Goal: Use online tool/utility: Utilize a website feature to perform a specific function

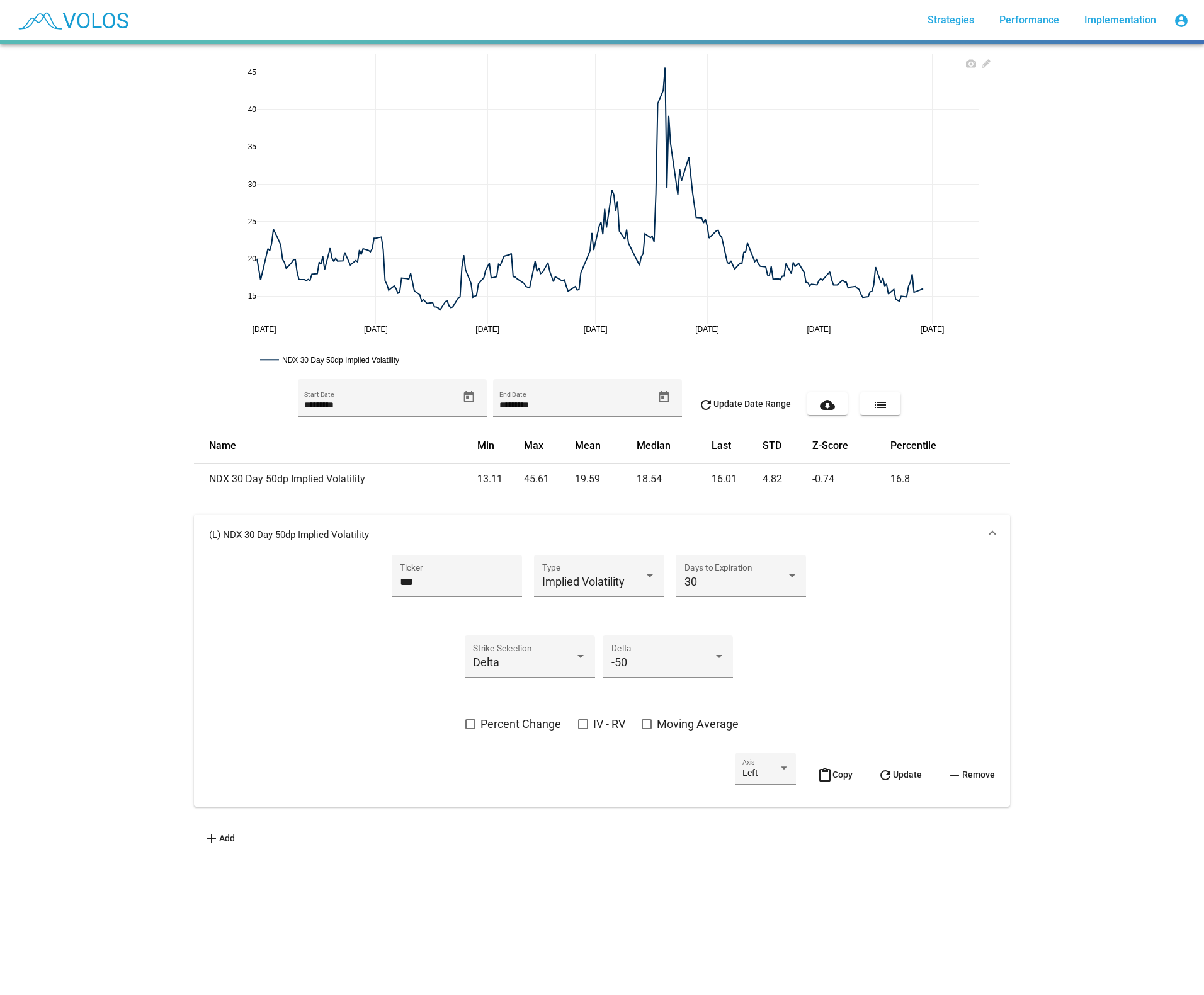
drag, startPoint x: 952, startPoint y: 331, endPoint x: 911, endPoint y: 319, distance: 42.7
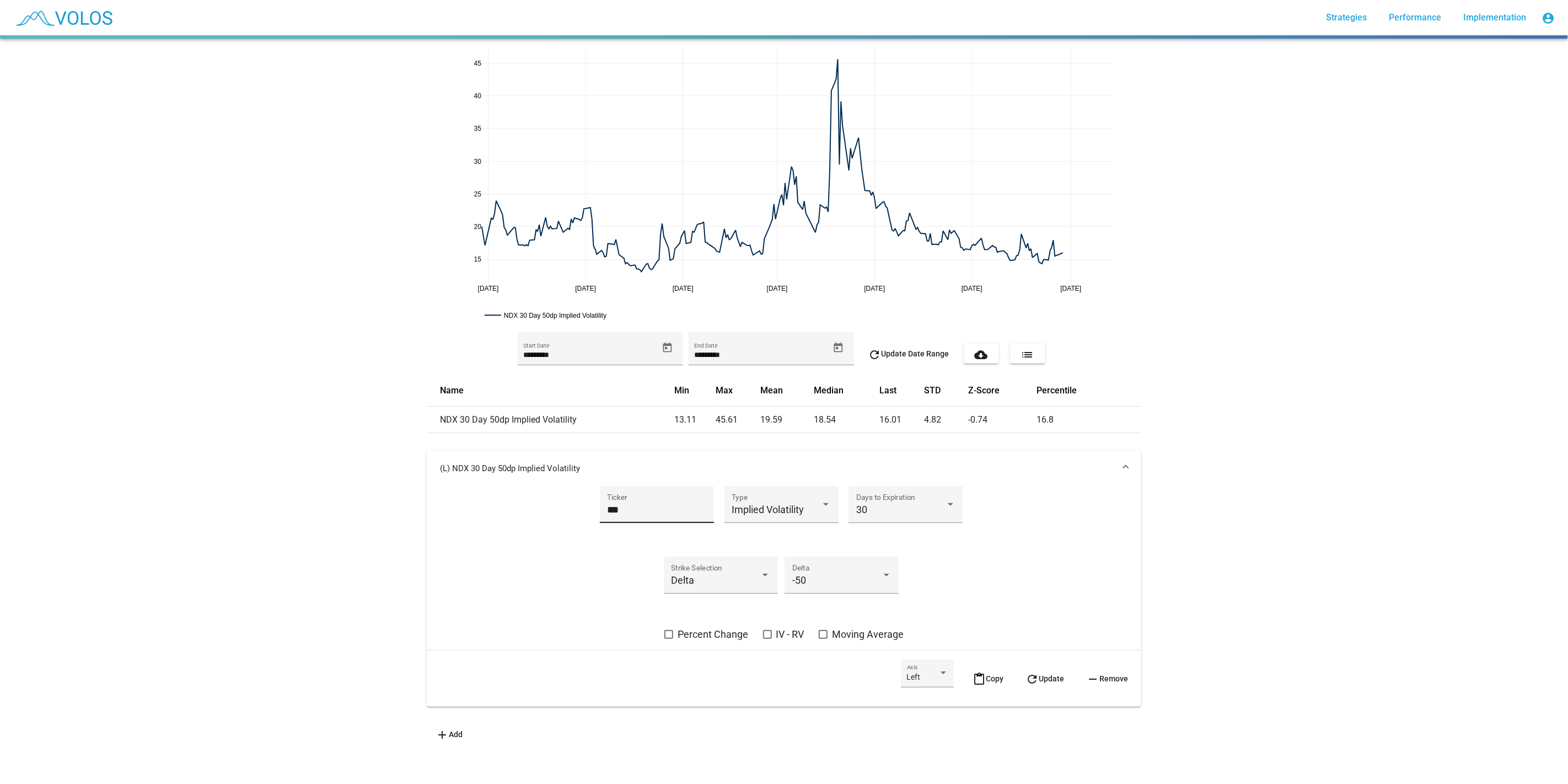
click at [663, 507] on input "***" at bounding box center [657, 509] width 99 height 11
click at [601, 512] on div "*** Ticker" at bounding box center [657, 504] width 114 height 37
click at [600, 512] on div "*** Ticker" at bounding box center [657, 504] width 114 height 37
drag, startPoint x: 600, startPoint y: 507, endPoint x: 616, endPoint y: 509, distance: 16.1
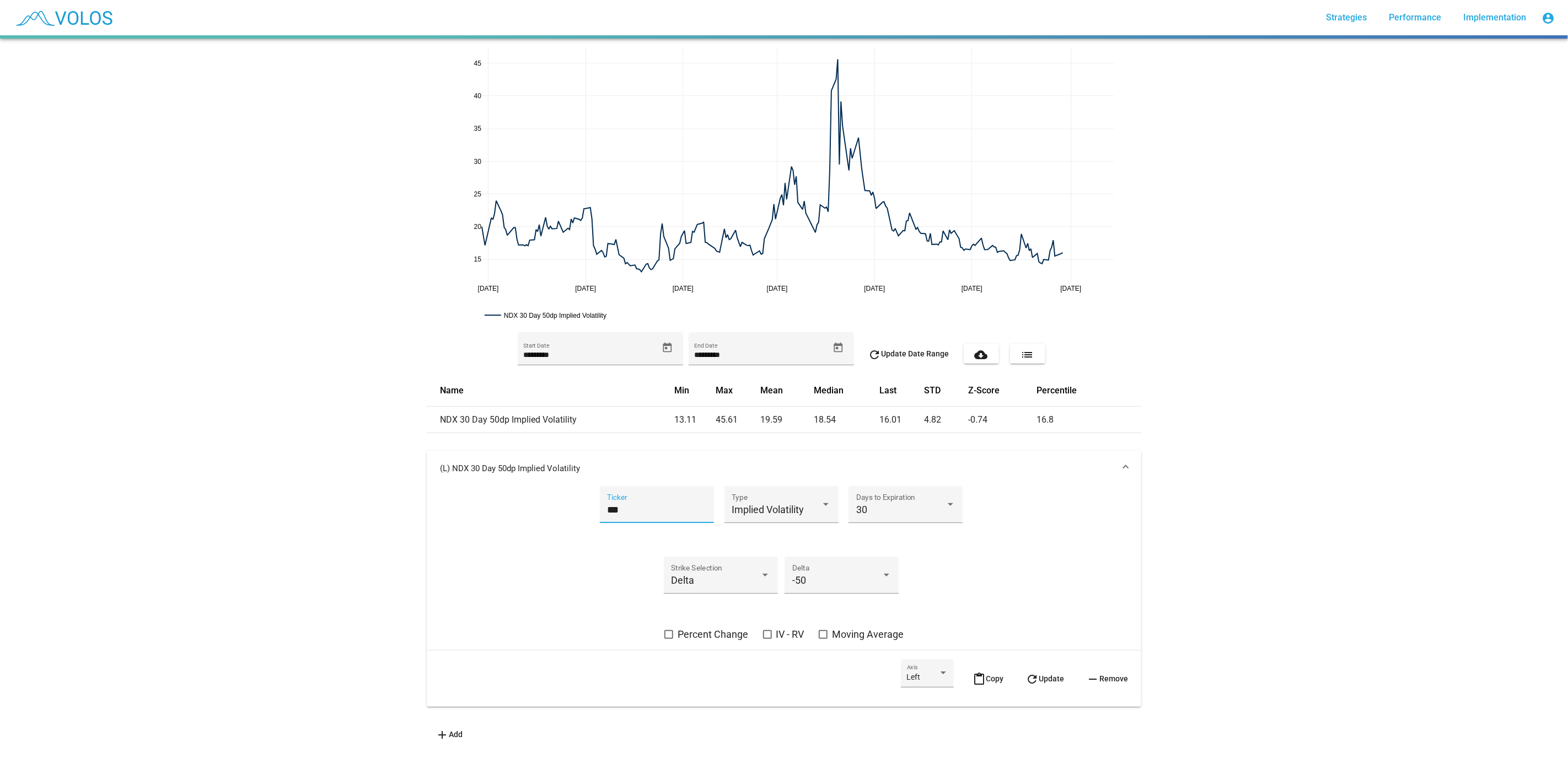
click at [601, 507] on div "*** Ticker" at bounding box center [657, 504] width 114 height 37
click at [627, 509] on input "***" at bounding box center [657, 509] width 99 height 11
type input "***"
click at [1036, 685] on button "refresh Update" at bounding box center [1045, 678] width 56 height 39
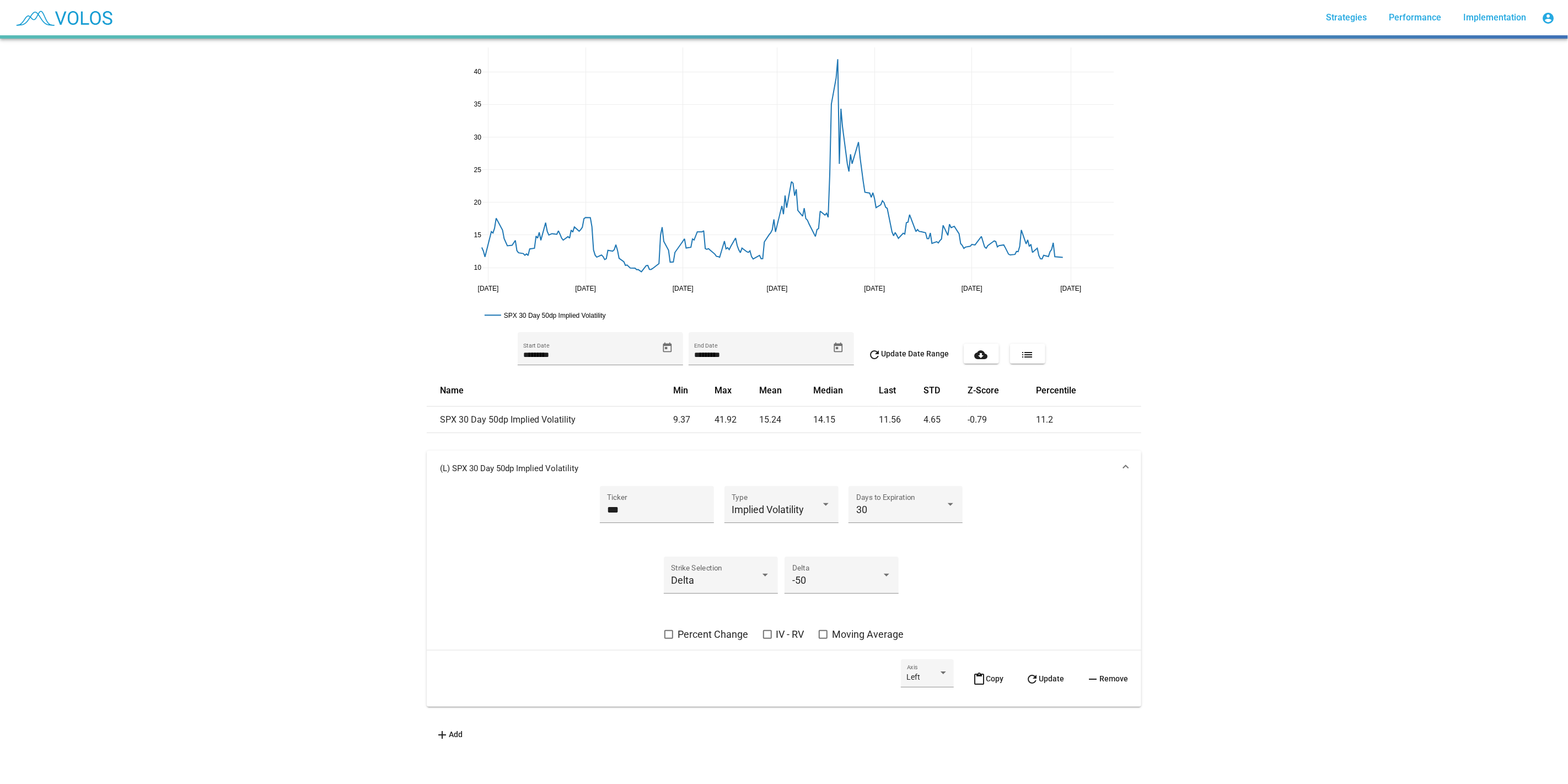
click at [985, 678] on span "content_paste Copy" at bounding box center [988, 678] width 31 height 9
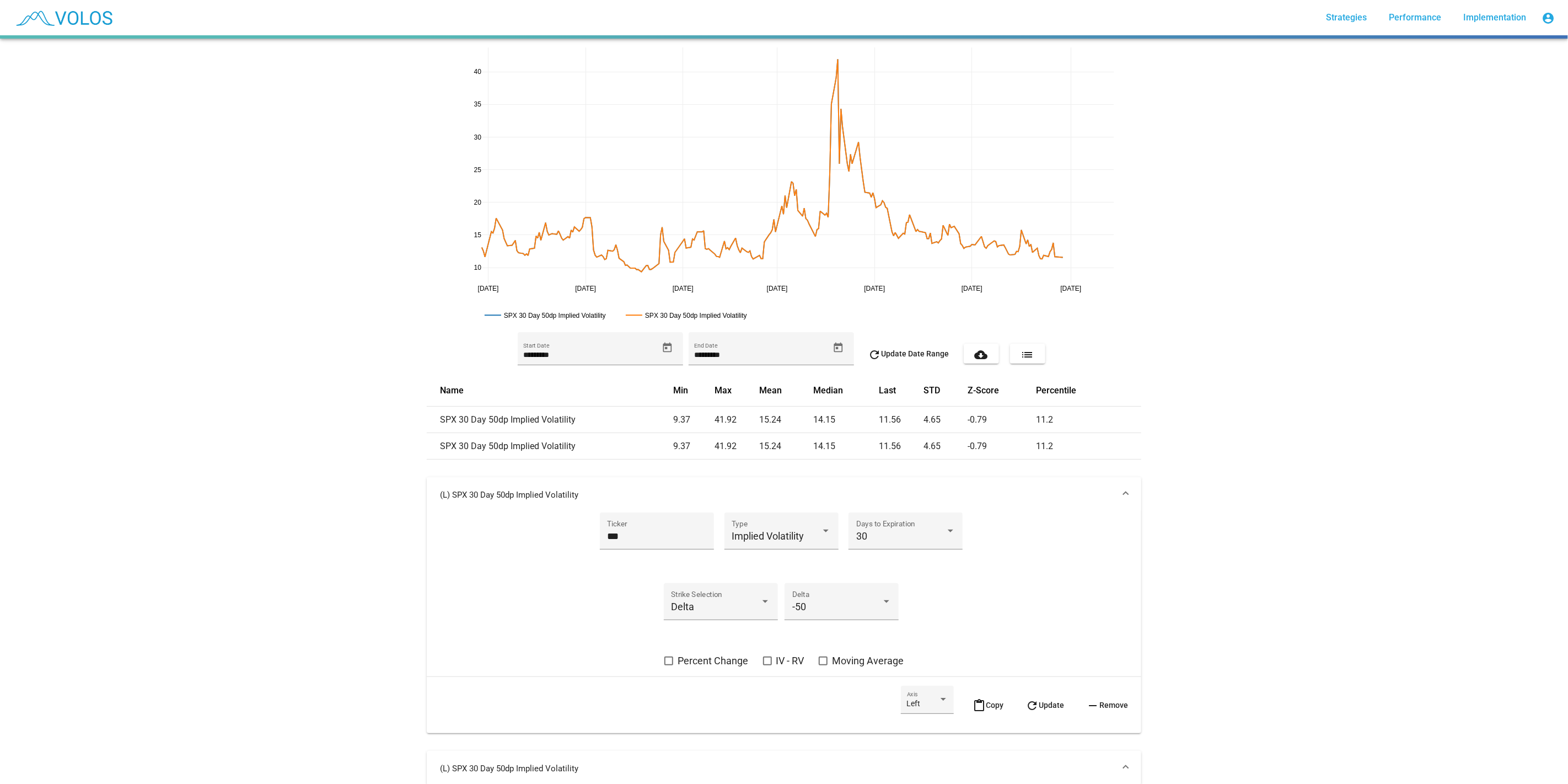
click at [936, 486] on mat-expansion-panel-header "(L) SPX 30 Day 50dp Implied Volatility" at bounding box center [784, 494] width 715 height 35
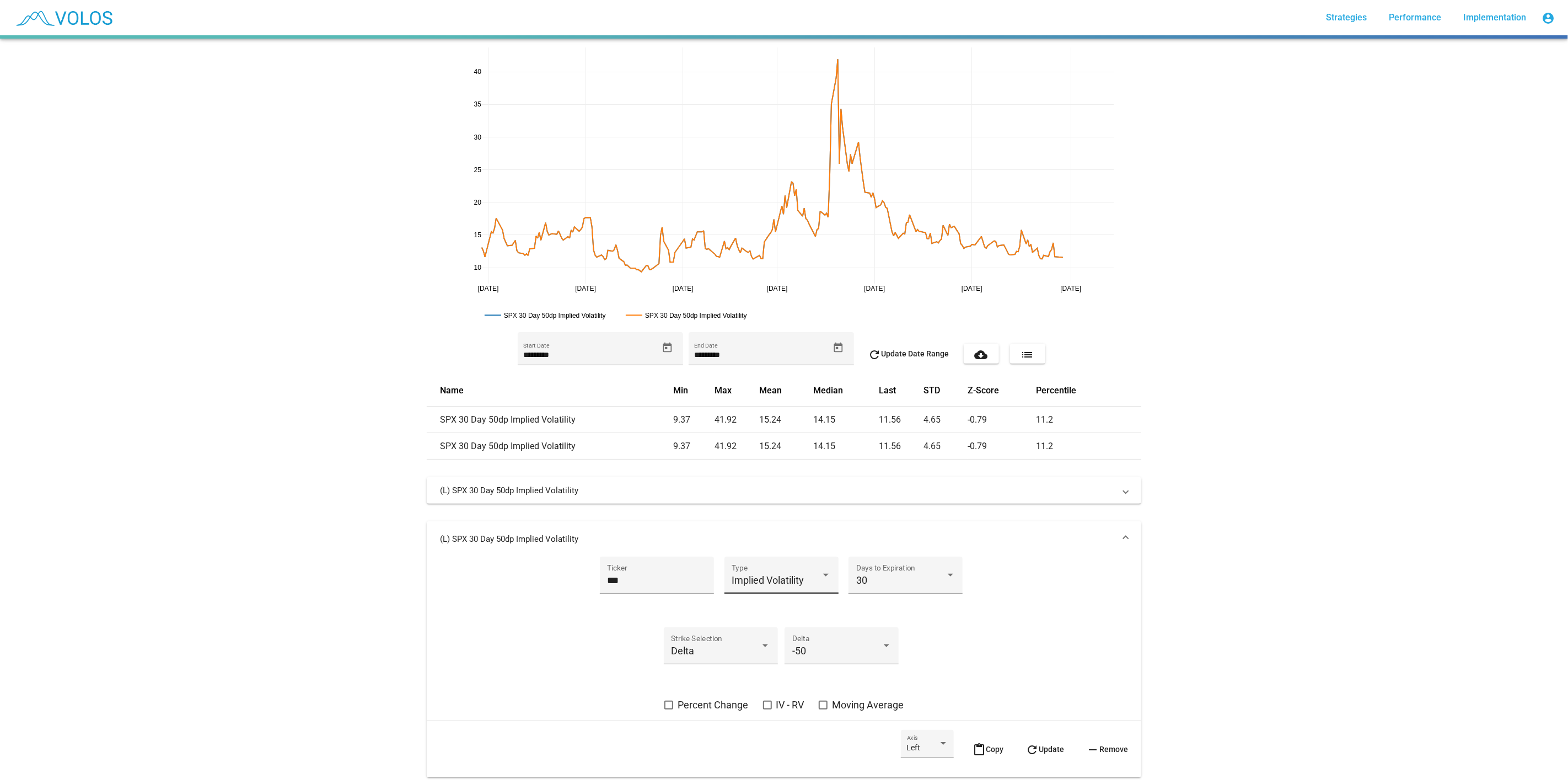
click at [741, 568] on div "Implied Volatility Type" at bounding box center [781, 578] width 99 height 29
click at [827, 604] on span "Historical Volatility" at bounding box center [804, 599] width 154 height 29
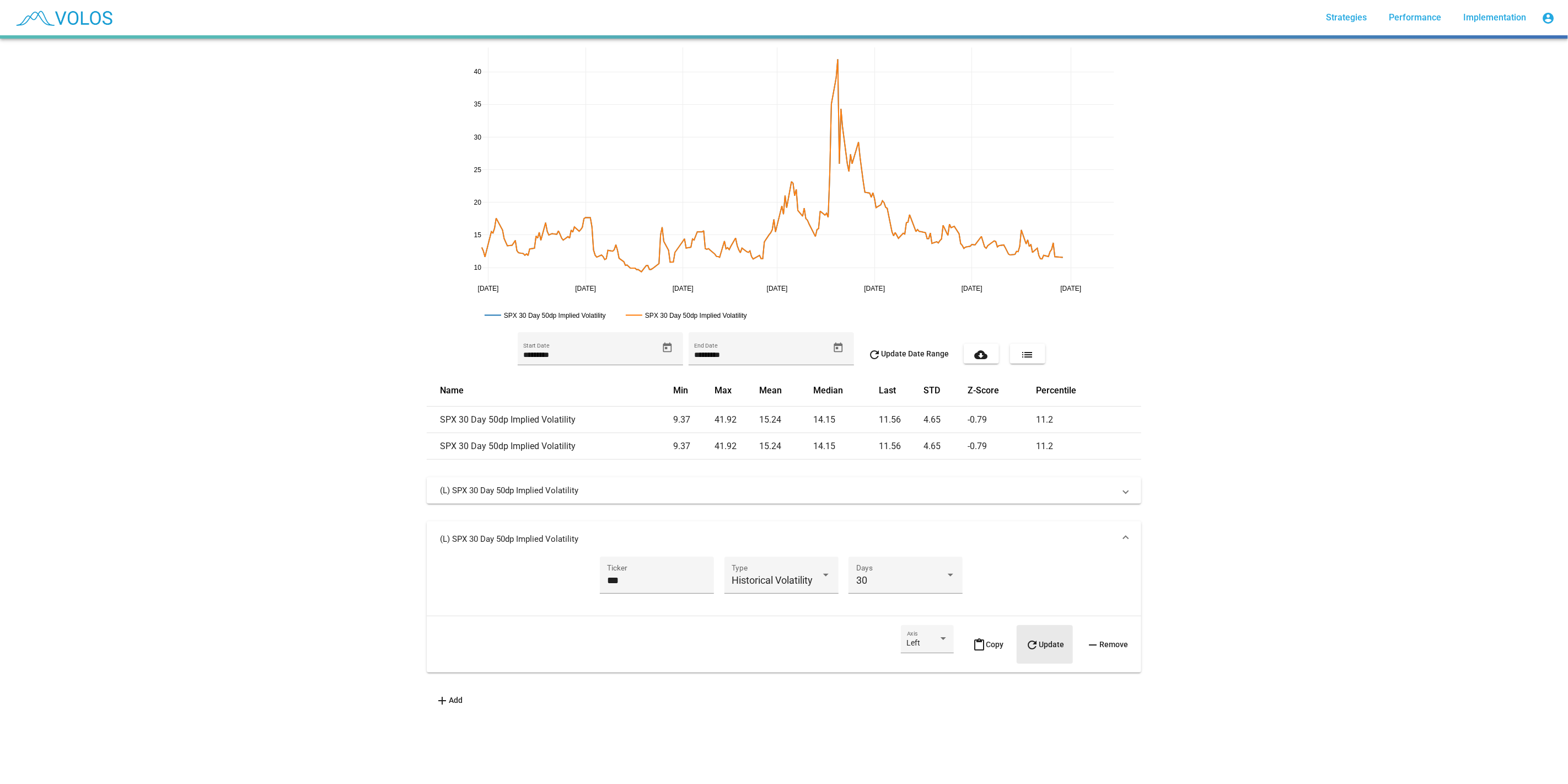
click at [1040, 646] on span "refresh Update" at bounding box center [1045, 644] width 39 height 9
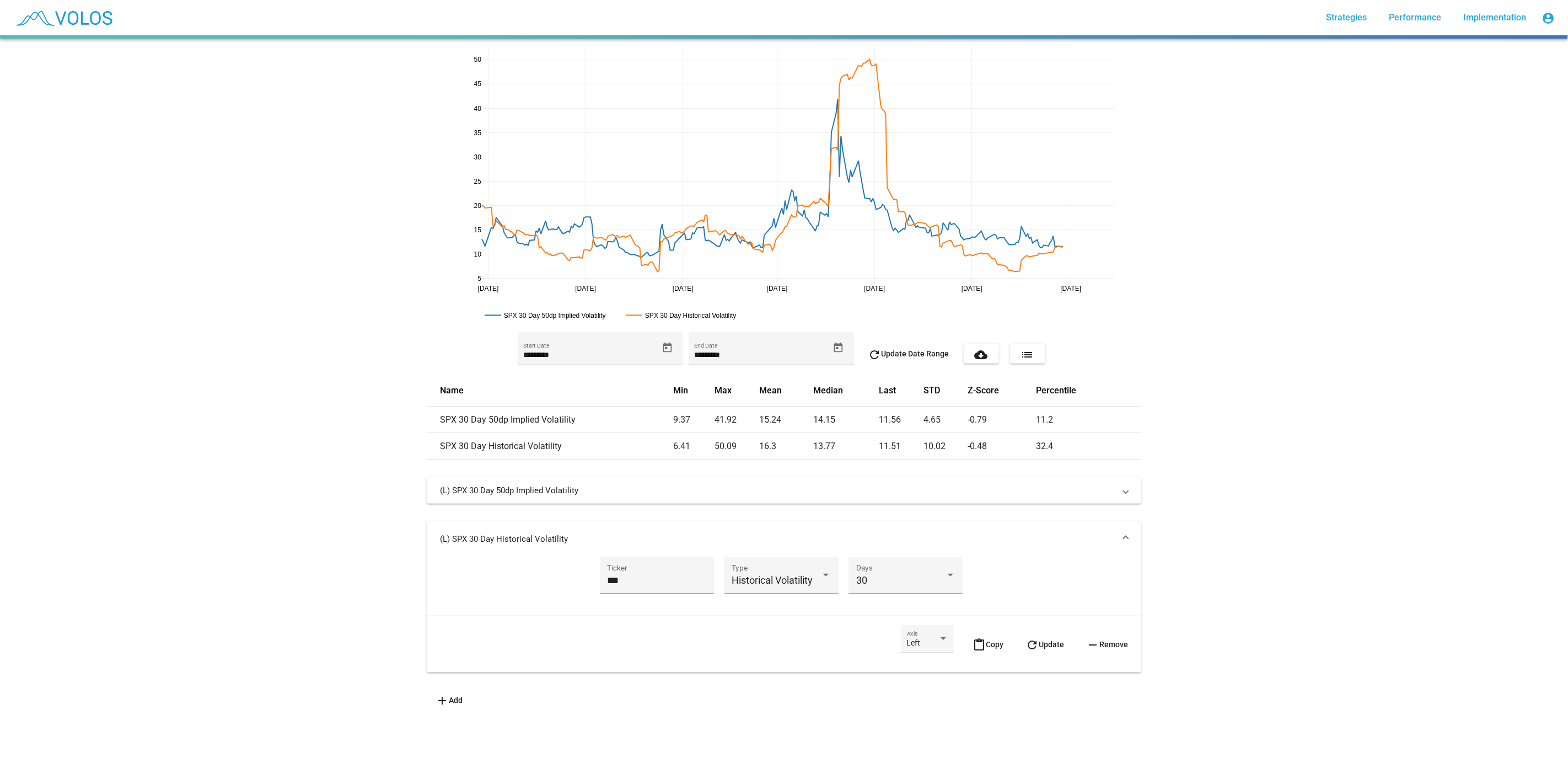
click at [1054, 304] on div "[DATE] [DATE] [DATE] [DATE] [DATE] [DATE] [DATE] 5 10 15 20 25 30 35 40 45 50 S…" at bounding box center [784, 411] width 1568 height 745
click at [438, 701] on mat-icon "add" at bounding box center [442, 701] width 13 height 13
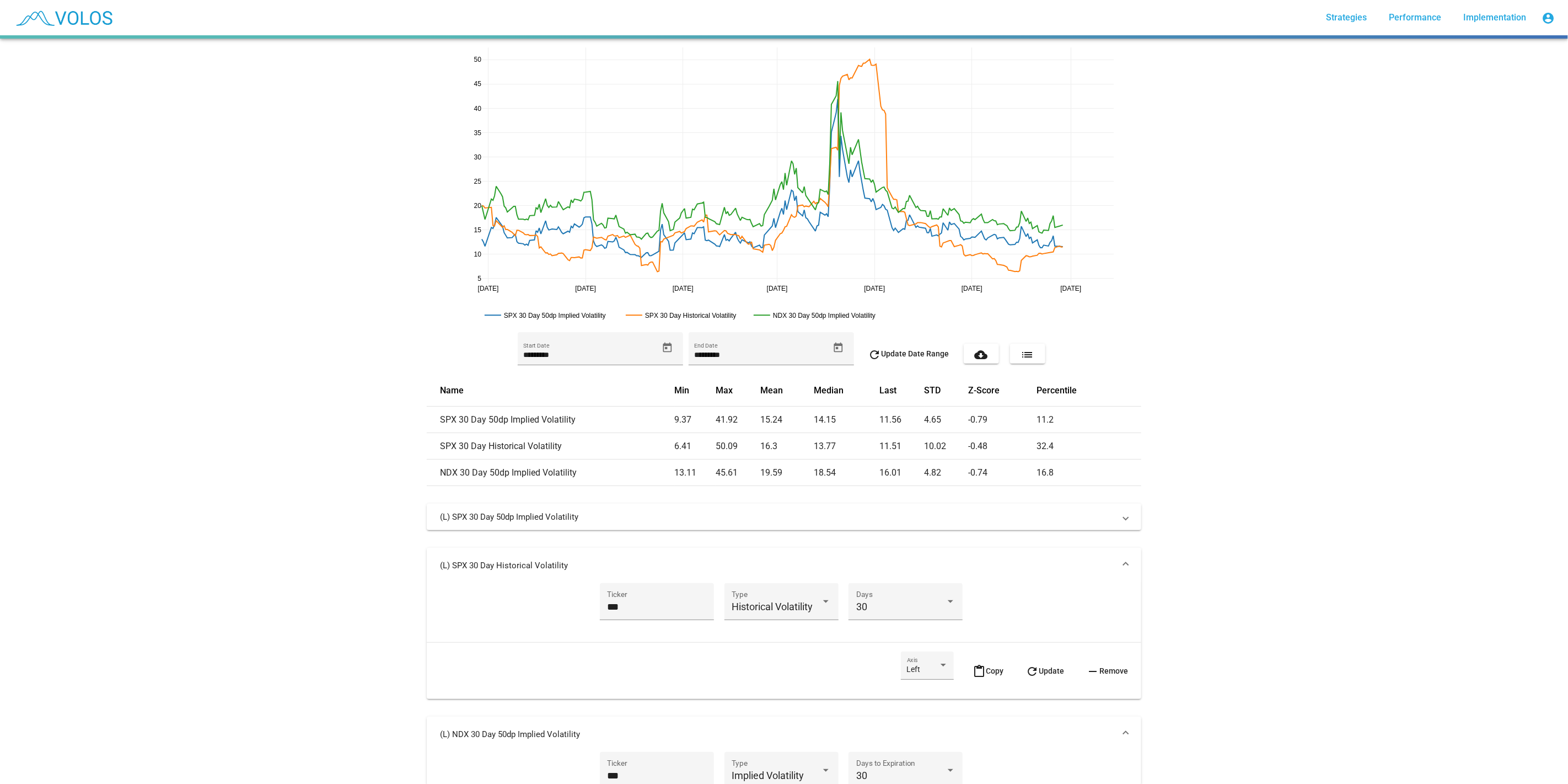
click at [833, 563] on mat-panel-title "(L) SPX 30 Day Historical Volatility" at bounding box center [778, 565] width 675 height 11
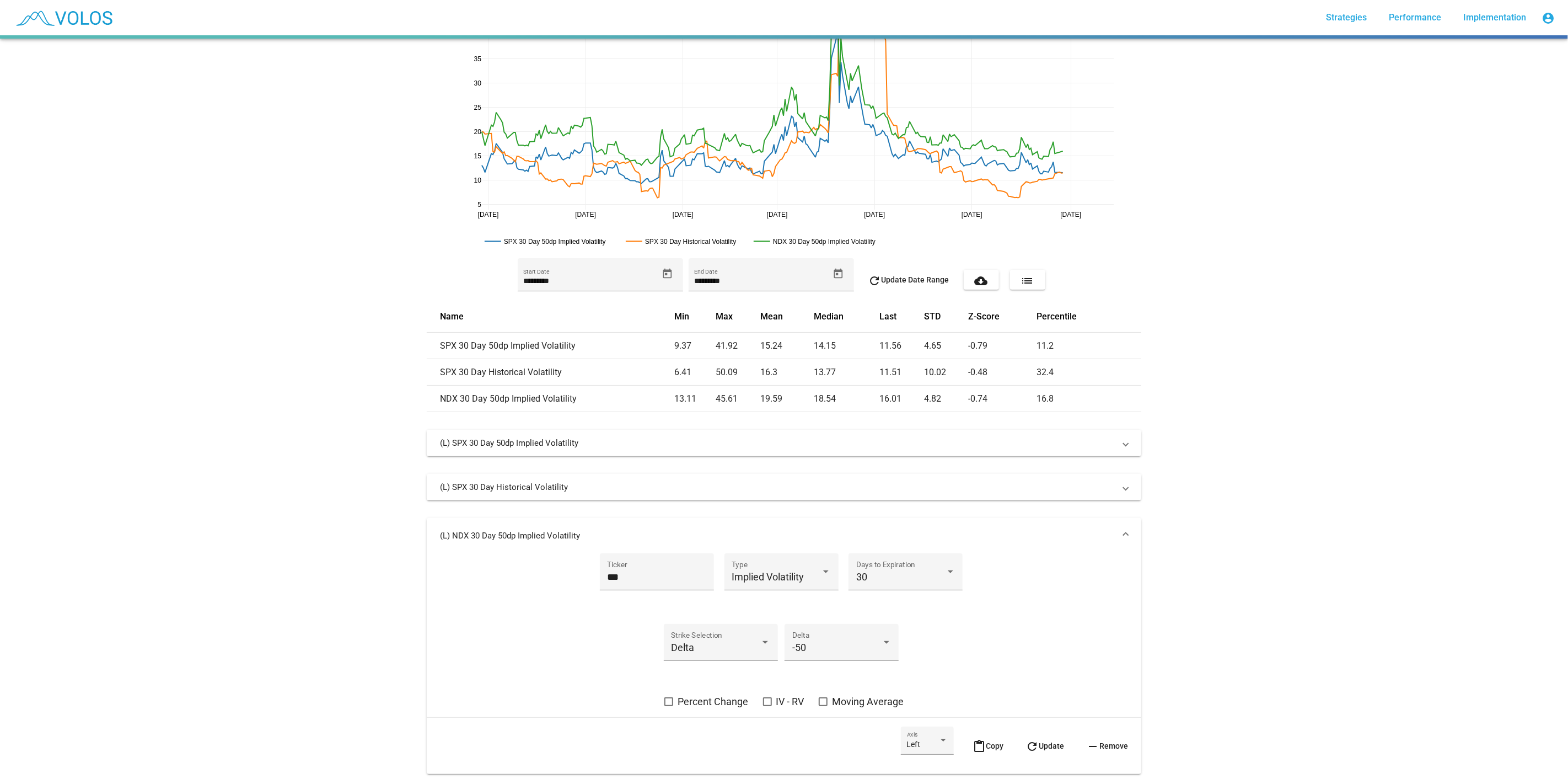
scroll to position [118, 0]
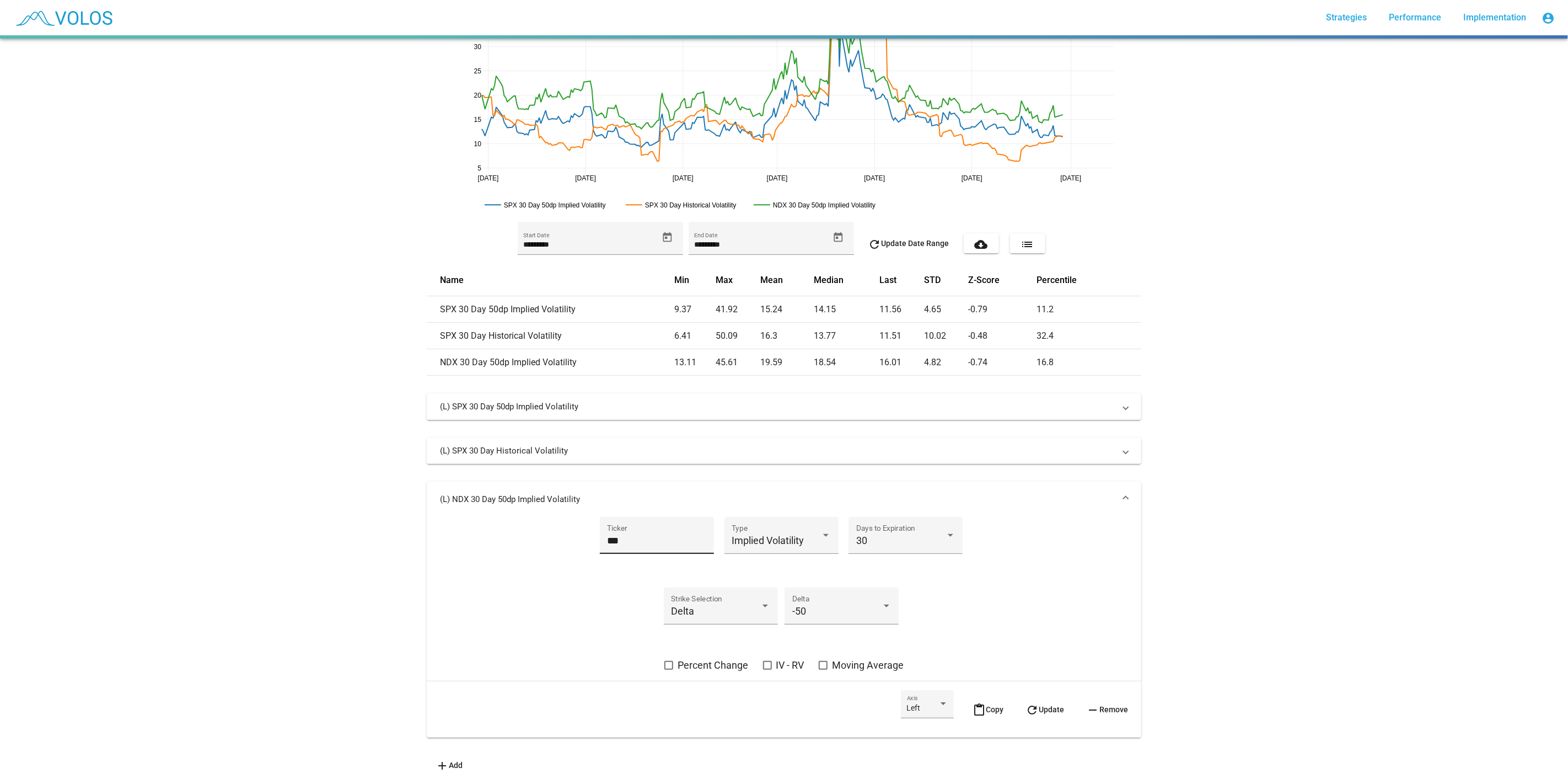
click at [683, 535] on input "***" at bounding box center [657, 540] width 99 height 11
type input "***"
click at [787, 538] on span "Implied Volatility" at bounding box center [768, 540] width 73 height 11
click at [787, 538] on span "Implied Volatility" at bounding box center [804, 531] width 154 height 29
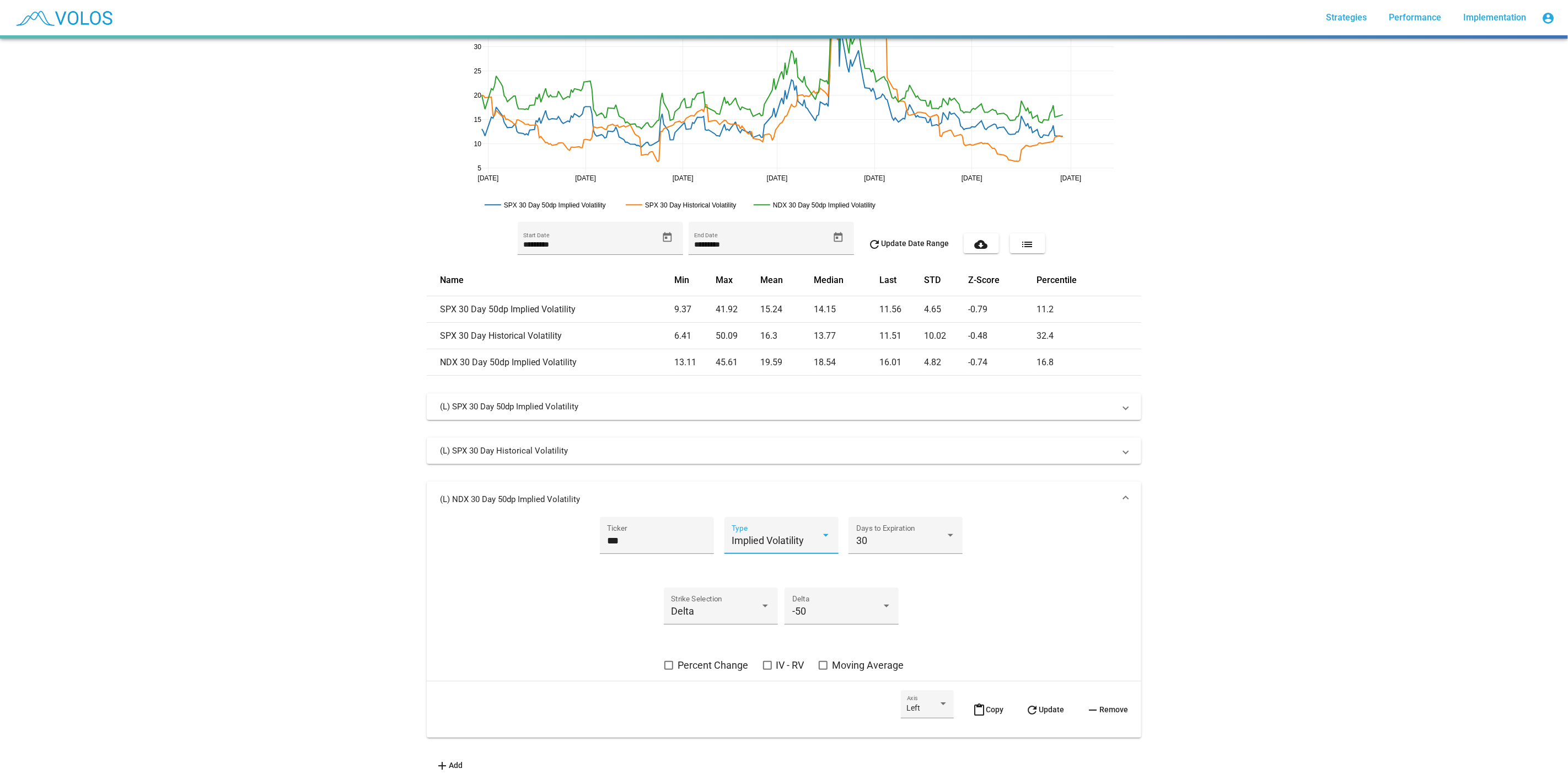
click at [769, 659] on label "IV - RV" at bounding box center [784, 665] width 42 height 13
click at [1043, 711] on button "refresh Update" at bounding box center [1045, 709] width 56 height 39
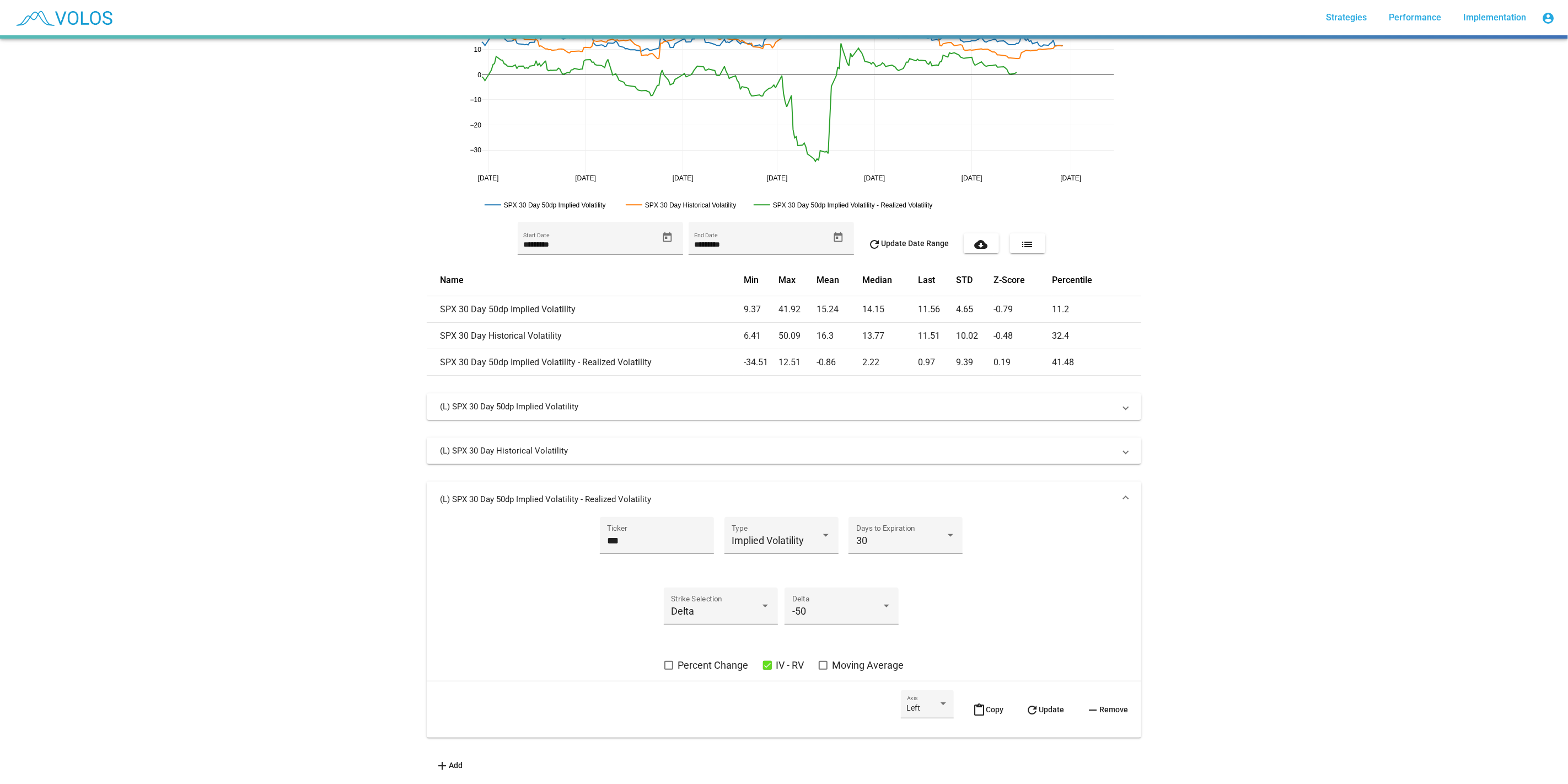
click at [1005, 494] on mat-panel-title "(L) SPX 30 Day 50dp Implied Volatility - Realized Volatility" at bounding box center [778, 499] width 675 height 11
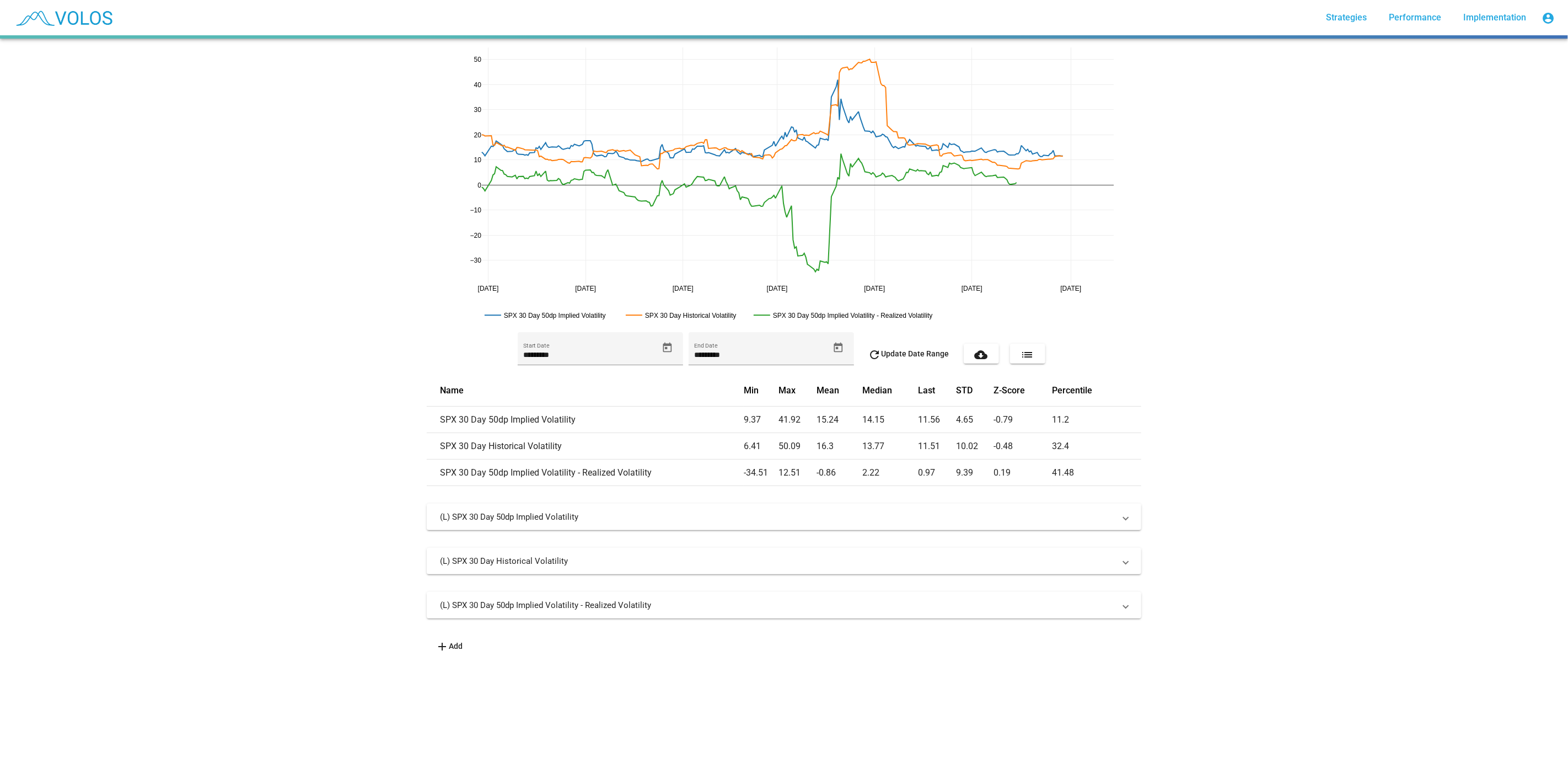
click at [786, 601] on mat-panel-title "(L) SPX 30 Day 50dp Implied Volatility - Realized Volatility" at bounding box center [778, 604] width 675 height 11
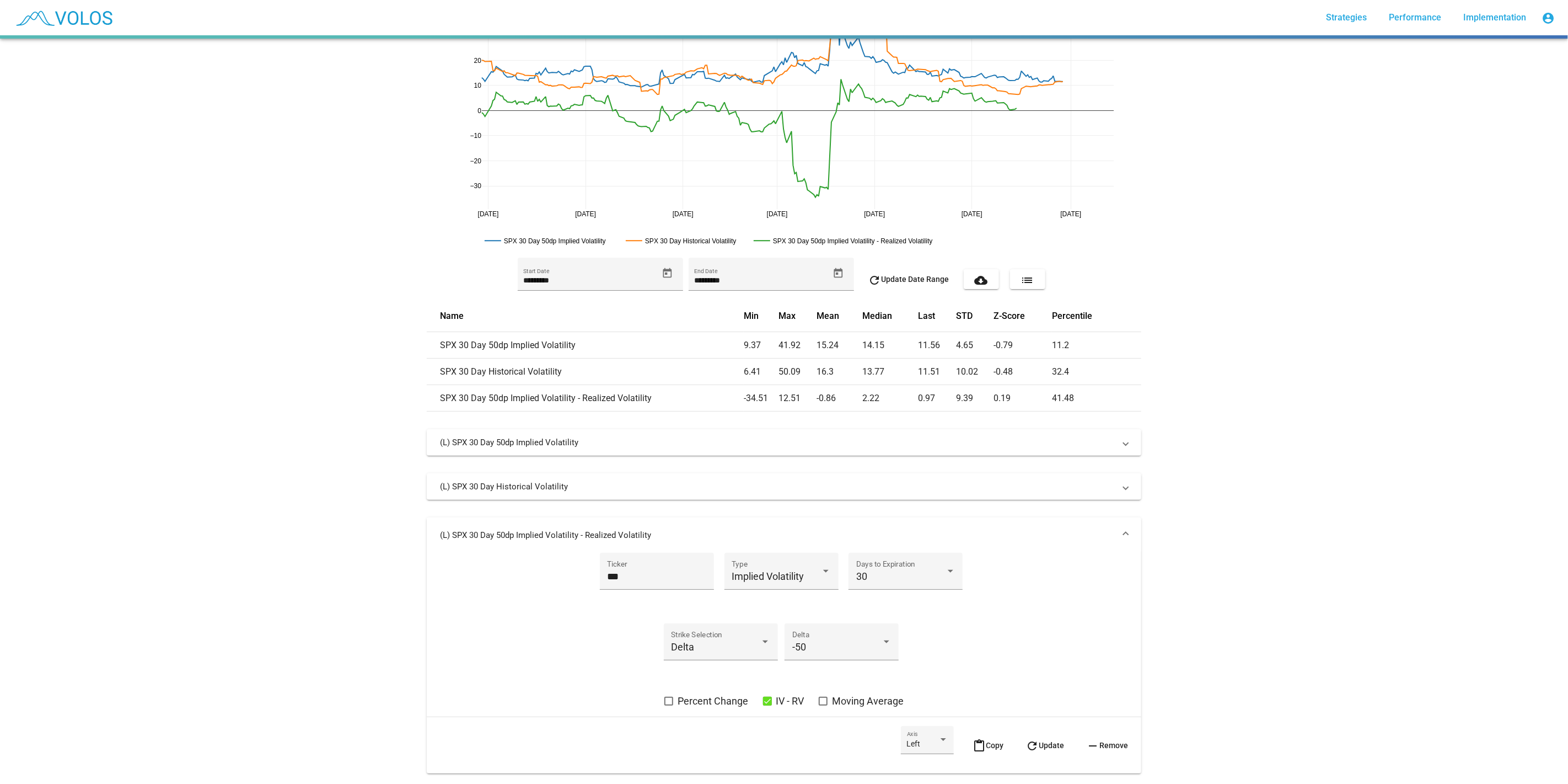
scroll to position [118, 0]
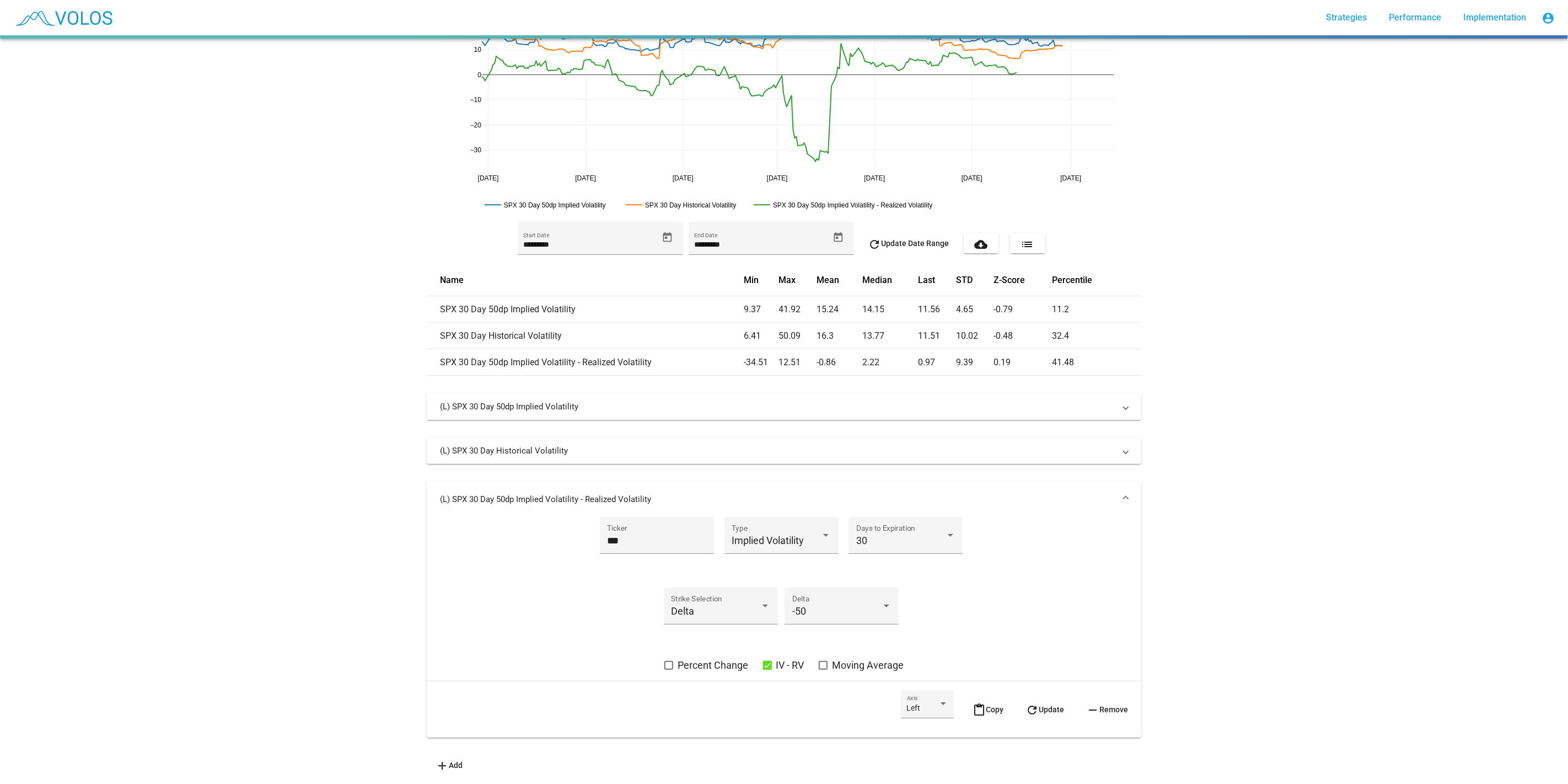
click at [782, 659] on span "IV - RV" at bounding box center [790, 665] width 28 height 13
click at [726, 659] on span "Percent Change" at bounding box center [713, 665] width 70 height 13
click at [1054, 709] on button "refresh Update" at bounding box center [1045, 709] width 56 height 39
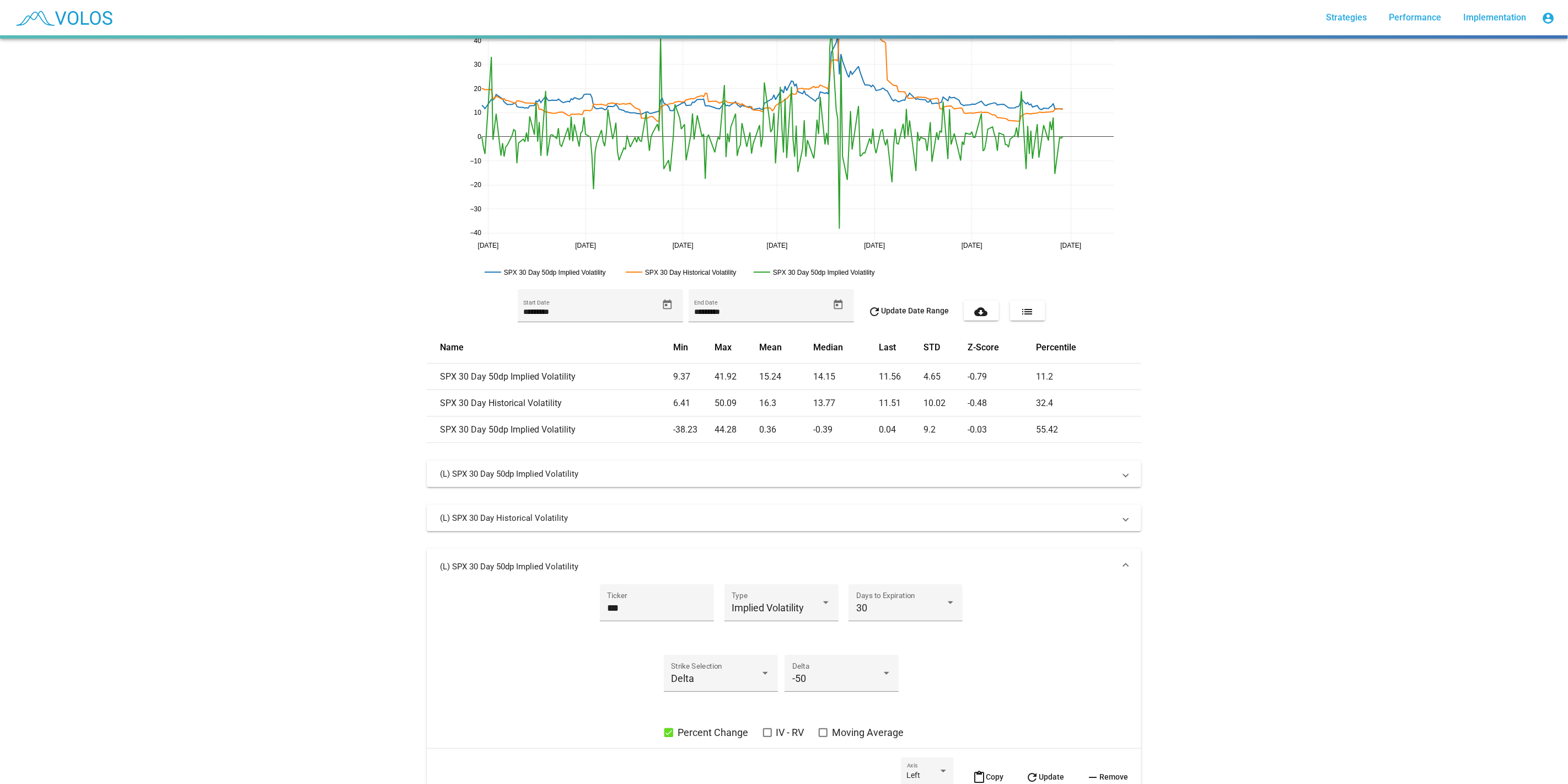
scroll to position [0, 0]
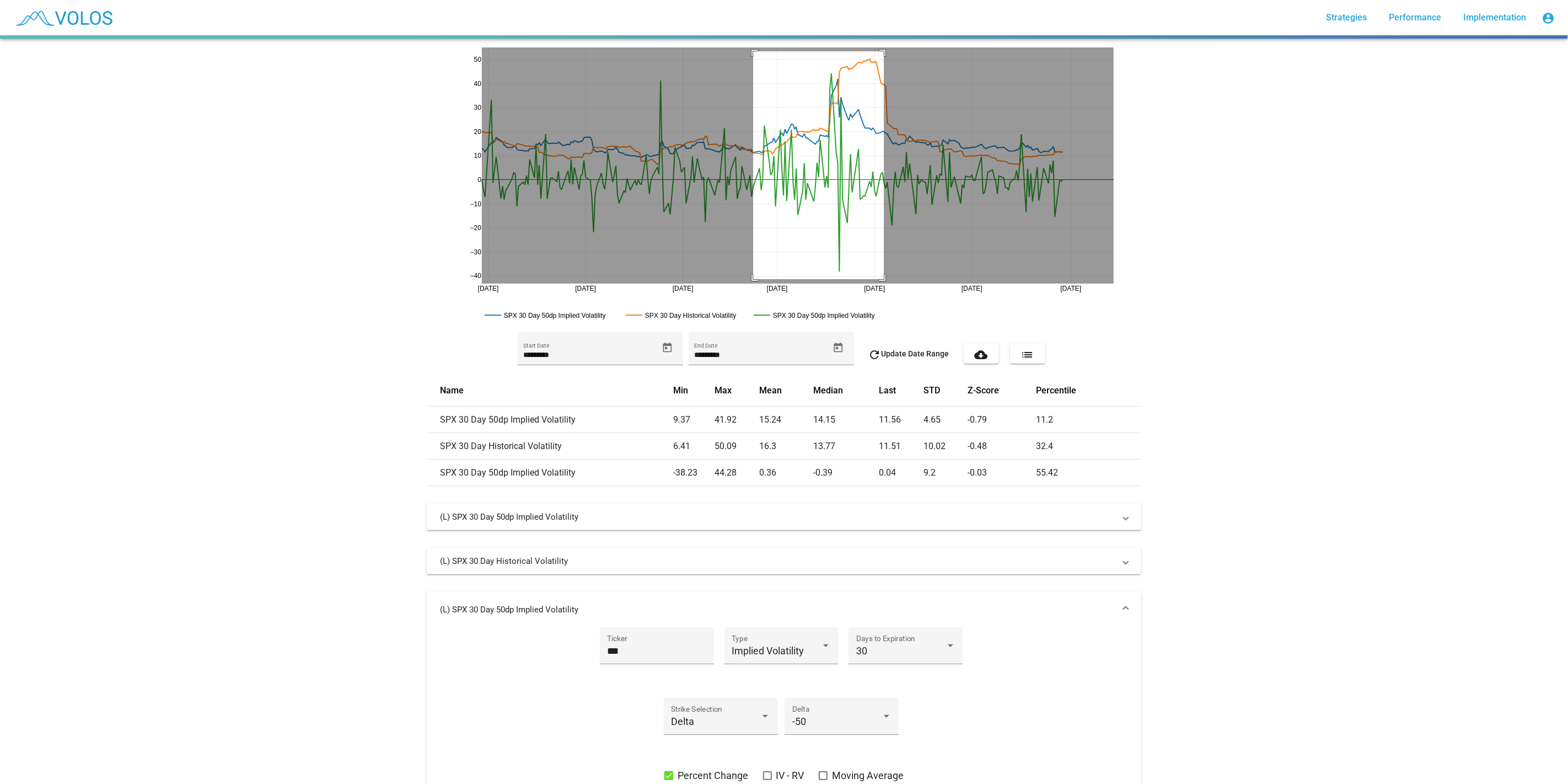
drag, startPoint x: 748, startPoint y: 51, endPoint x: 879, endPoint y: 279, distance: 263.0
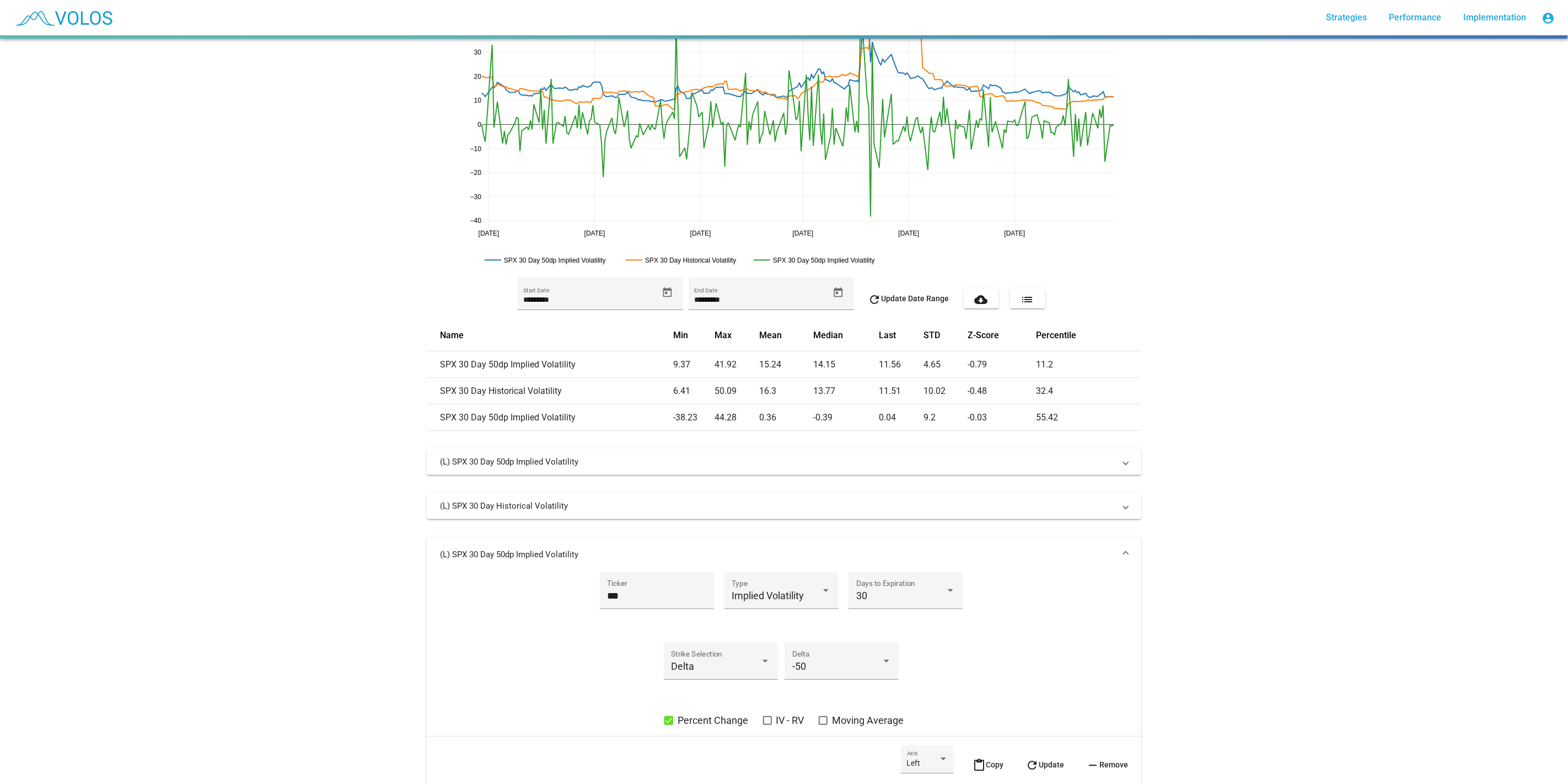
scroll to position [118, 0]
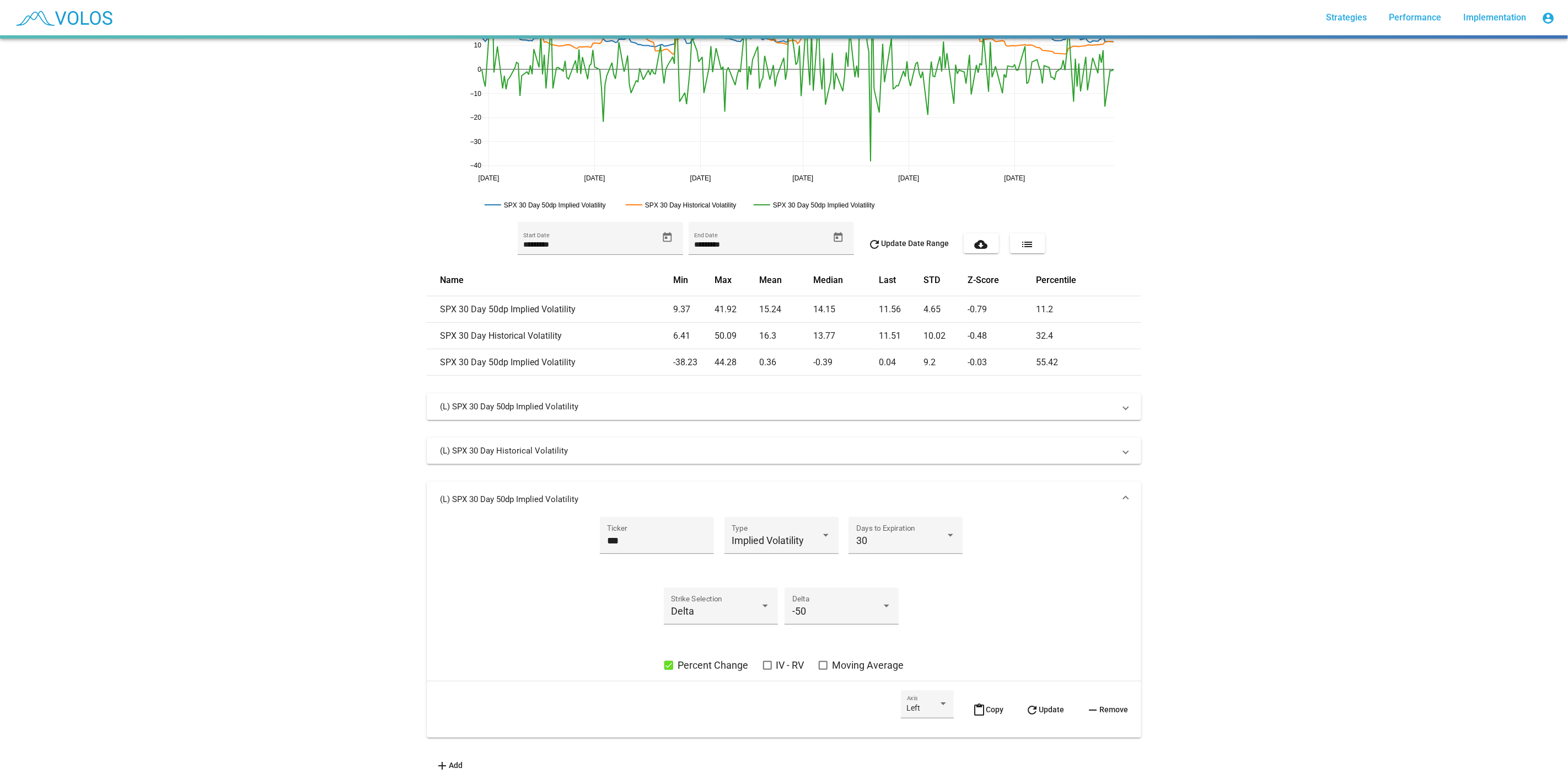
click at [779, 494] on mat-panel-title "(L) SPX 30 Day 50dp Implied Volatility" at bounding box center [778, 499] width 675 height 11
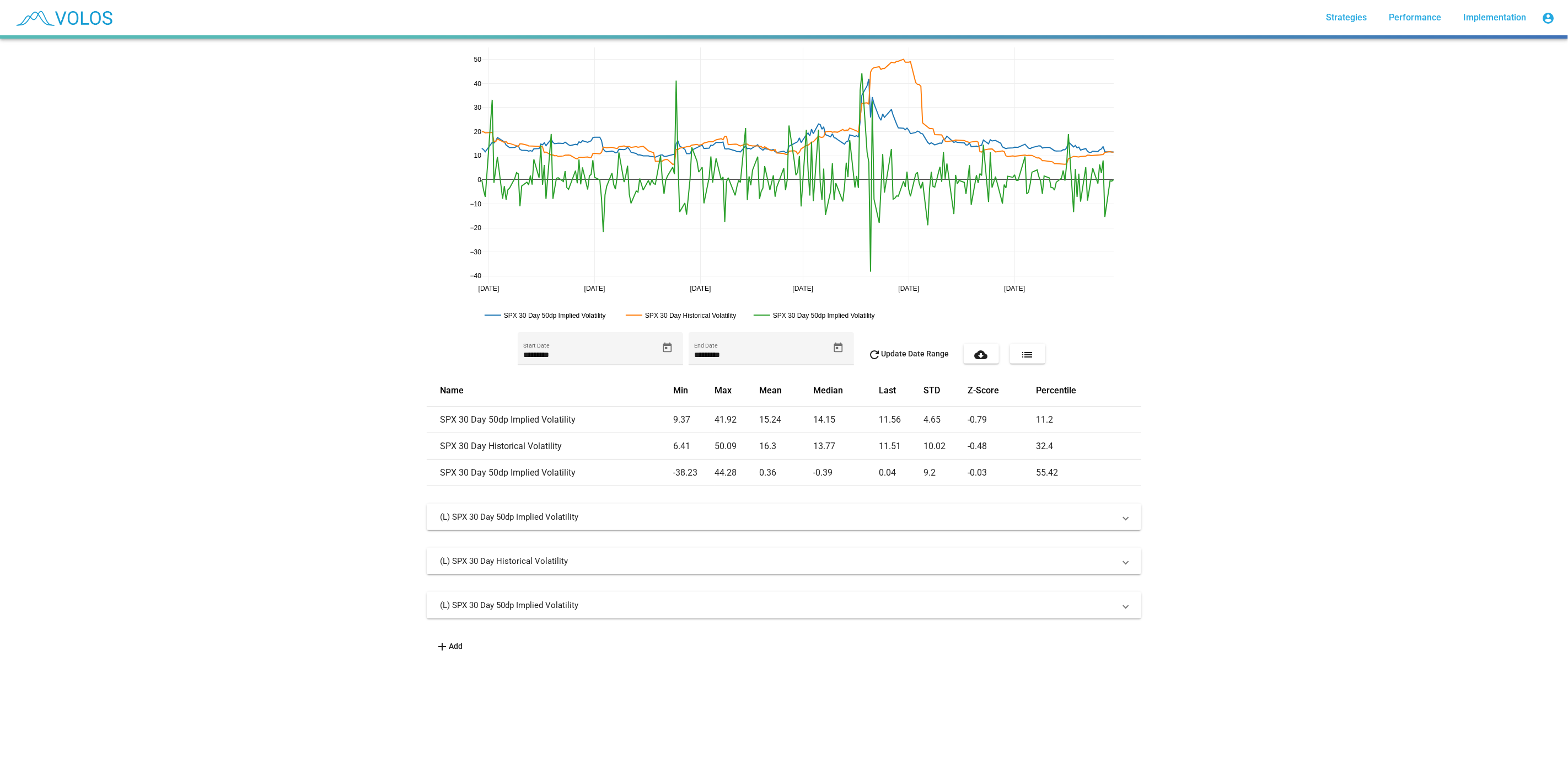
click at [502, 614] on mat-expansion-panel-header "(L) SPX 30 Day 50dp Implied Volatility" at bounding box center [784, 605] width 715 height 27
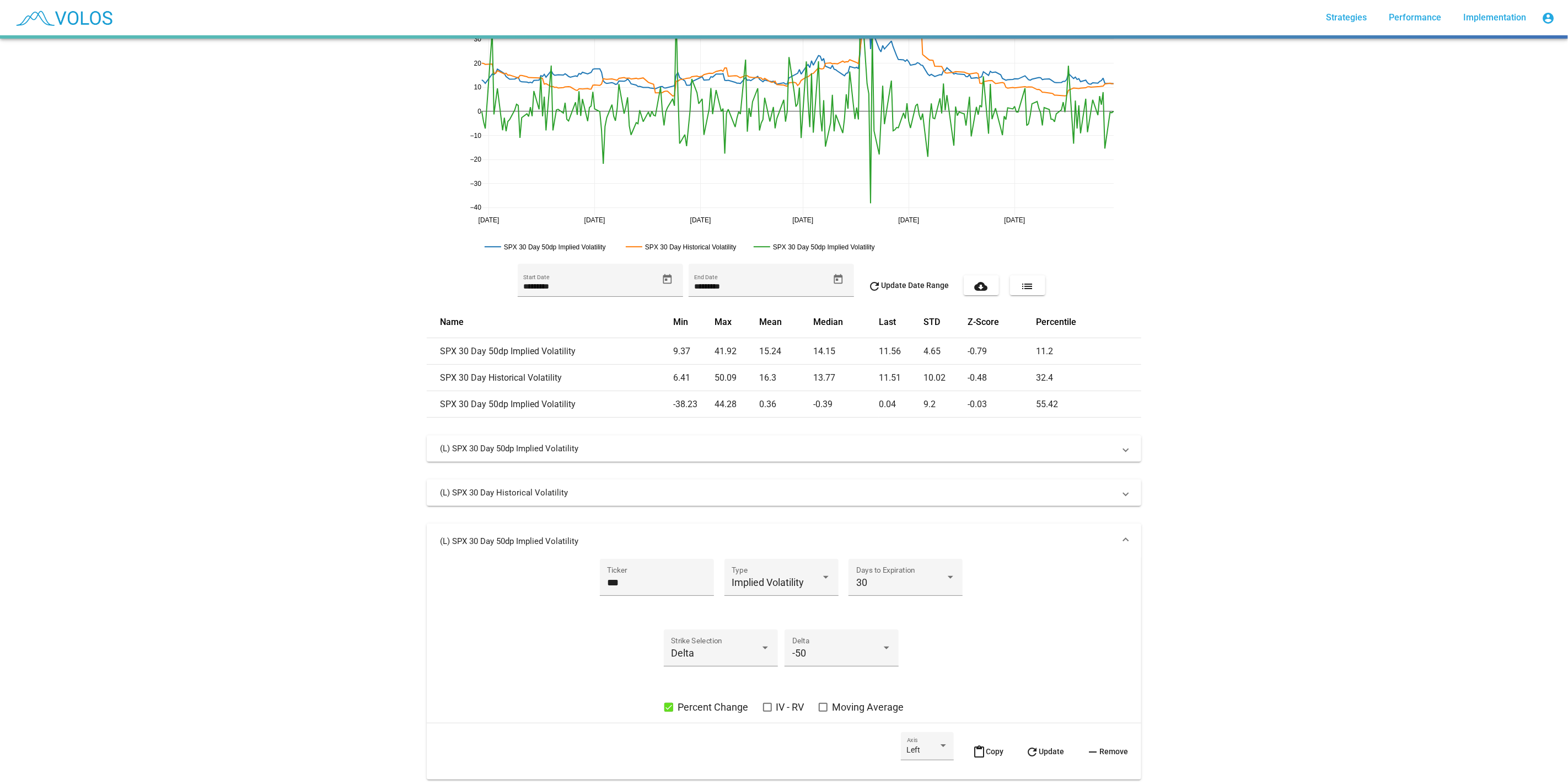
scroll to position [118, 0]
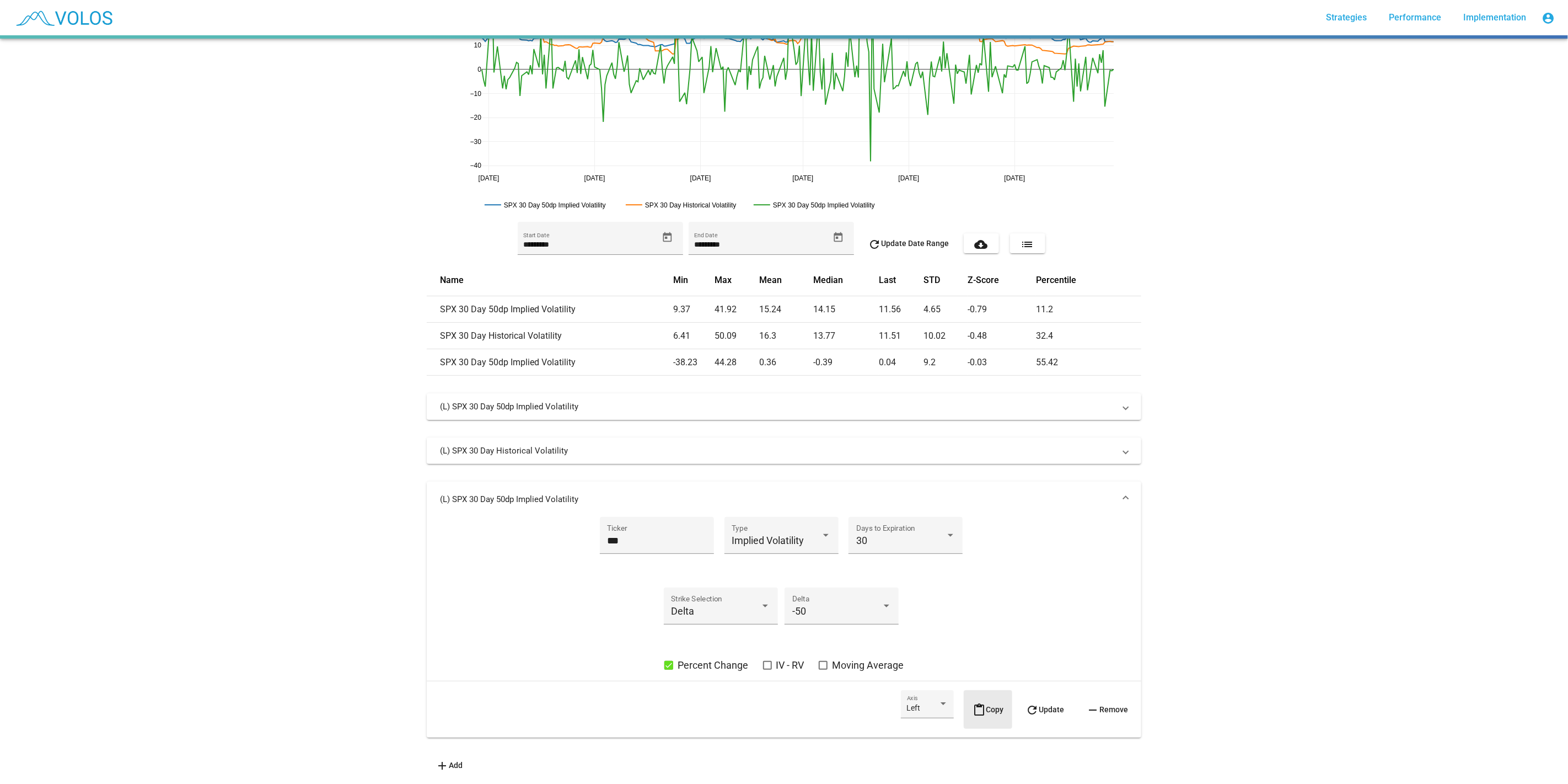
click at [973, 704] on mat-icon "content_paste" at bounding box center [979, 710] width 13 height 13
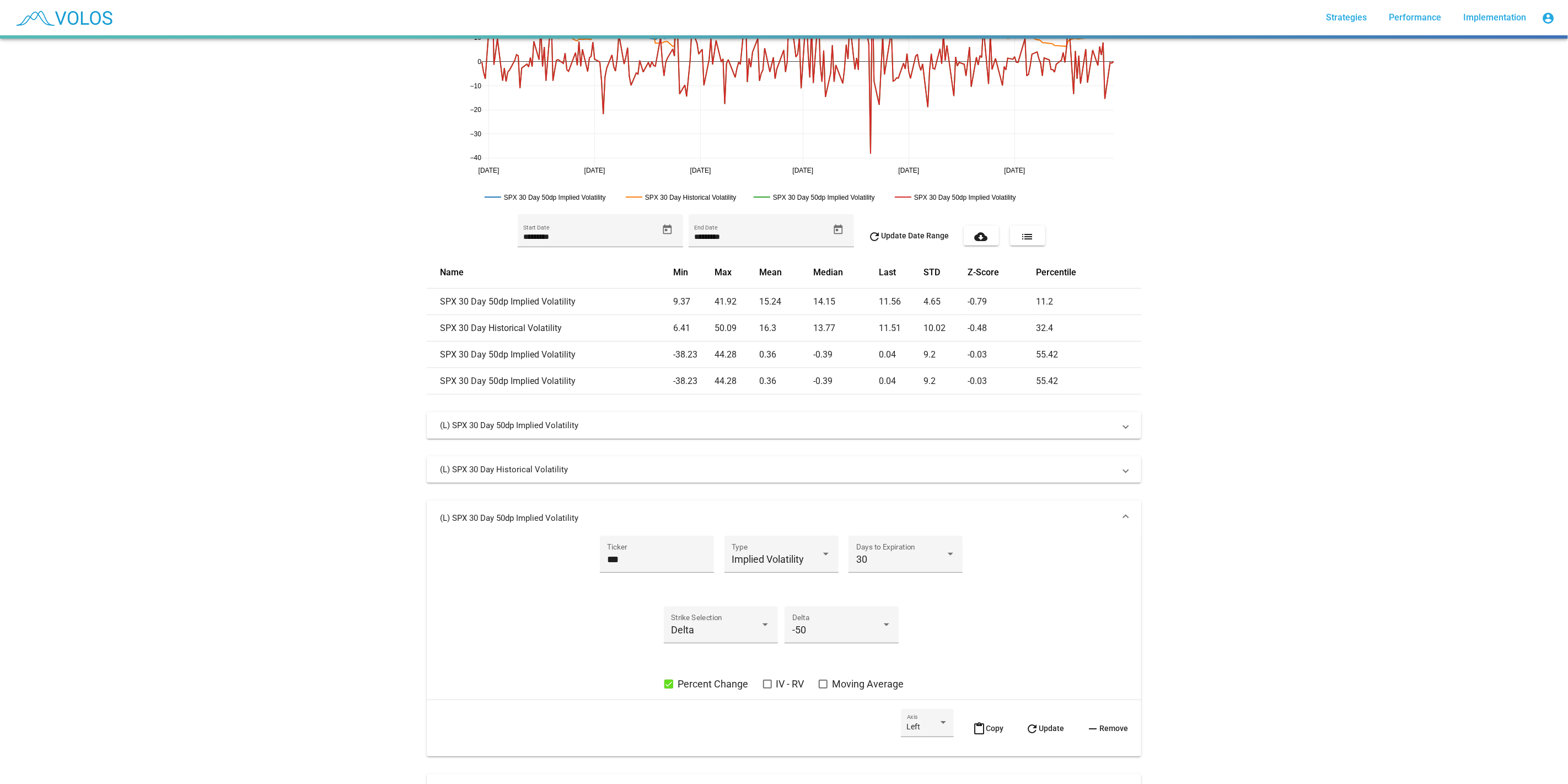
click at [1012, 523] on mat-expansion-panel-header "(L) SPX 30 Day 50dp Implied Volatility" at bounding box center [784, 517] width 715 height 35
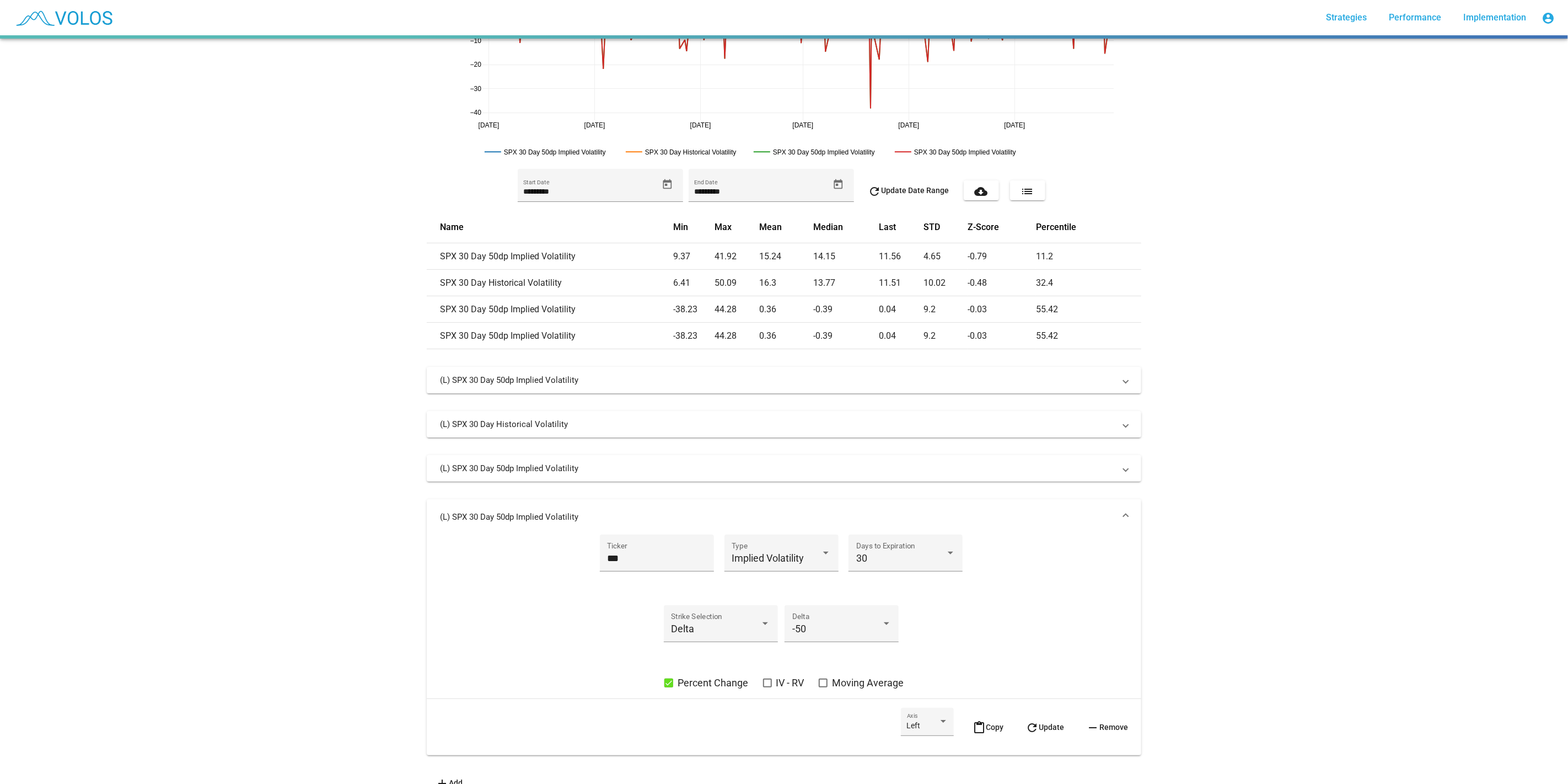
scroll to position [189, 0]
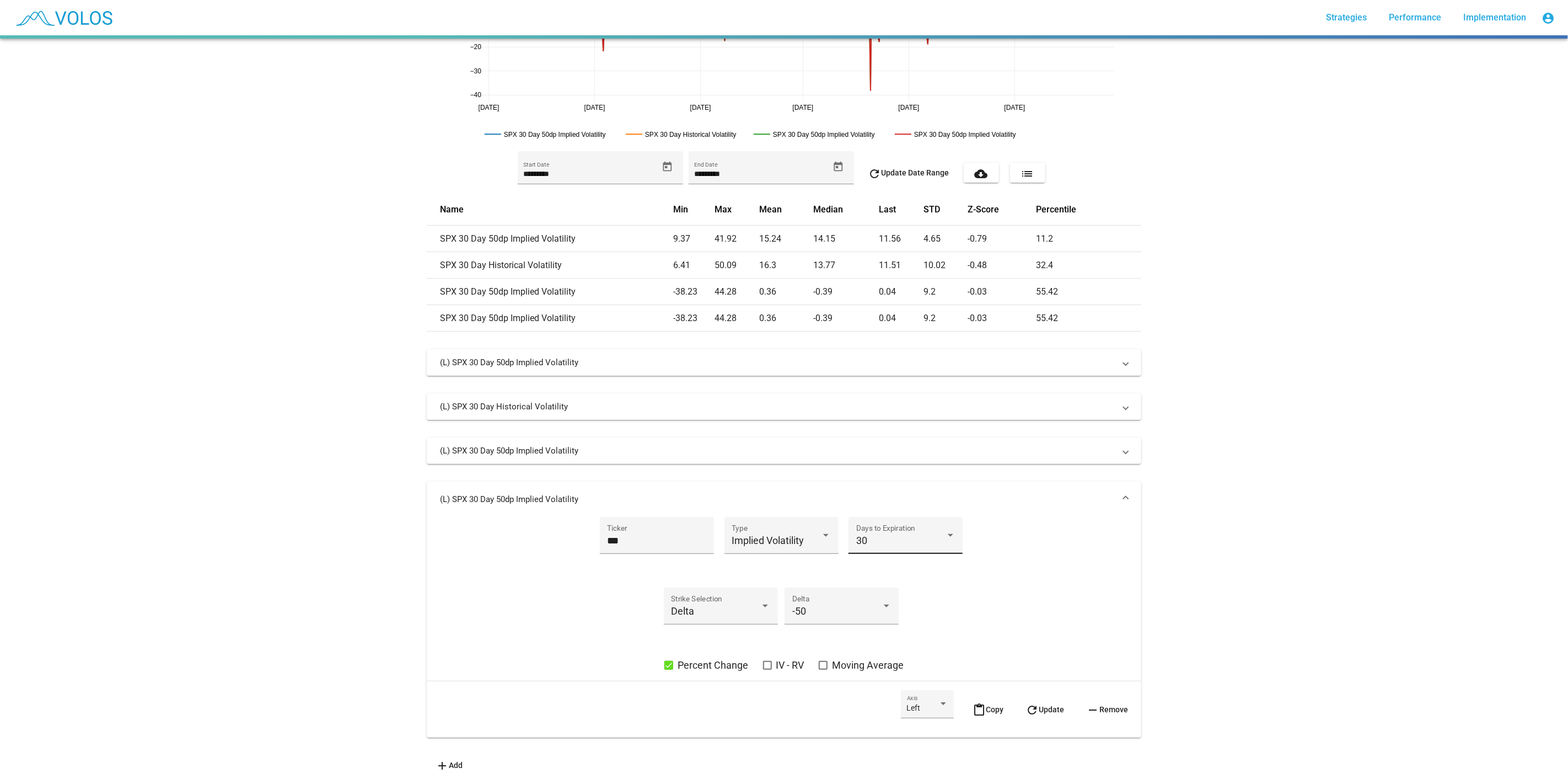
click at [871, 525] on div "30 Days to Expiration" at bounding box center [906, 539] width 99 height 29
click at [880, 481] on span "1" at bounding box center [901, 472] width 99 height 29
click at [1035, 705] on span "refresh Update" at bounding box center [1045, 709] width 39 height 9
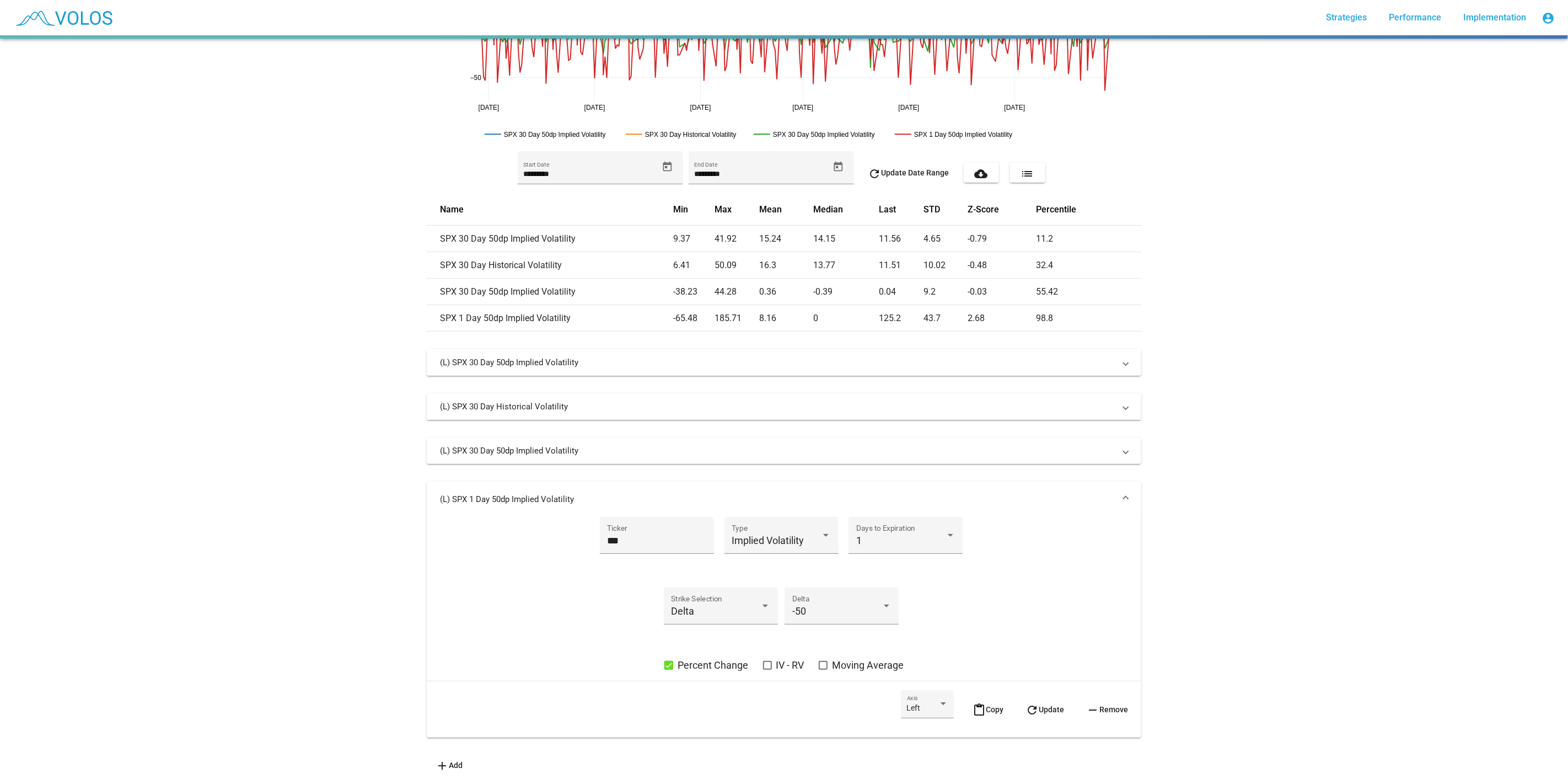
click at [1054, 494] on mat-panel-title "(L) SPX 1 Day 50dp Implied Volatility" at bounding box center [778, 499] width 675 height 11
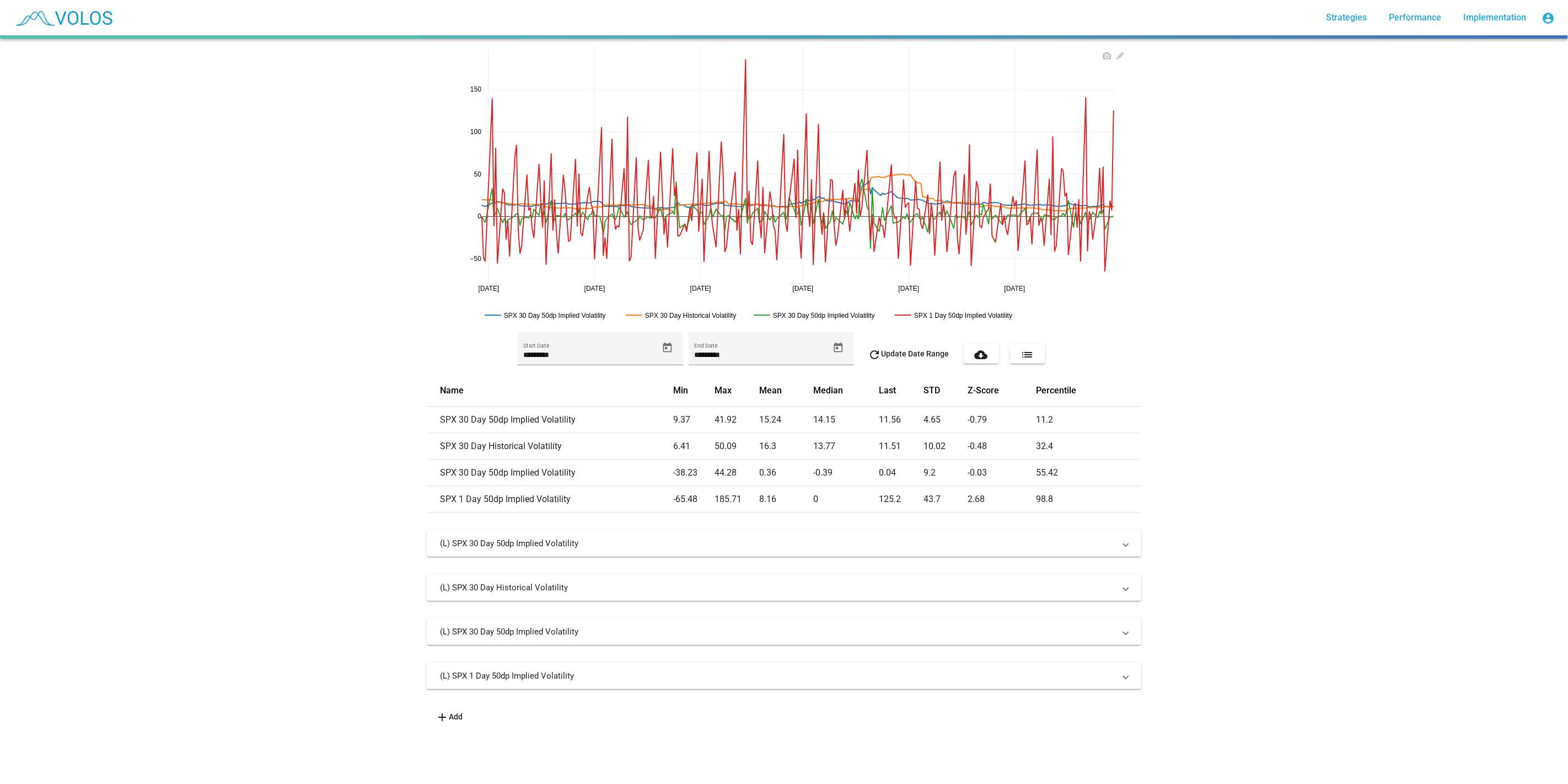
click at [957, 315] on rect at bounding box center [960, 315] width 136 height 11
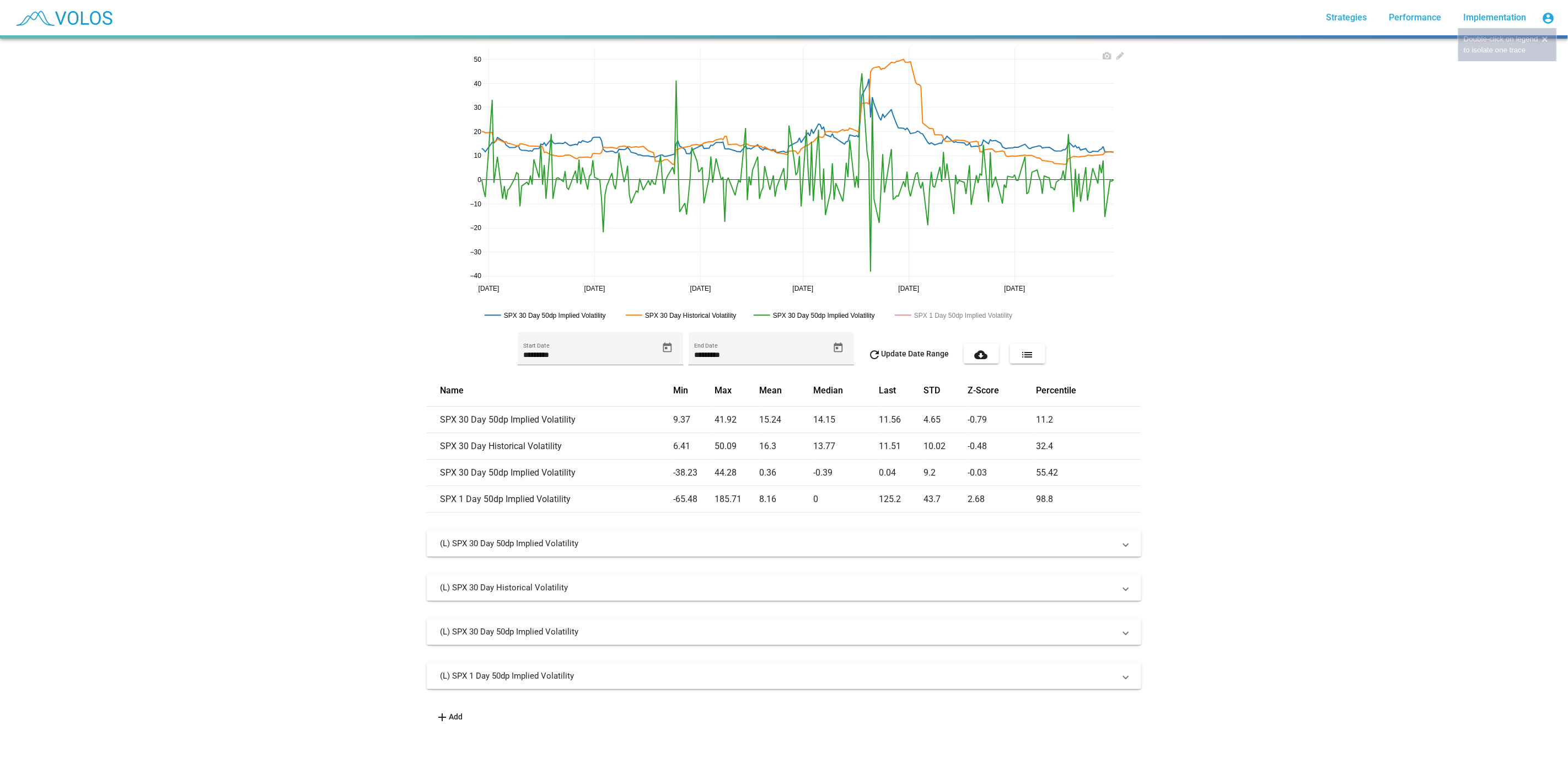
click at [957, 315] on rect at bounding box center [960, 315] width 136 height 11
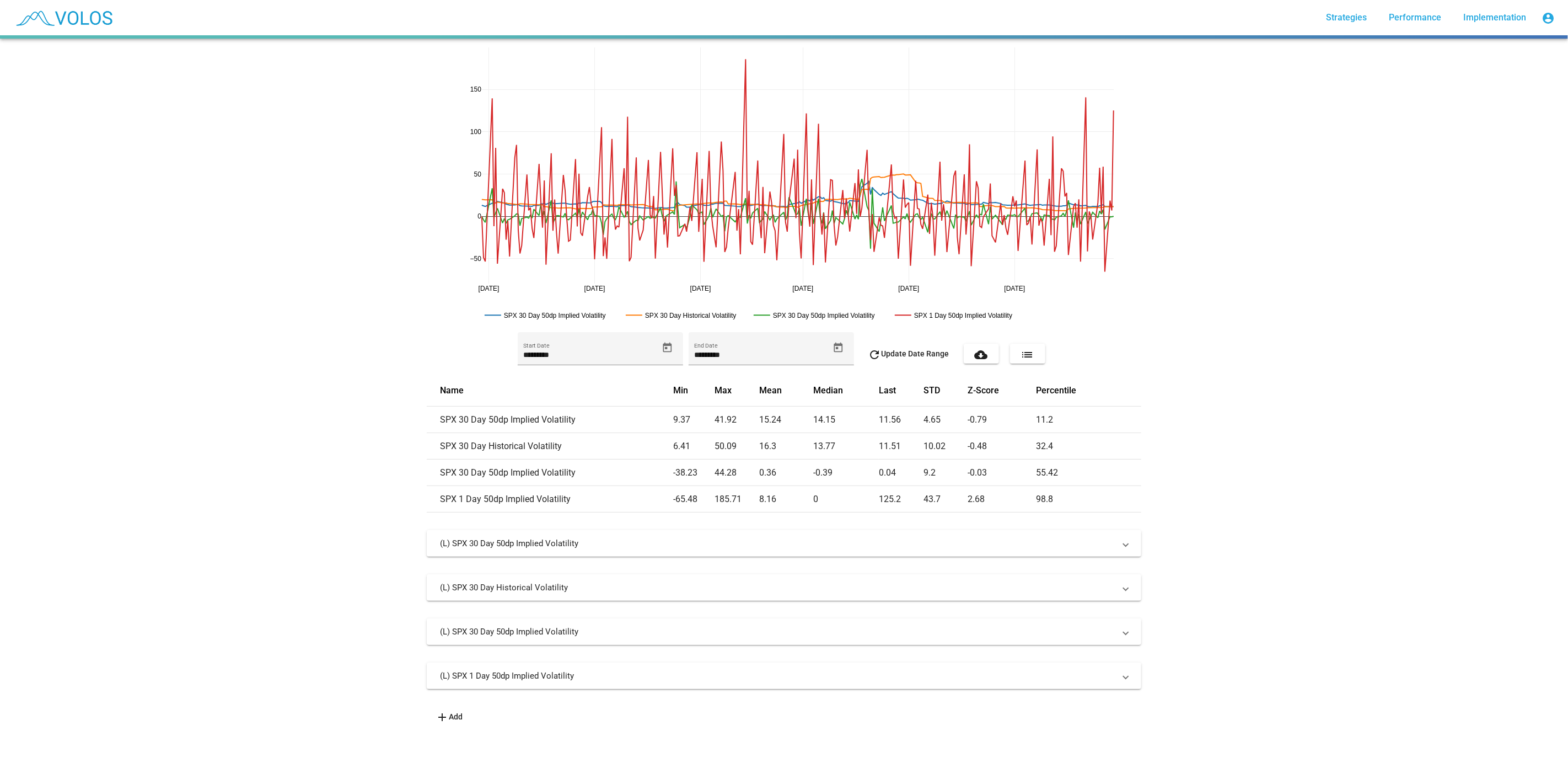
click at [743, 629] on mat-panel-title "(L) SPX 30 Day 50dp Implied Volatility" at bounding box center [778, 631] width 675 height 11
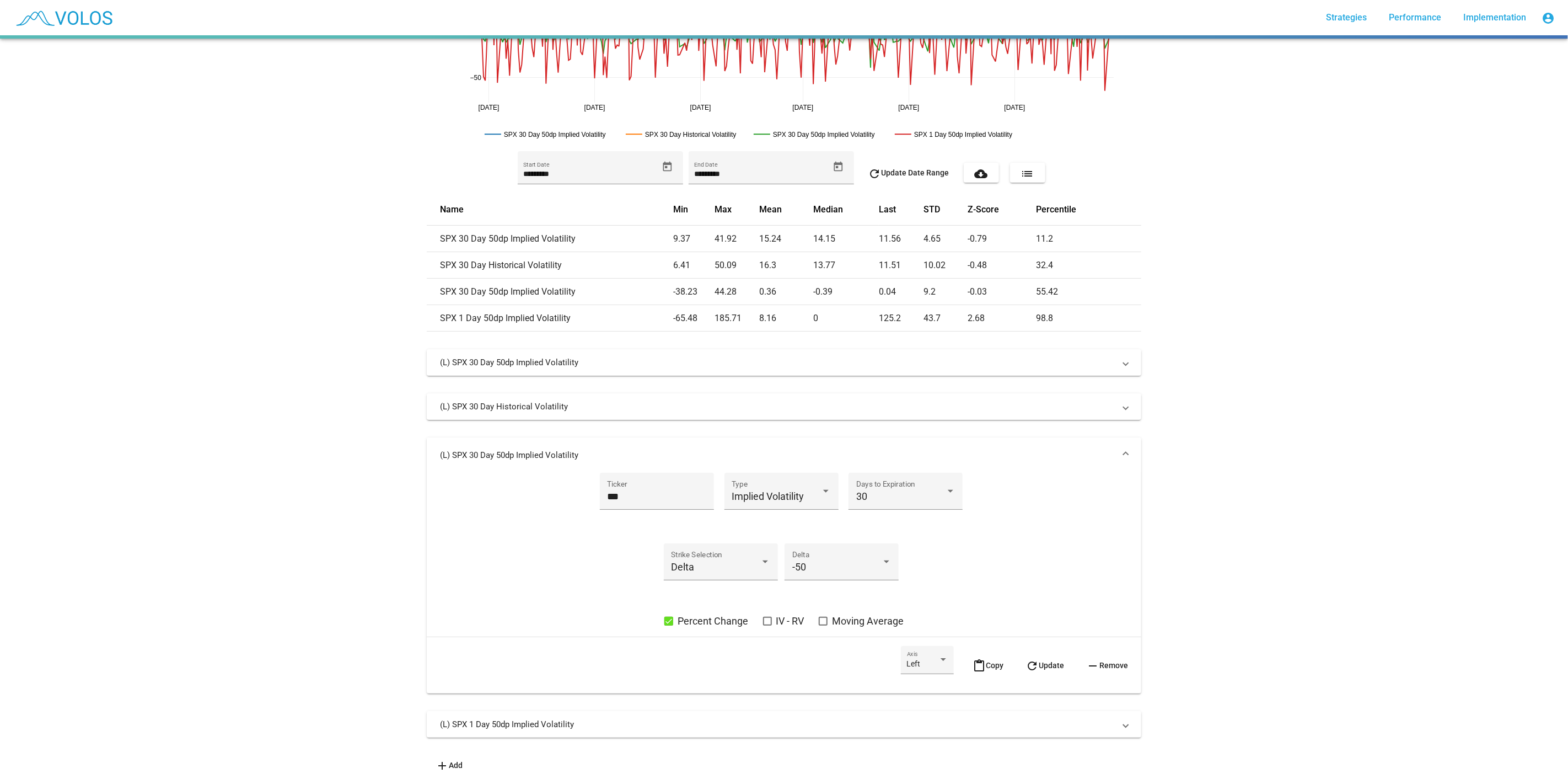
scroll to position [189, 0]
click at [1054, 650] on button "remove Remove" at bounding box center [1107, 665] width 60 height 39
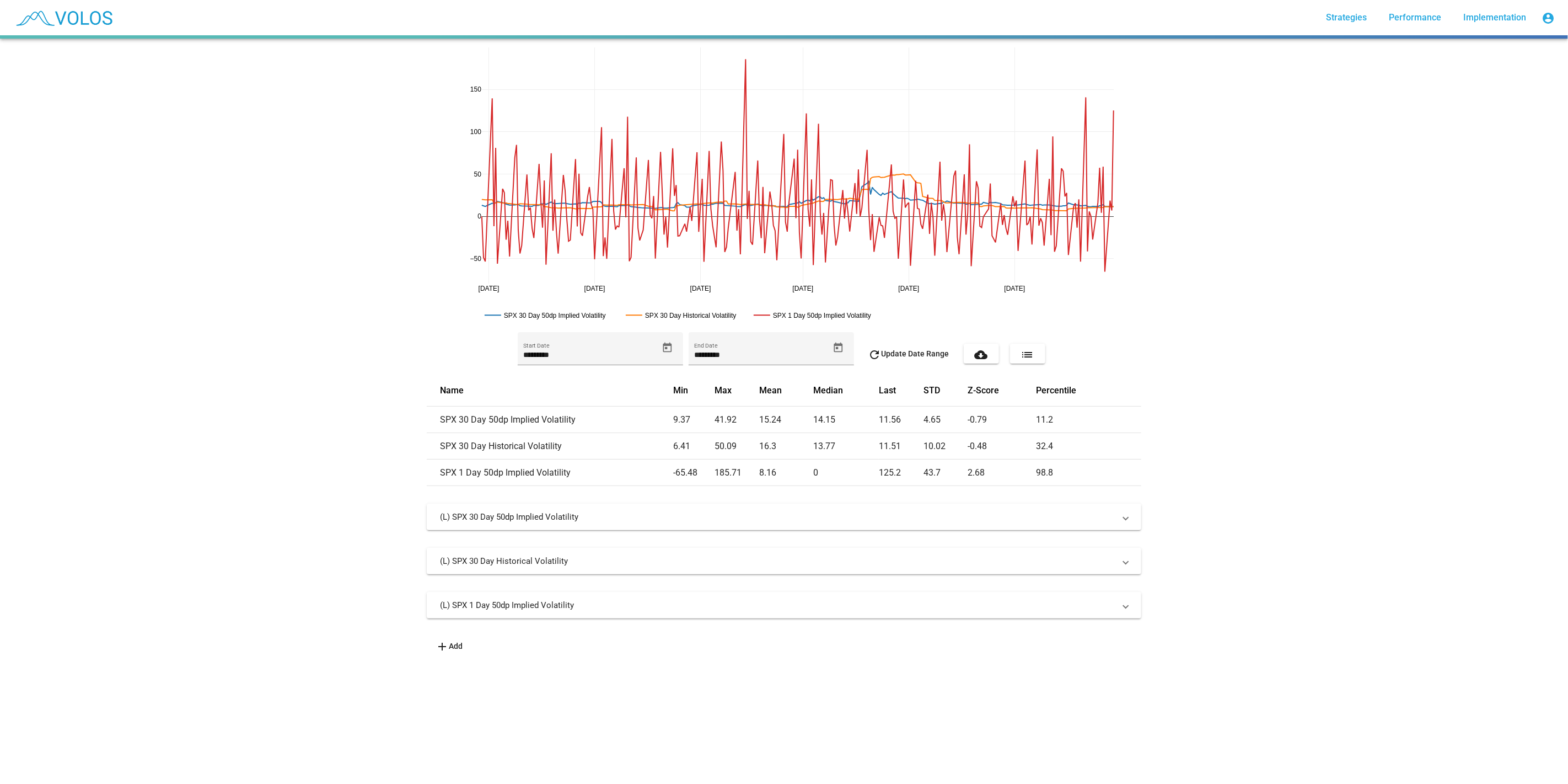
scroll to position [0, 0]
click at [662, 606] on mat-panel-title "(L) SPX 1 Day 50dp Implied Volatility" at bounding box center [778, 604] width 675 height 11
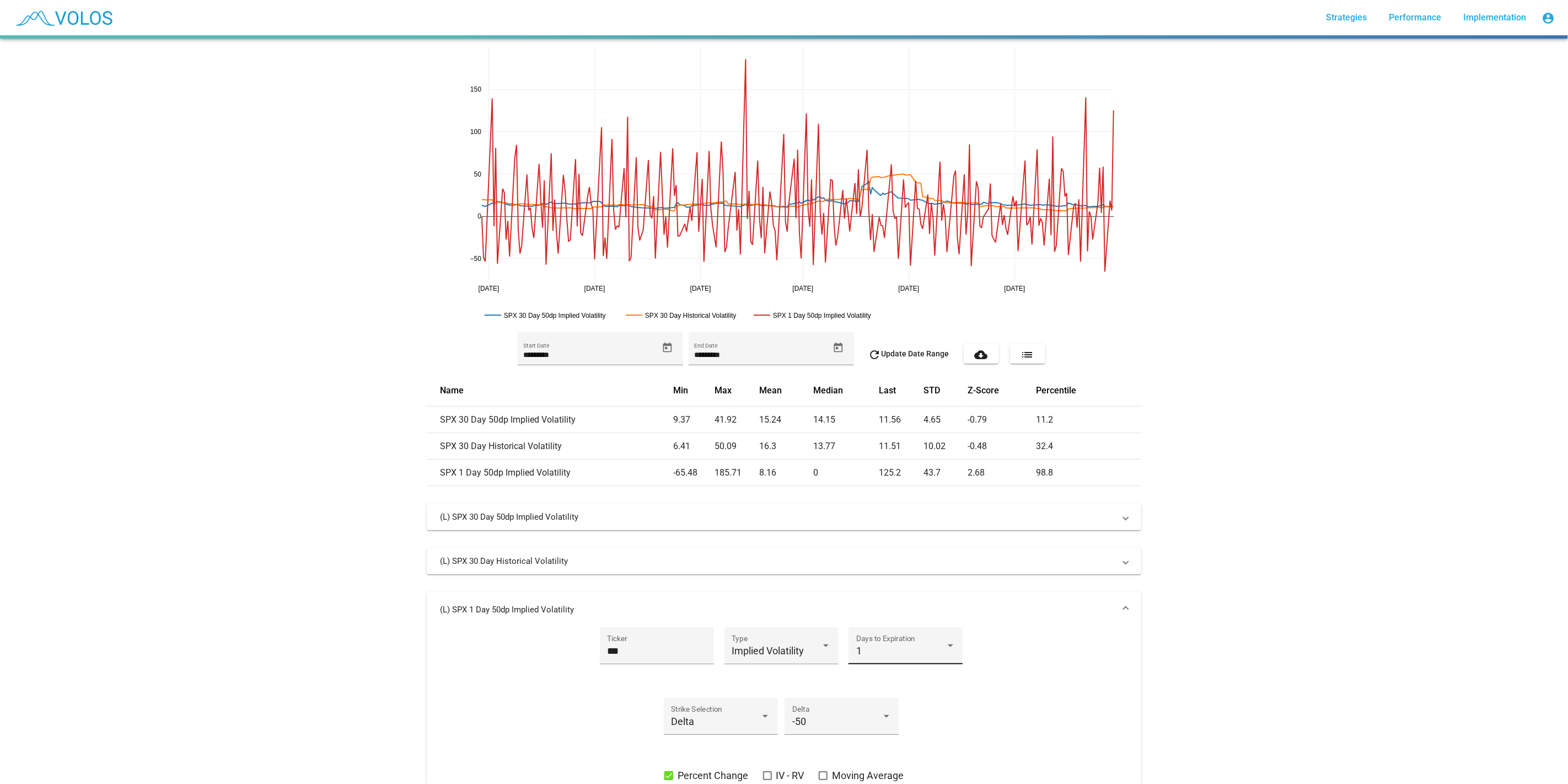
scroll to position [118, 0]
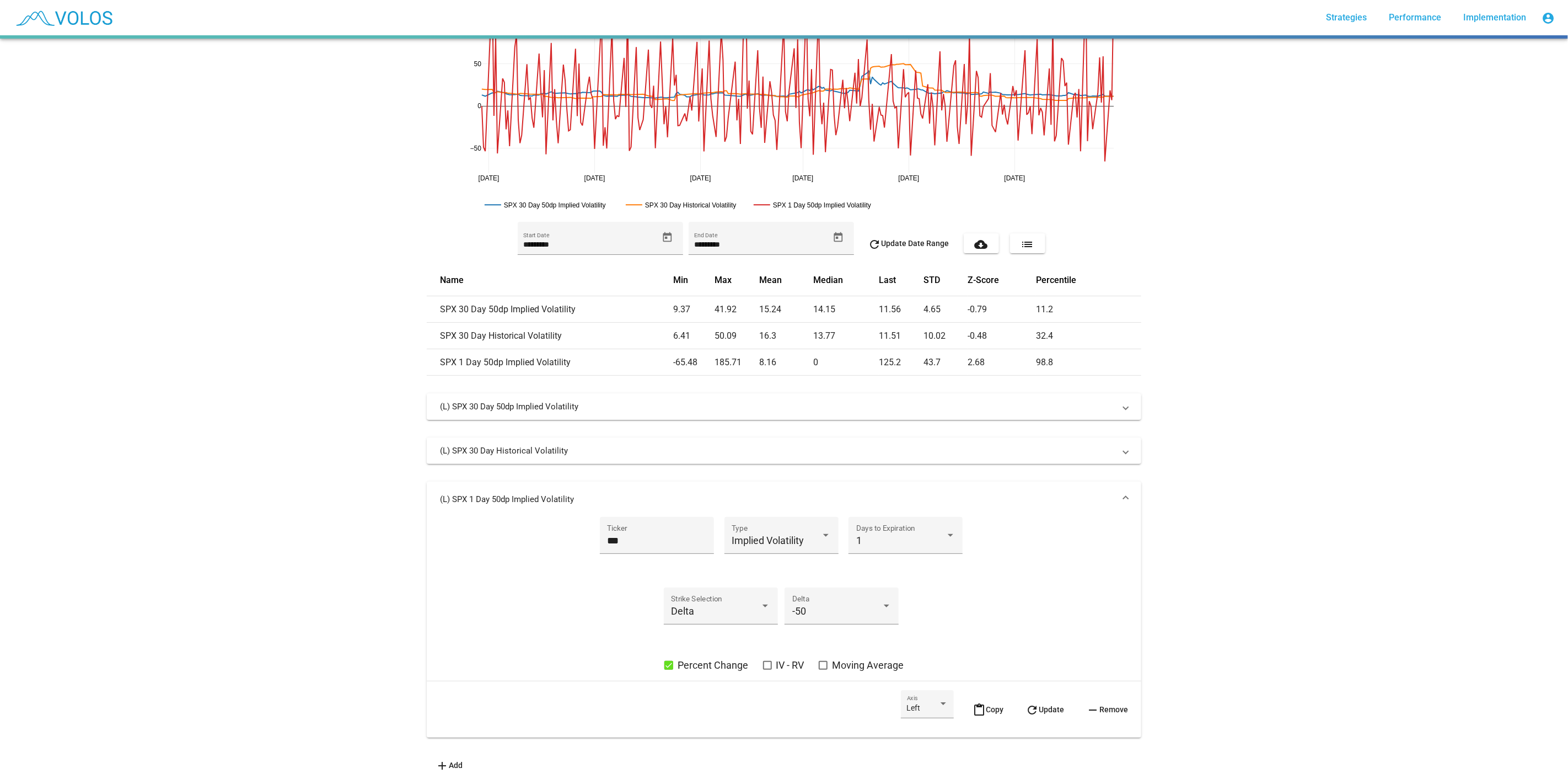
click at [694, 661] on span "Percent Change" at bounding box center [713, 665] width 70 height 13
drag, startPoint x: 1036, startPoint y: 690, endPoint x: 1047, endPoint y: 687, distance: 11.4
click at [1047, 690] on button "refresh Update" at bounding box center [1045, 709] width 56 height 39
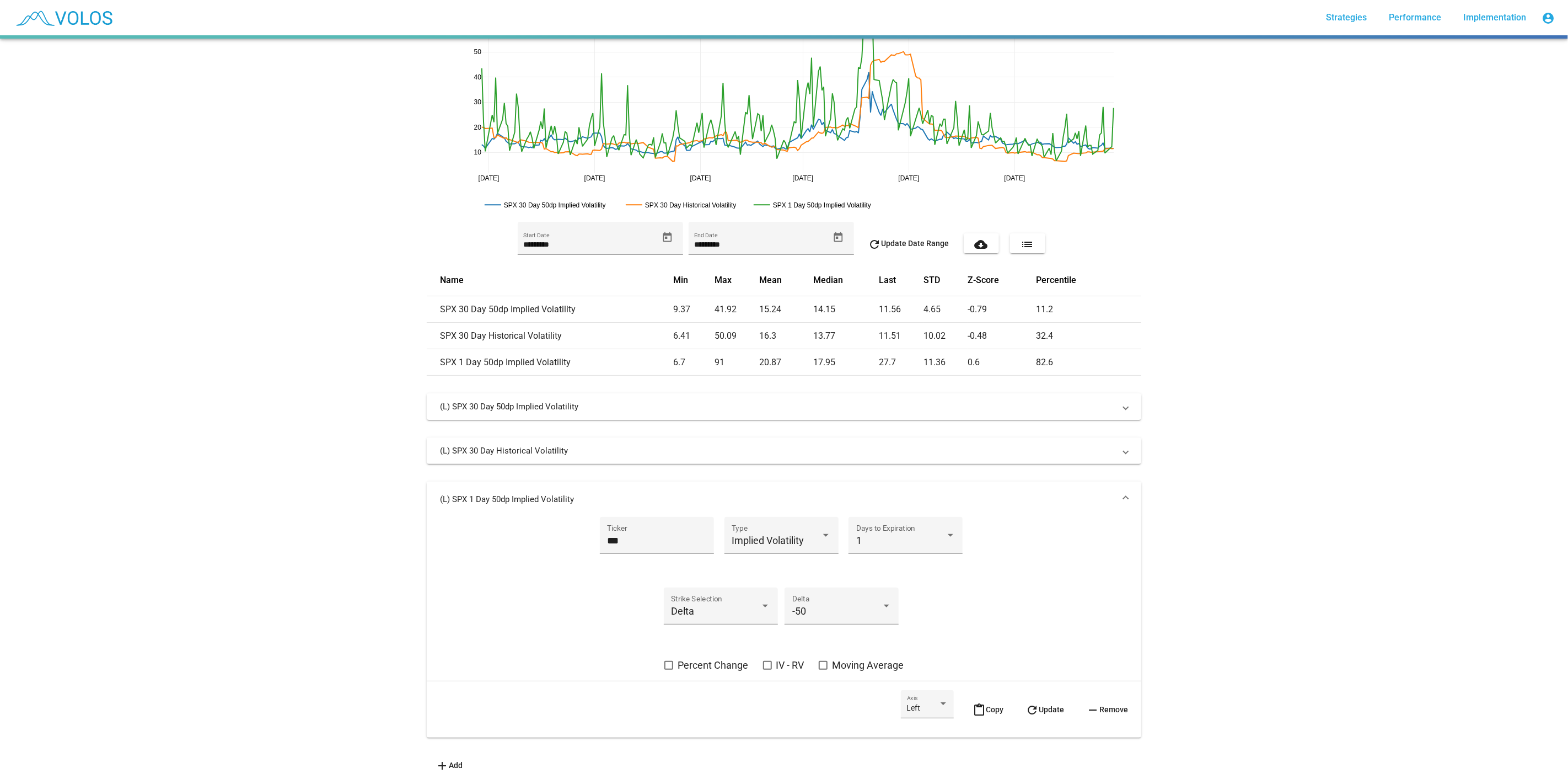
click at [1054, 495] on mat-panel-title "(L) SPX 1 Day 50dp Implied Volatility" at bounding box center [778, 499] width 675 height 11
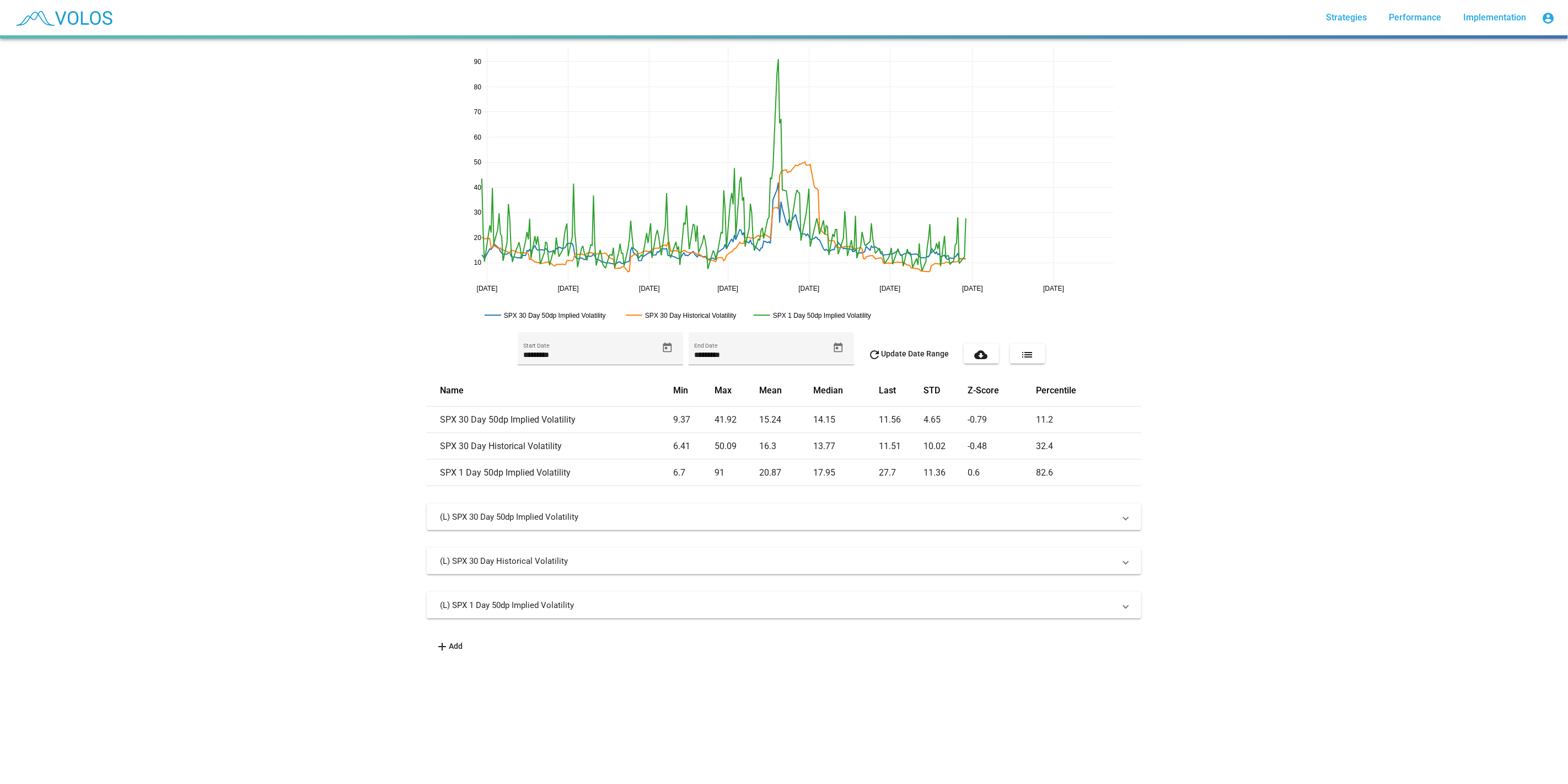
drag, startPoint x: 1108, startPoint y: 286, endPoint x: 931, endPoint y: 303, distance: 177.8
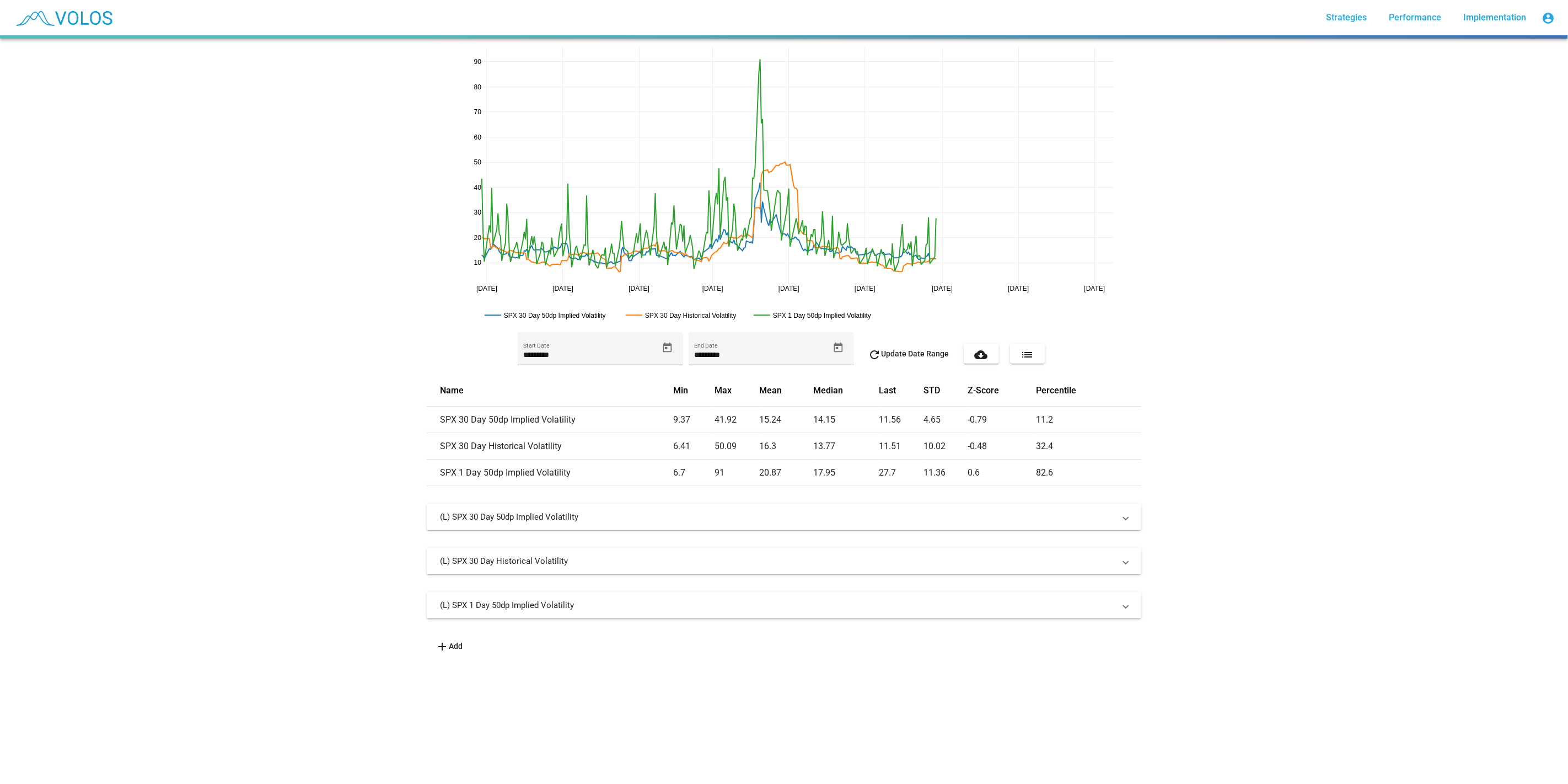
click at [462, 641] on button "add Add" at bounding box center [449, 646] width 45 height 20
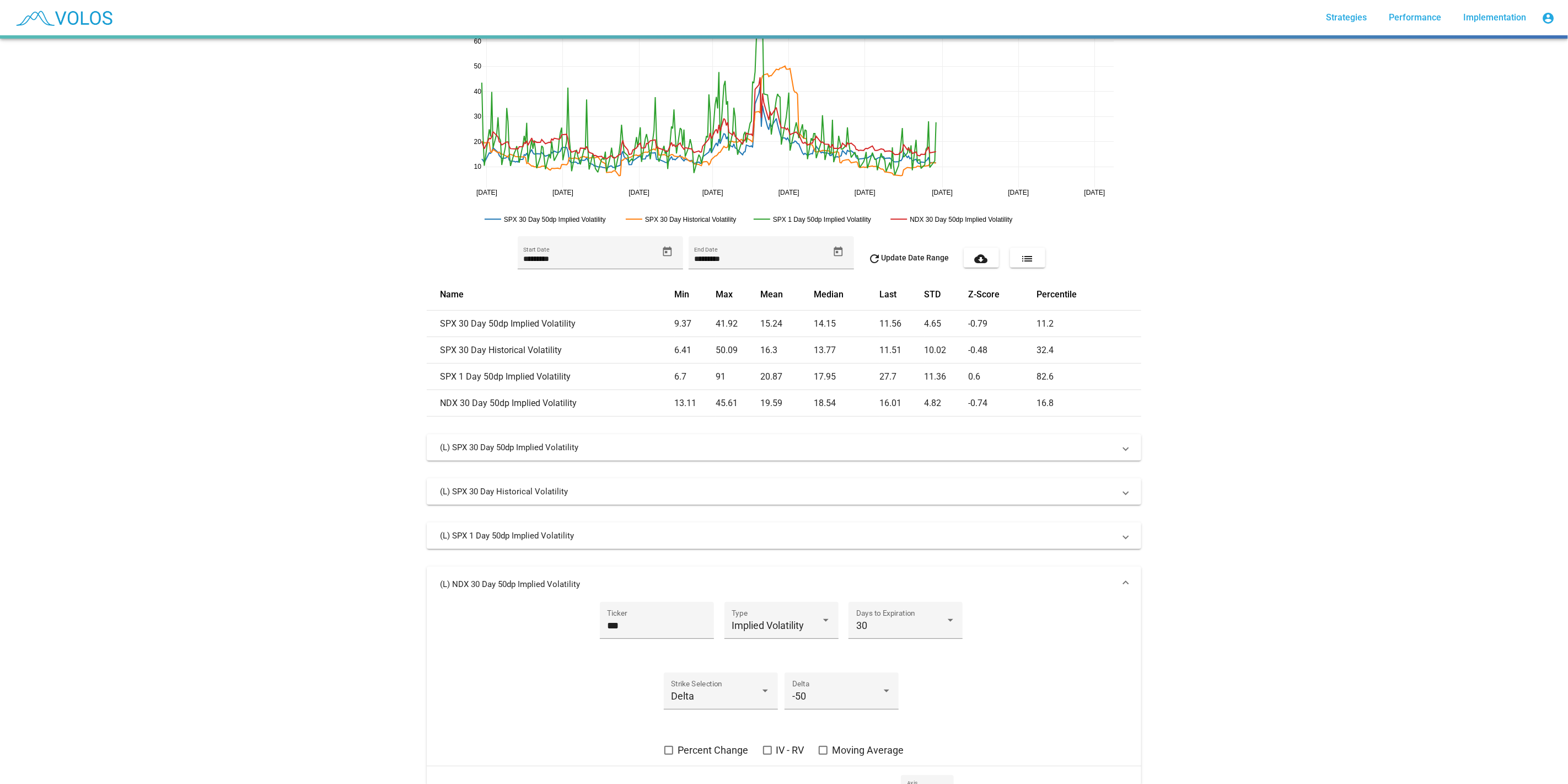
scroll to position [189, 0]
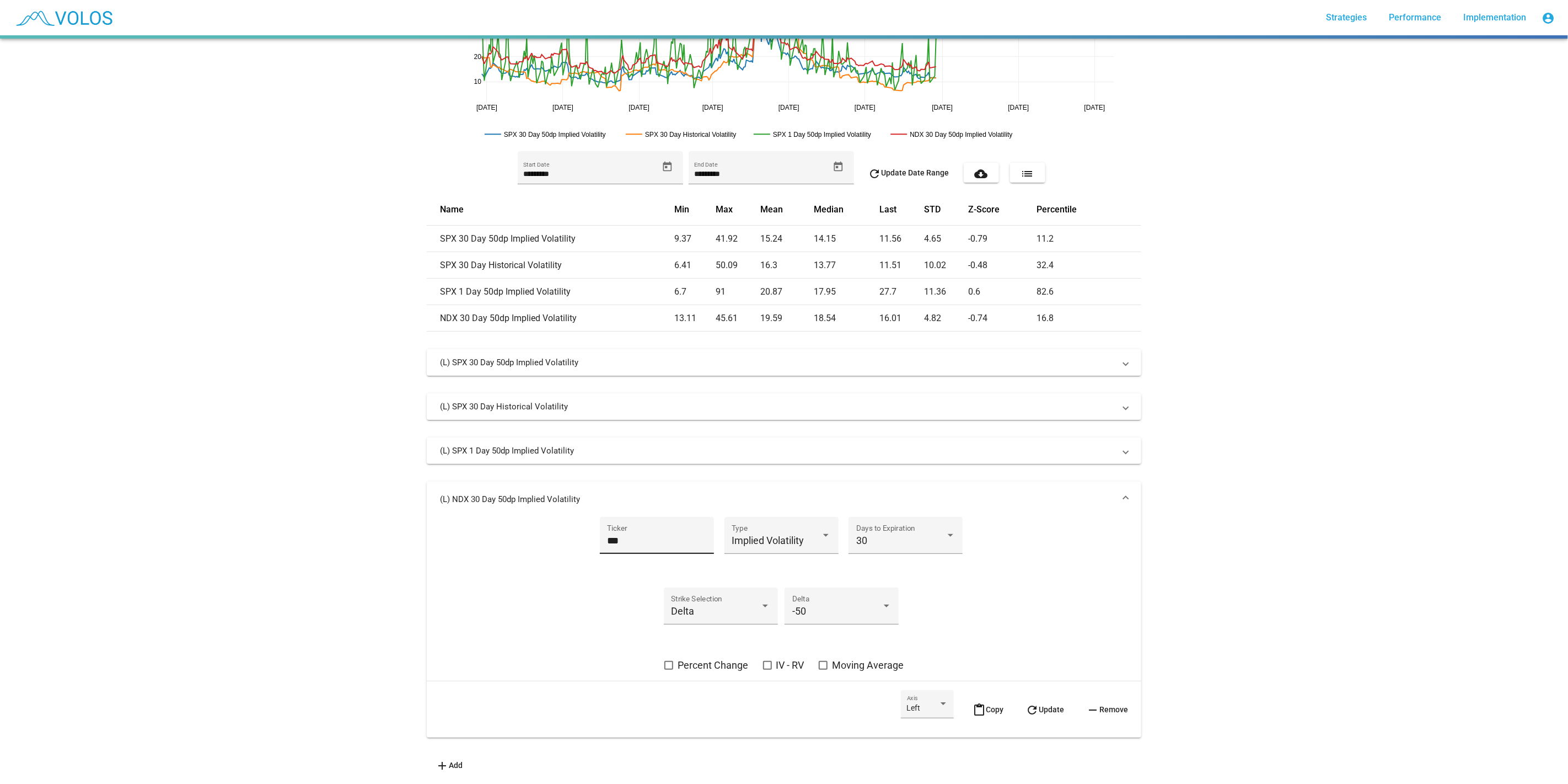
click at [641, 535] on input "***" at bounding box center [657, 540] width 99 height 11
type input "***"
click at [1026, 704] on mat-icon "refresh" at bounding box center [1032, 710] width 13 height 13
click at [984, 471] on div "(L) SPX 30 Day 50dp Implied Volatility *** Ticker Implied Volatility Type 30 Da…" at bounding box center [784, 552] width 715 height 406
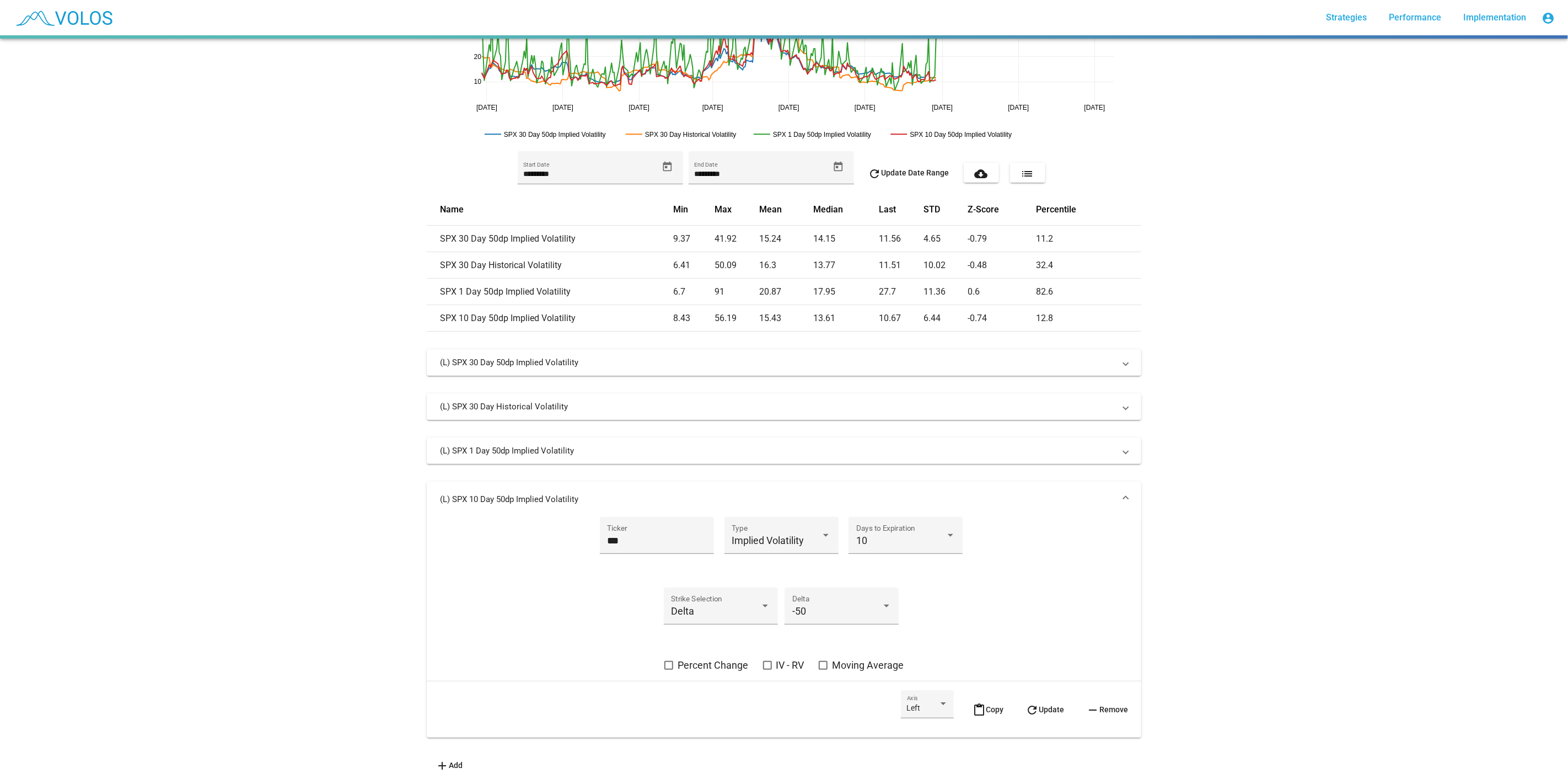
click at [1007, 481] on mat-expansion-panel-header "(L) SPX 10 Day 50dp Implied Volatility" at bounding box center [784, 499] width 715 height 35
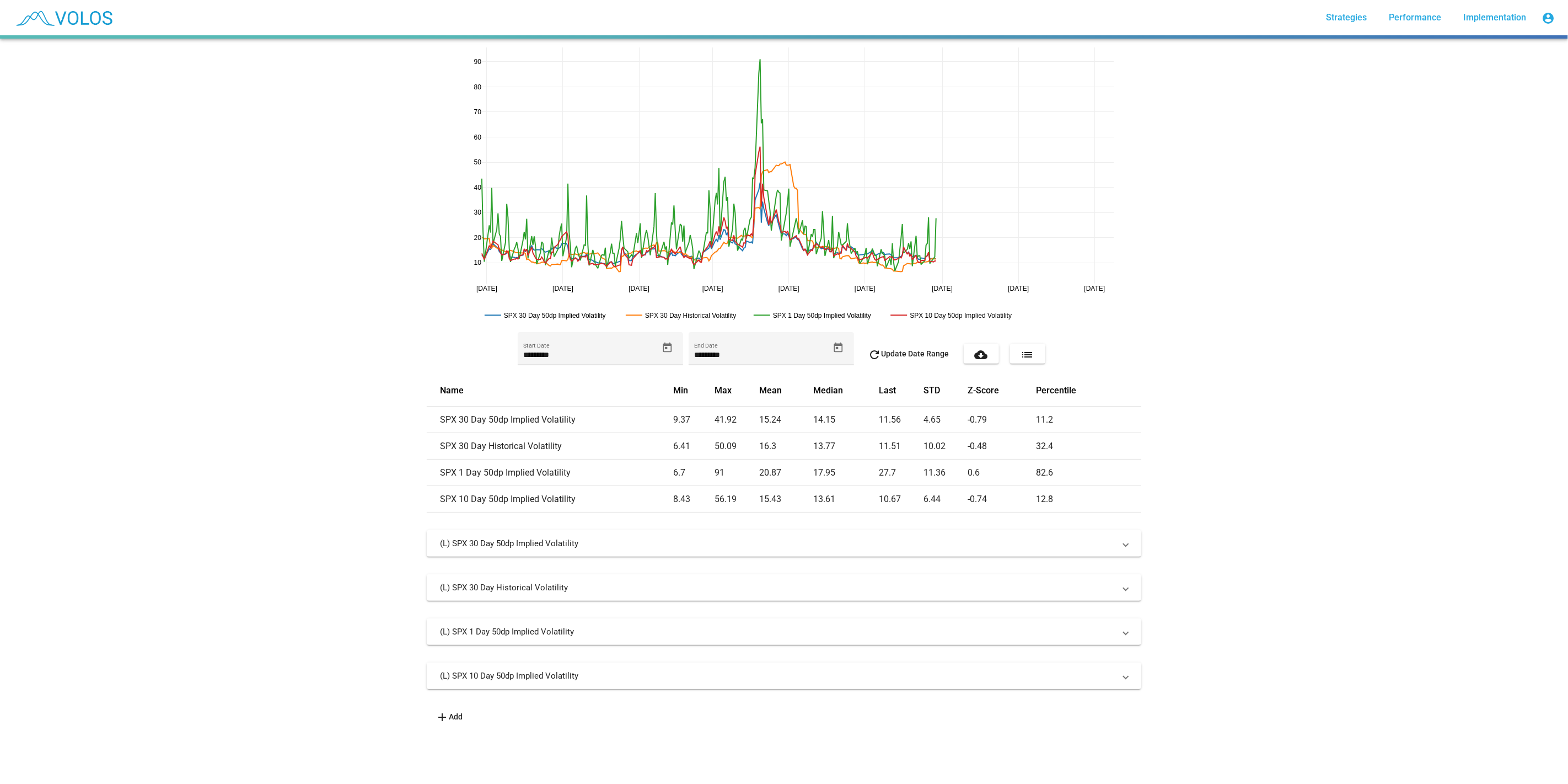
scroll to position [0, 0]
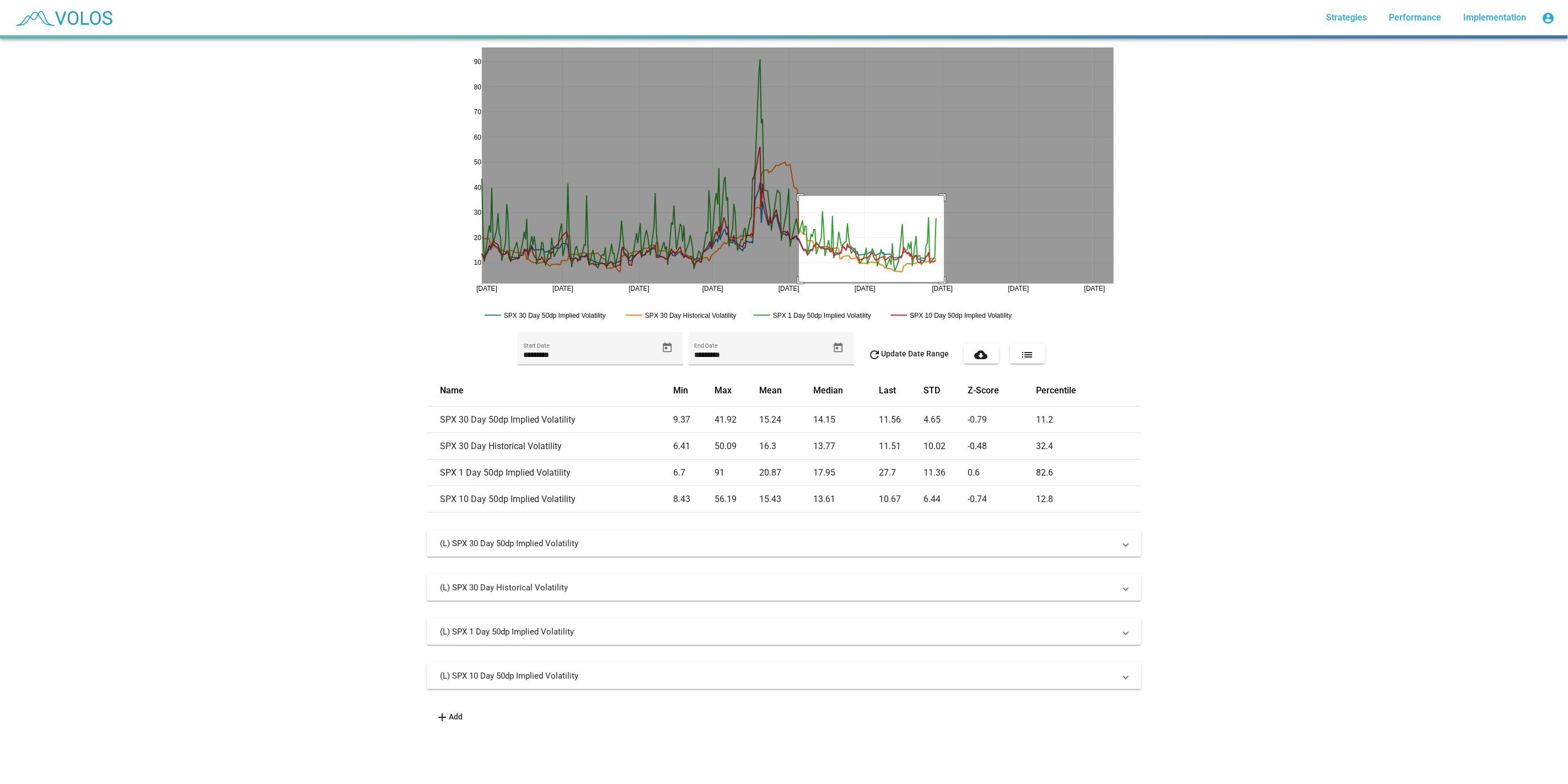
drag, startPoint x: 794, startPoint y: 196, endPoint x: 940, endPoint y: 282, distance: 169.4
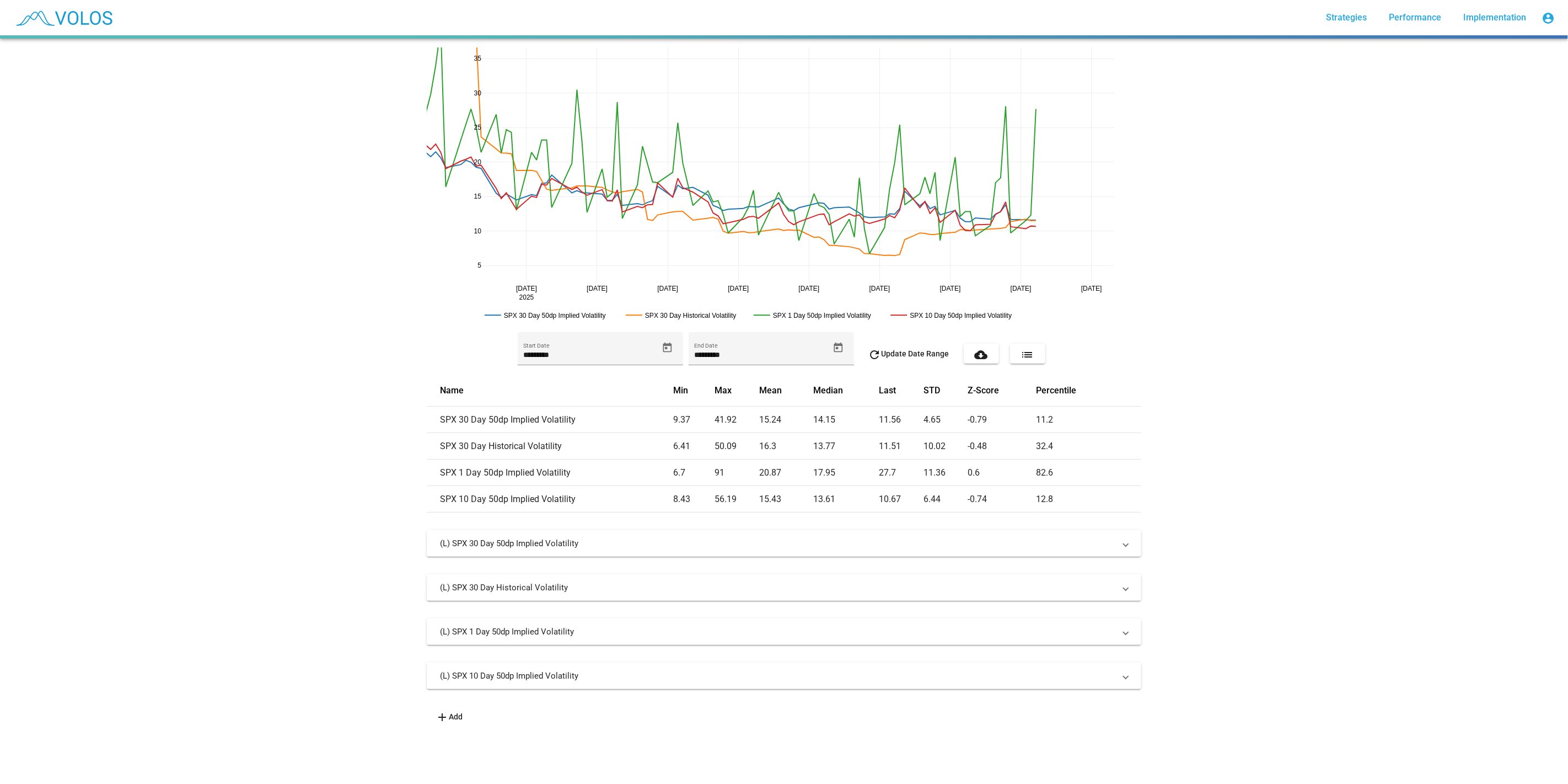
drag, startPoint x: 1078, startPoint y: 290, endPoint x: 1031, endPoint y: 291, distance: 47.0
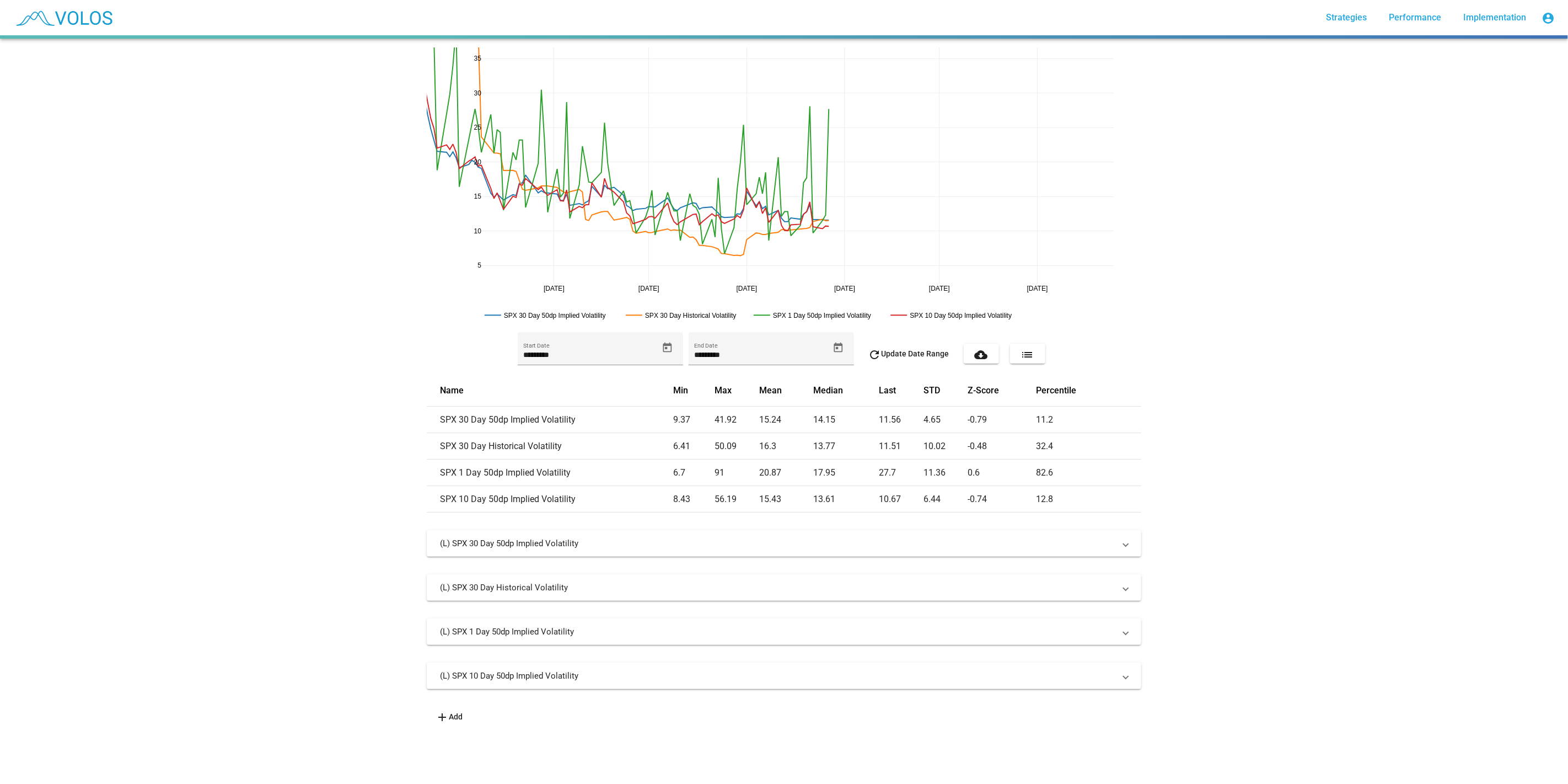
drag, startPoint x: 1110, startPoint y: 291, endPoint x: 875, endPoint y: 287, distance: 235.0
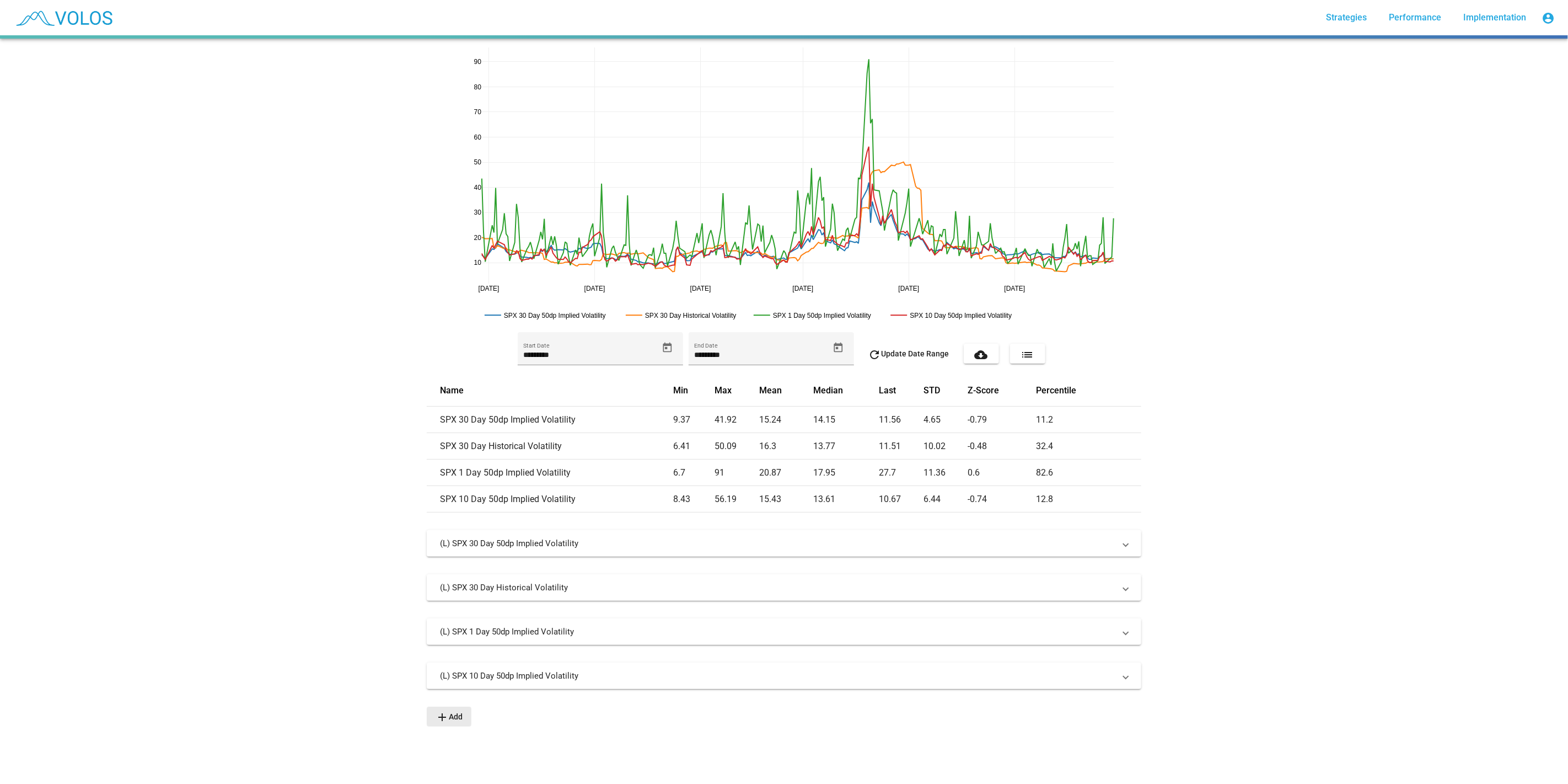
click at [453, 716] on span "add Add" at bounding box center [449, 716] width 27 height 9
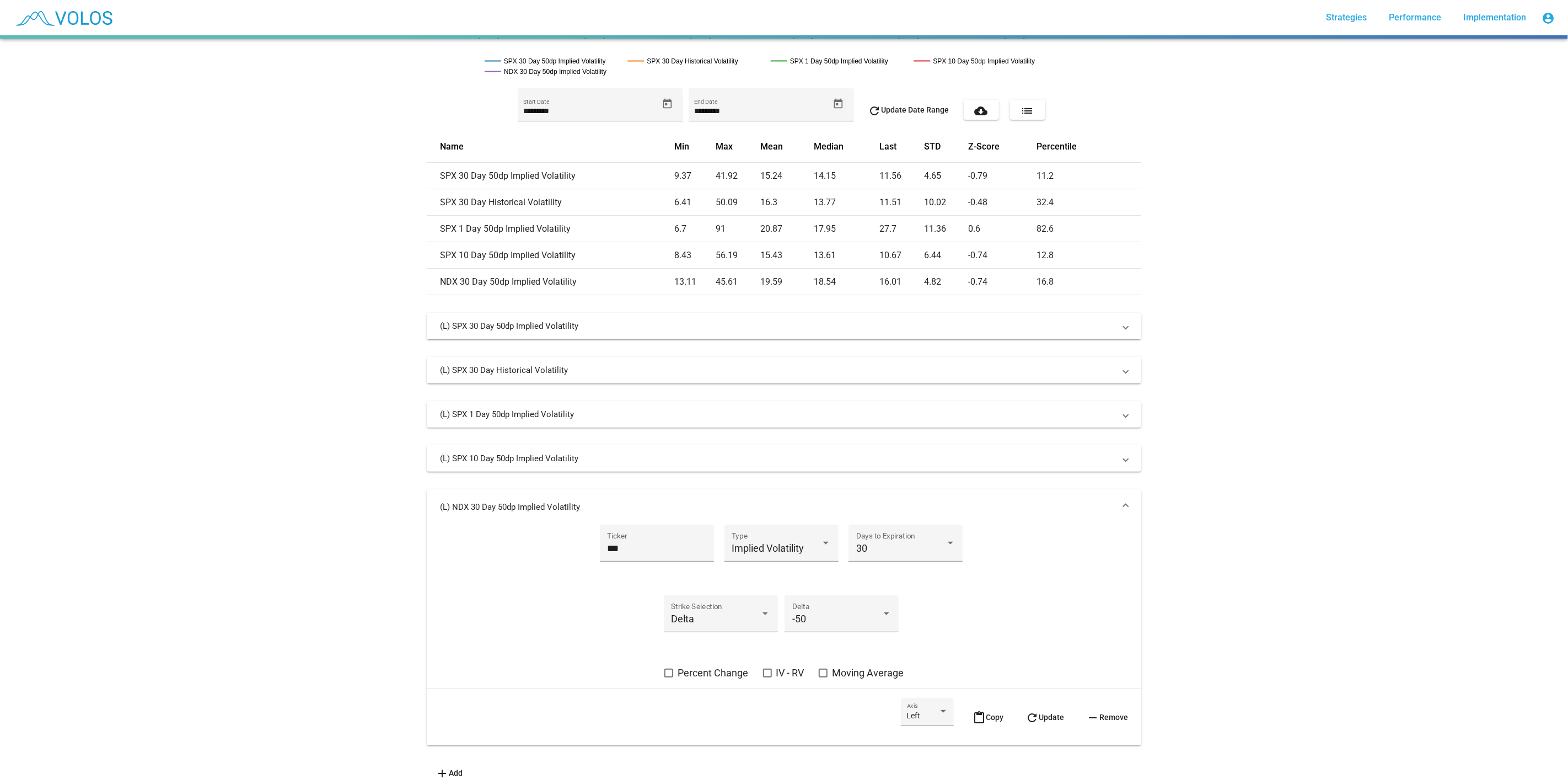
scroll to position [245, 0]
click at [647, 543] on input "***" at bounding box center [657, 547] width 99 height 11
type input "***"
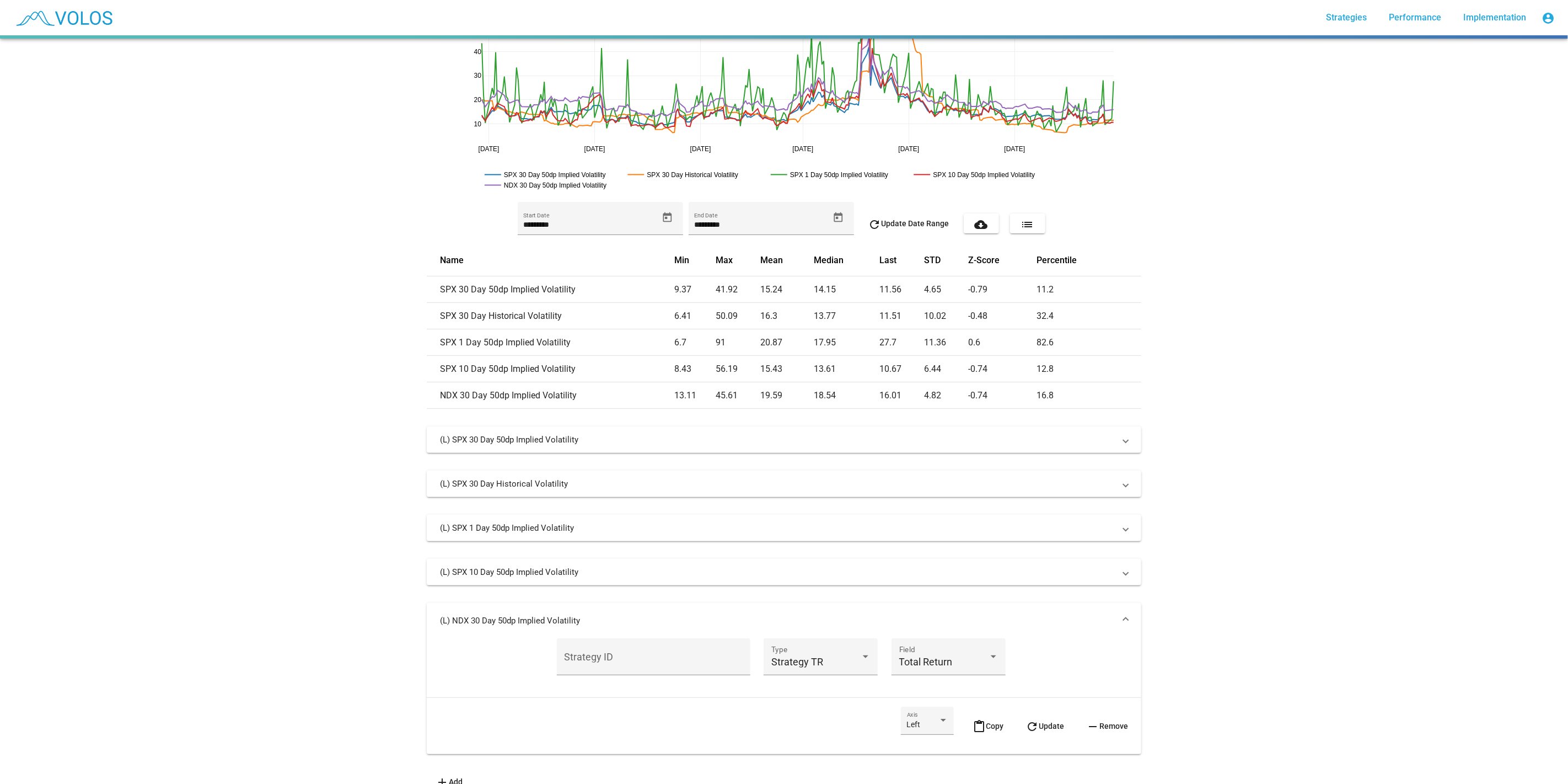
scroll to position [155, 0]
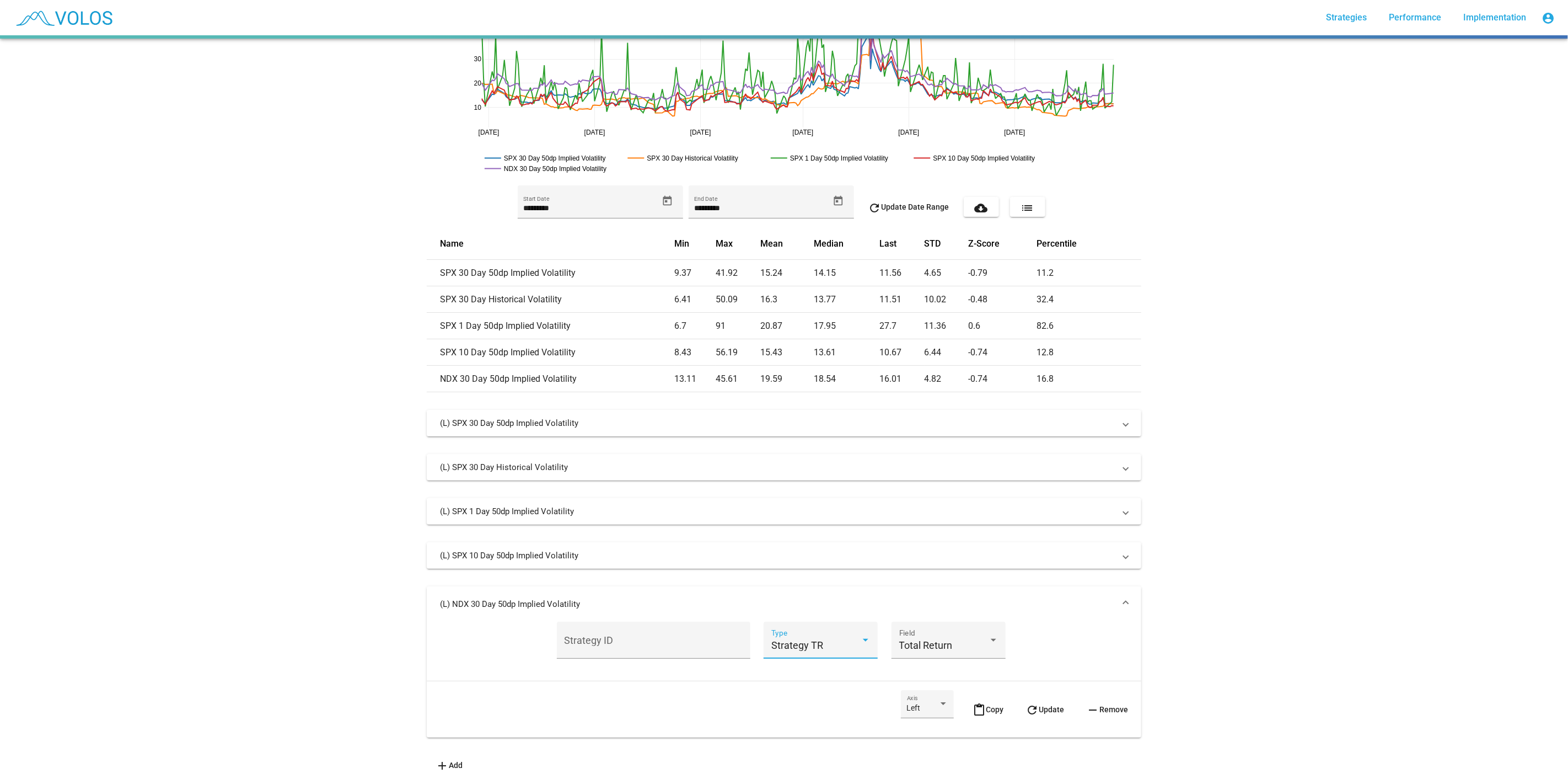
click at [792, 640] on span "Strategy TR" at bounding box center [797, 645] width 52 height 11
click at [820, 608] on span "Spot Price" at bounding box center [844, 607] width 154 height 29
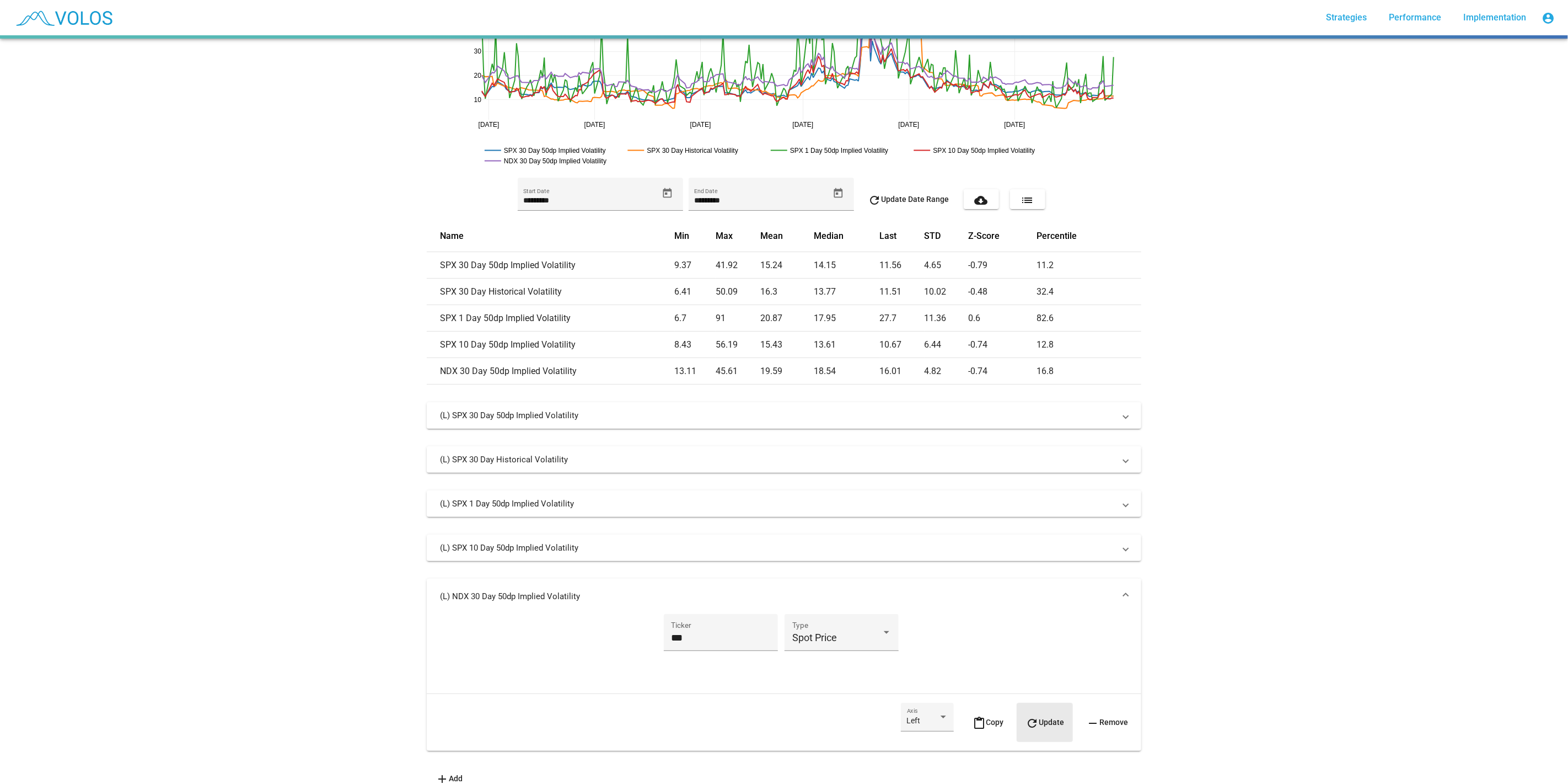
click at [1054, 718] on span "refresh Update" at bounding box center [1045, 722] width 39 height 9
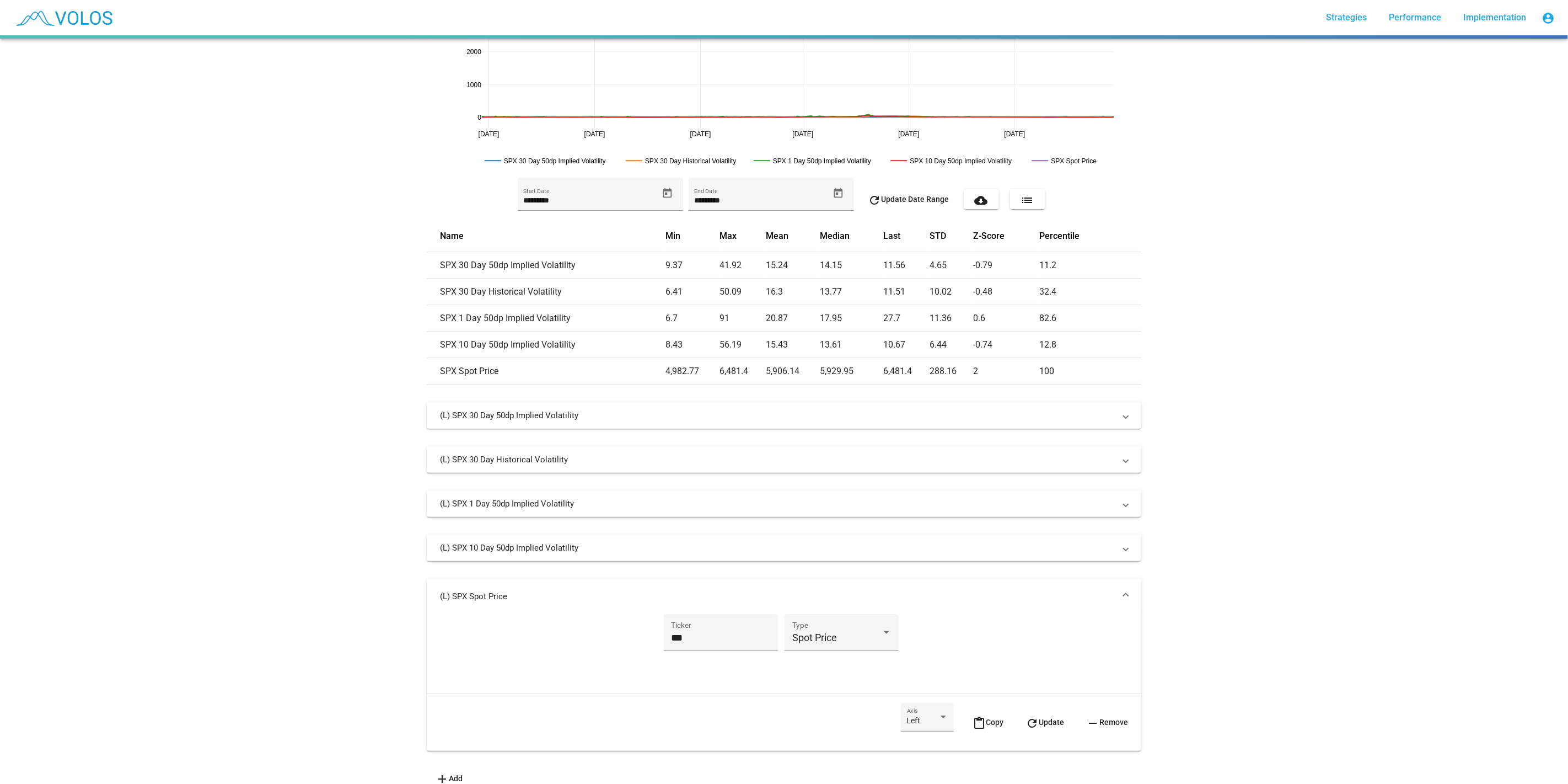
click at [969, 589] on mat-expansion-panel-header "(L) SPX Spot Price" at bounding box center [784, 596] width 715 height 35
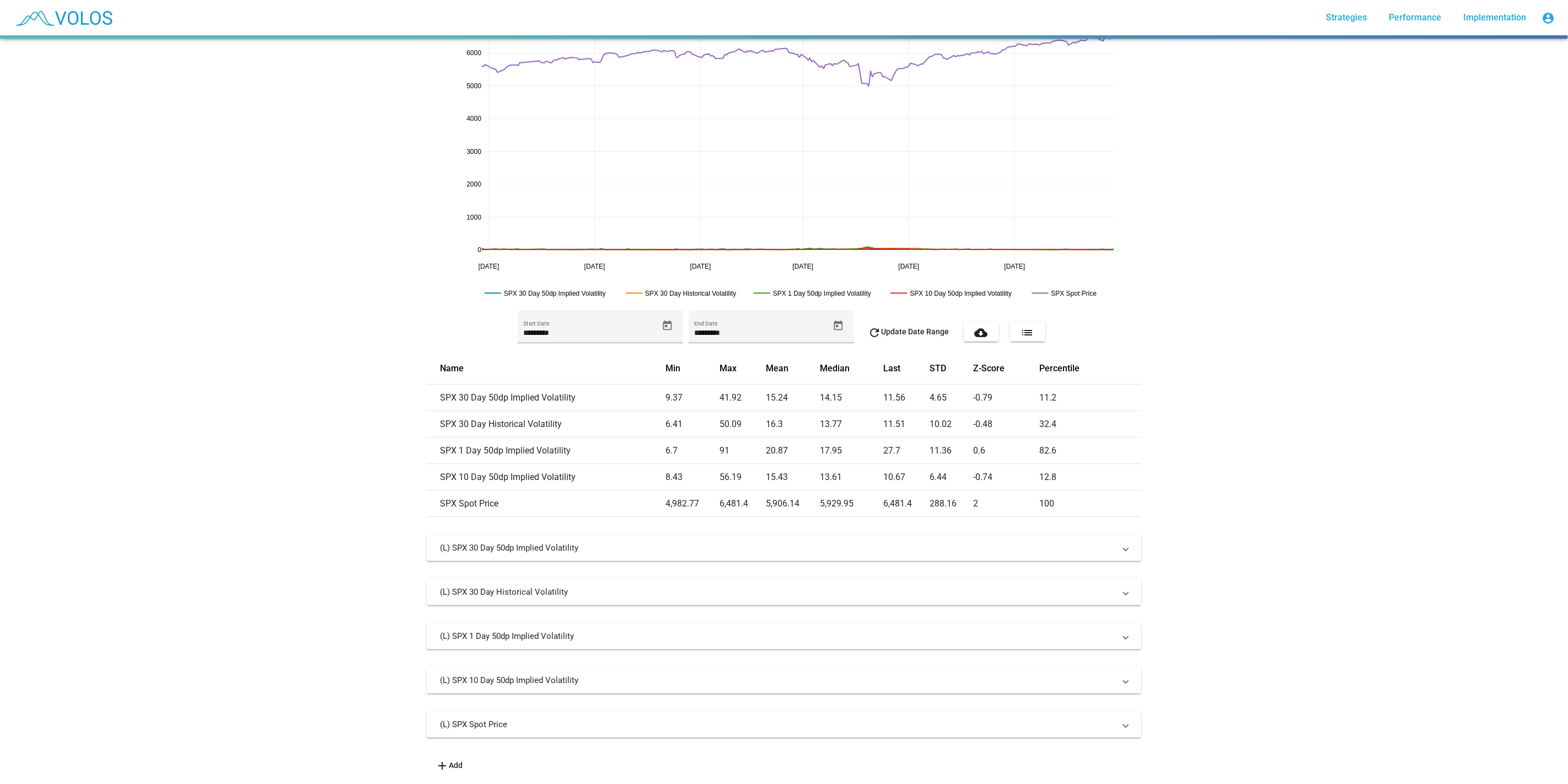
scroll to position [30, 0]
click at [919, 719] on mat-panel-title "(L) SPX Spot Price" at bounding box center [778, 724] width 675 height 11
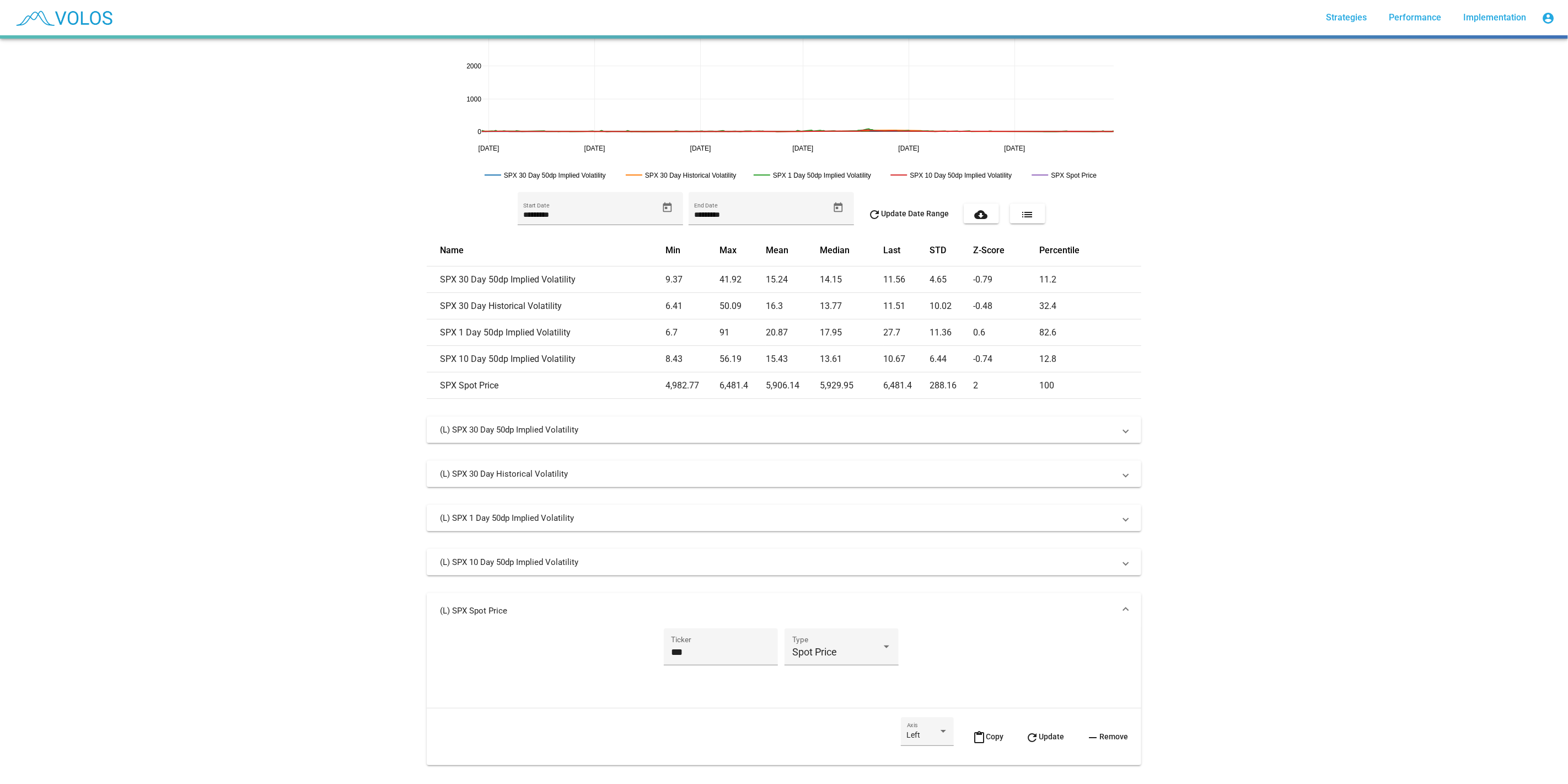
scroll to position [175, 0]
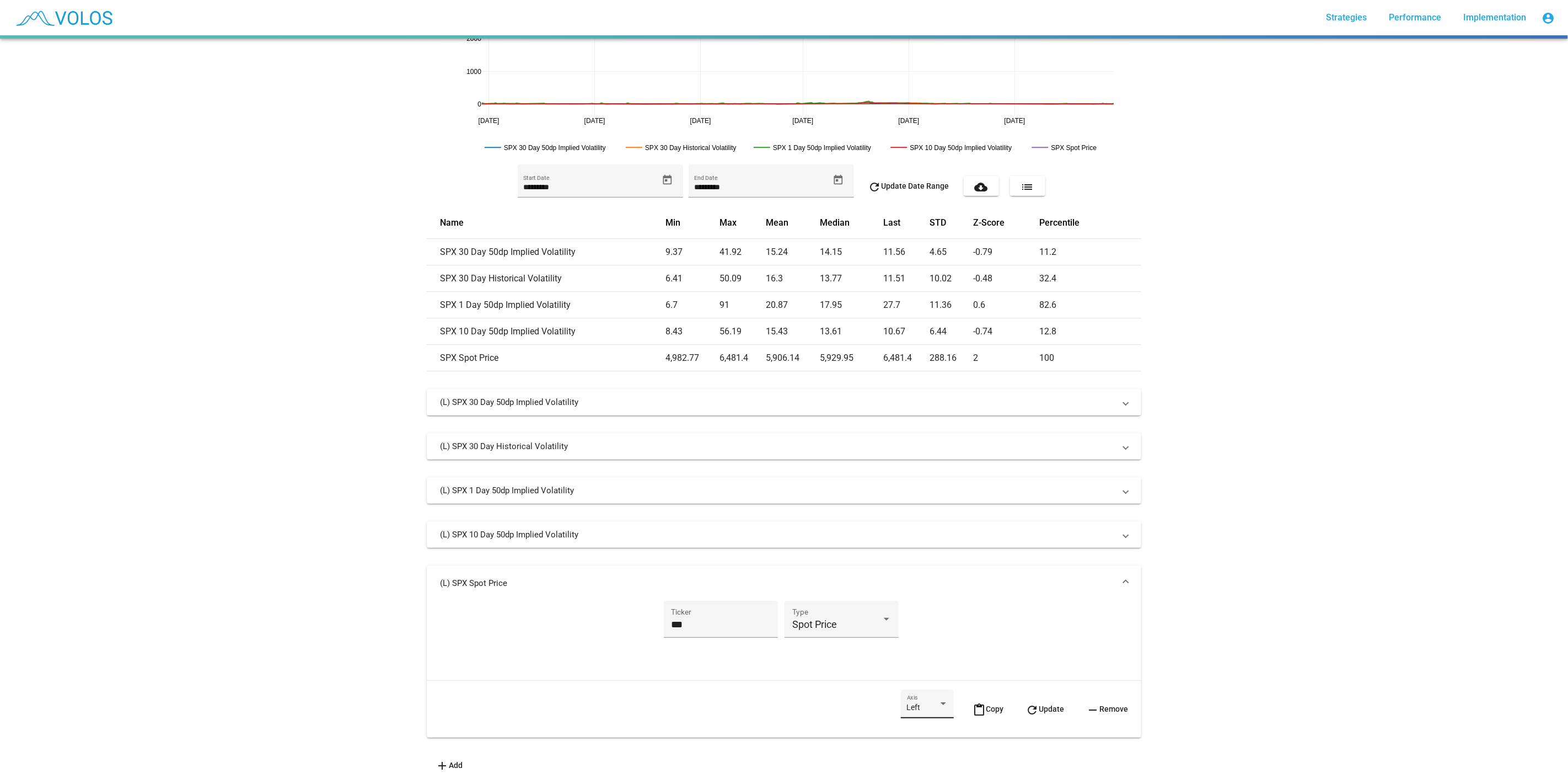
click at [912, 696] on div "Left Axis" at bounding box center [928, 706] width 42 height 22
click at [912, 721] on span "Right" at bounding box center [919, 722] width 42 height 23
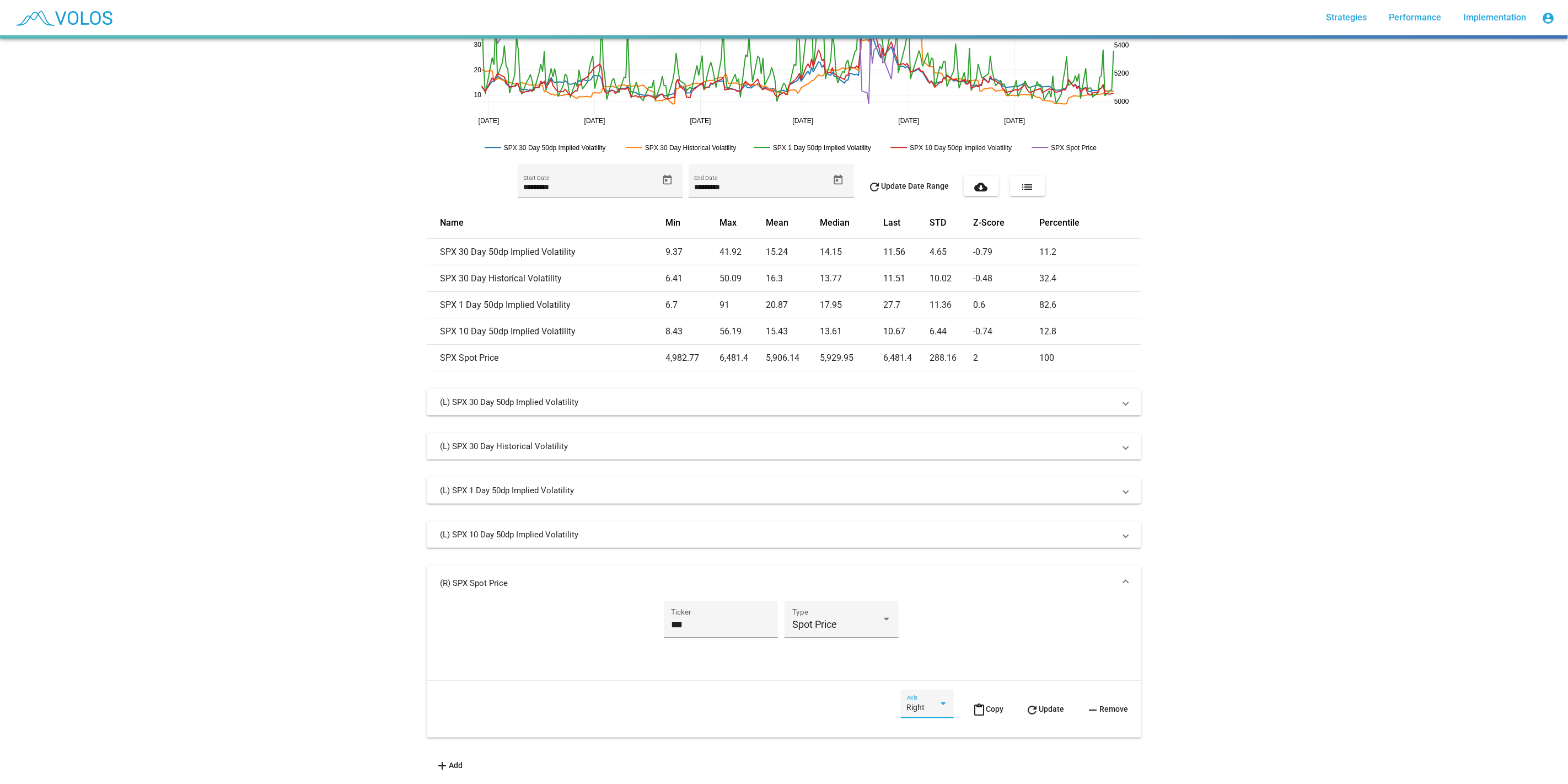
click at [1029, 704] on mat-icon "refresh" at bounding box center [1032, 710] width 13 height 13
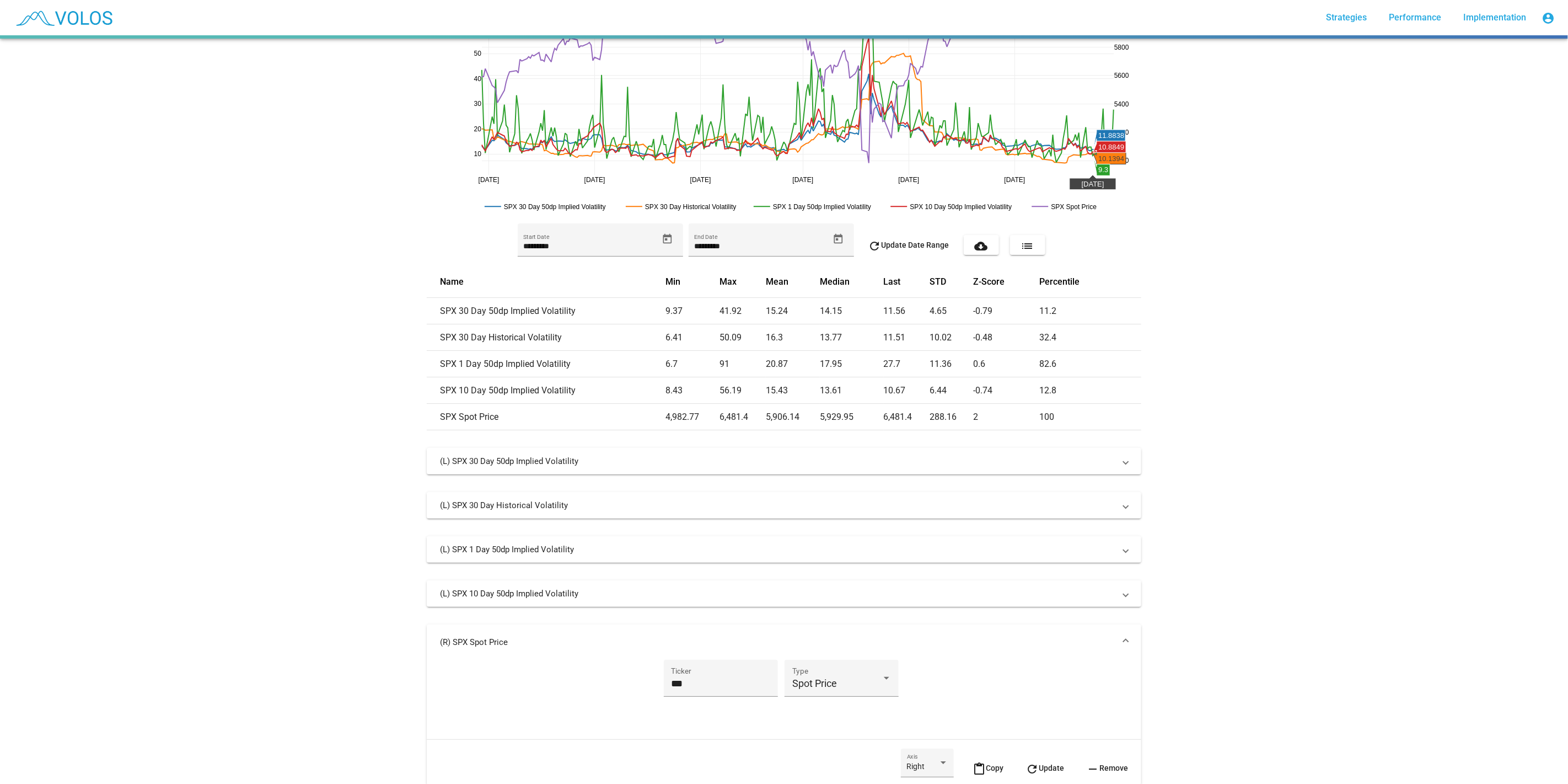
scroll to position [0, 0]
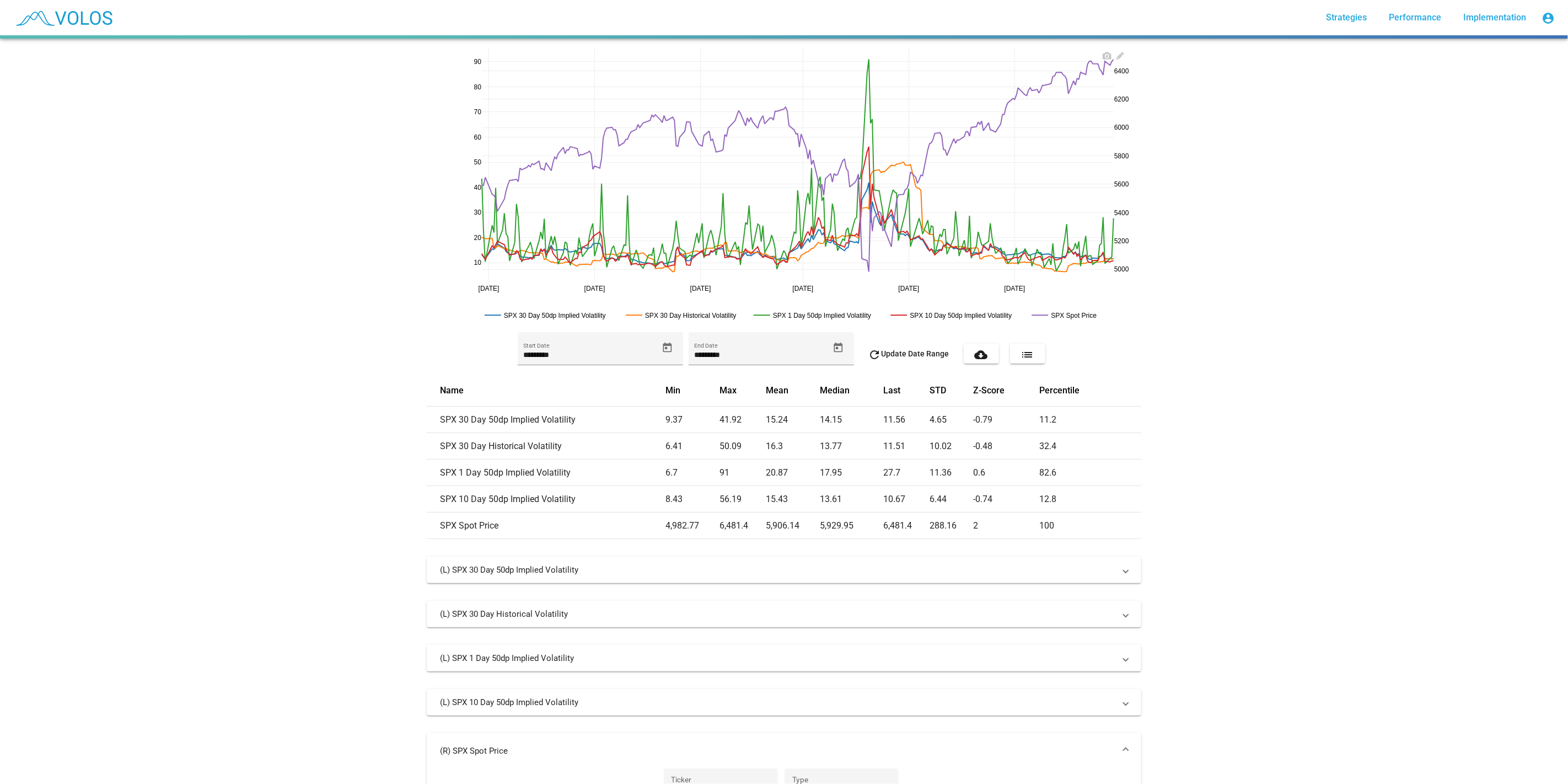
click at [1054, 279] on div "[DATE] [DATE] [DATE] [DATE] [DATE] [DATE] 10 20 30 40 50 60 70 80 90 5000 5200 …" at bounding box center [784, 185] width 715 height 276
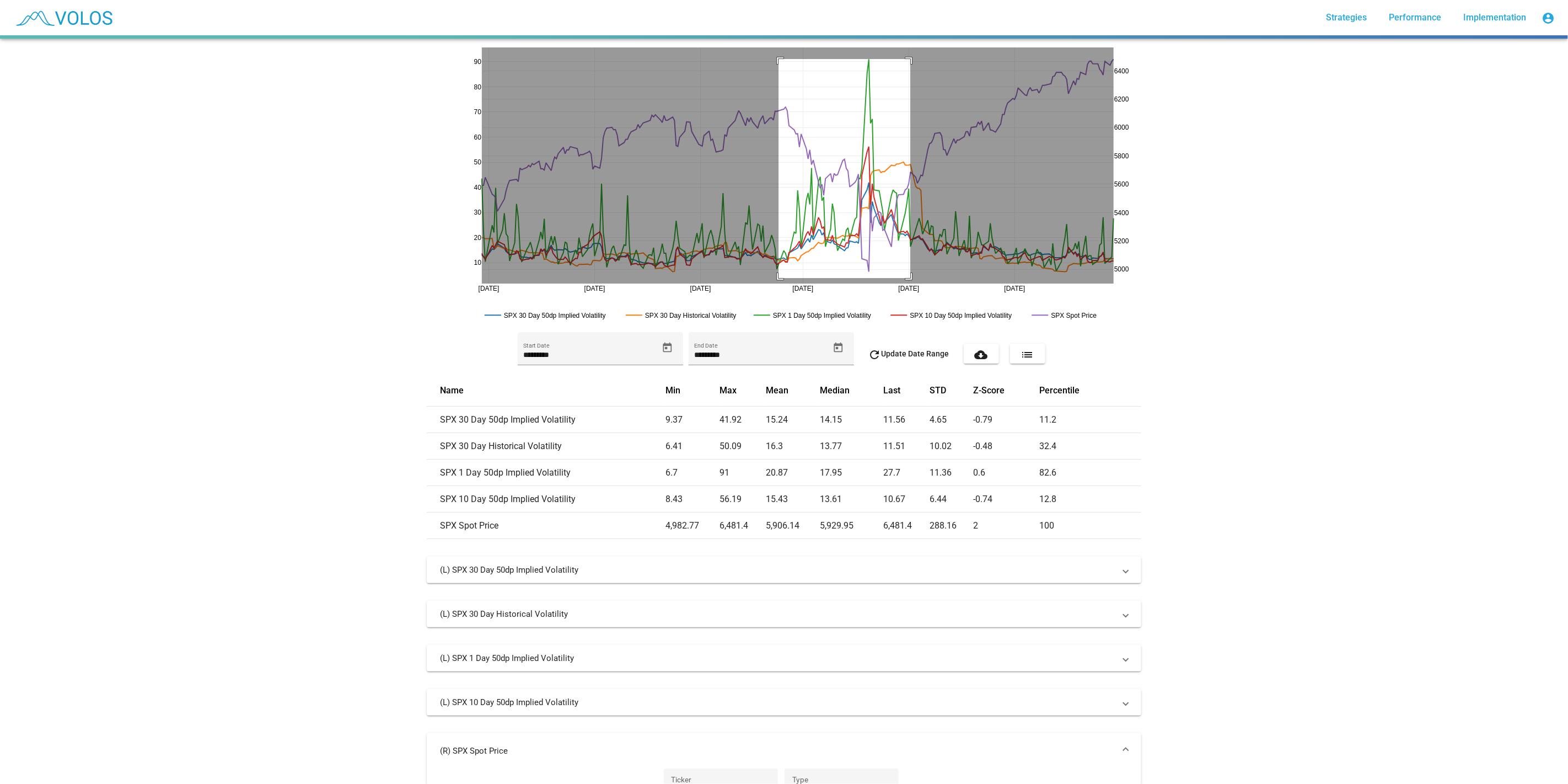
drag, startPoint x: 774, startPoint y: 59, endPoint x: 906, endPoint y: 278, distance: 255.7
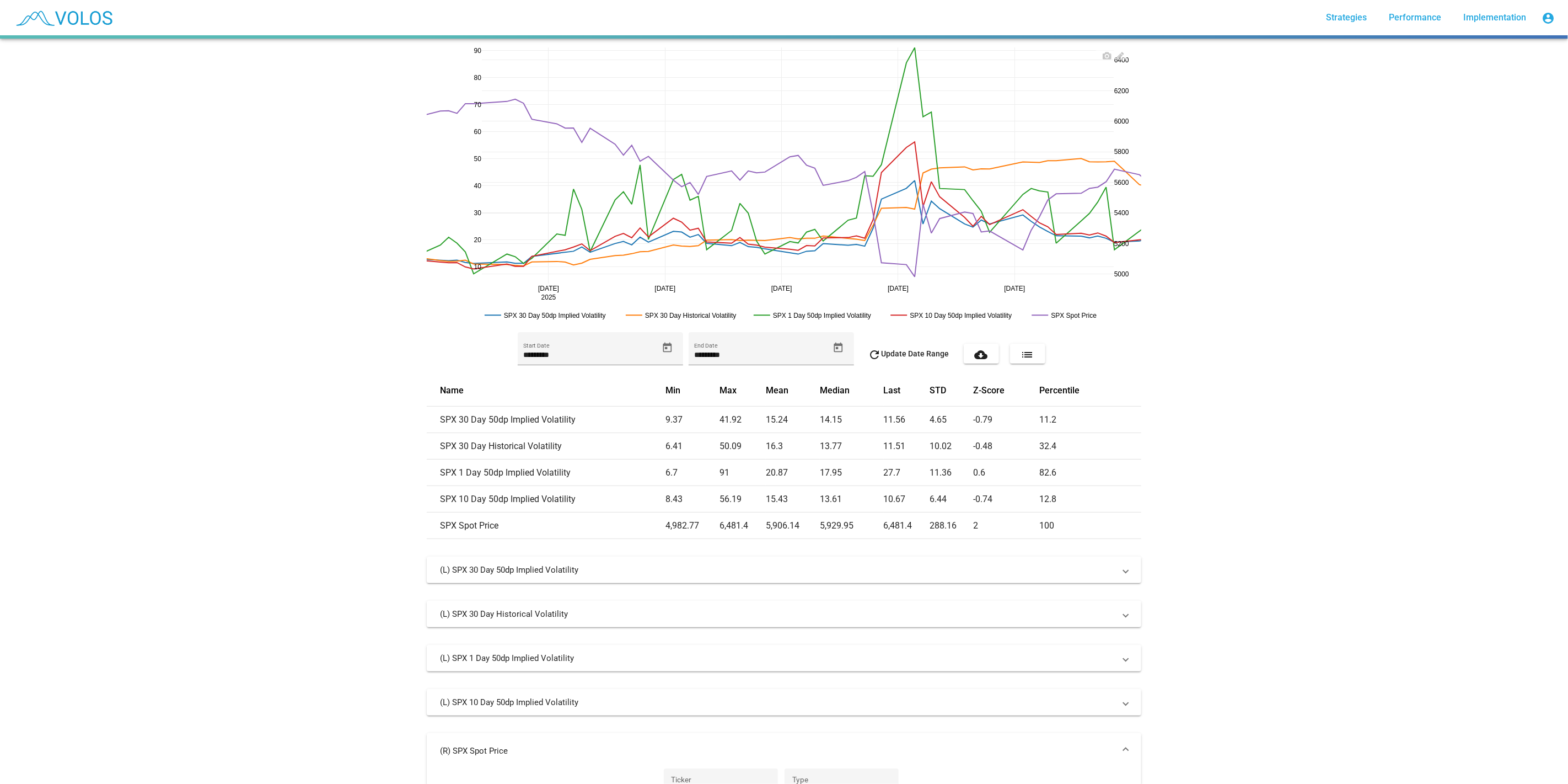
click at [718, 315] on rect at bounding box center [686, 315] width 126 height 11
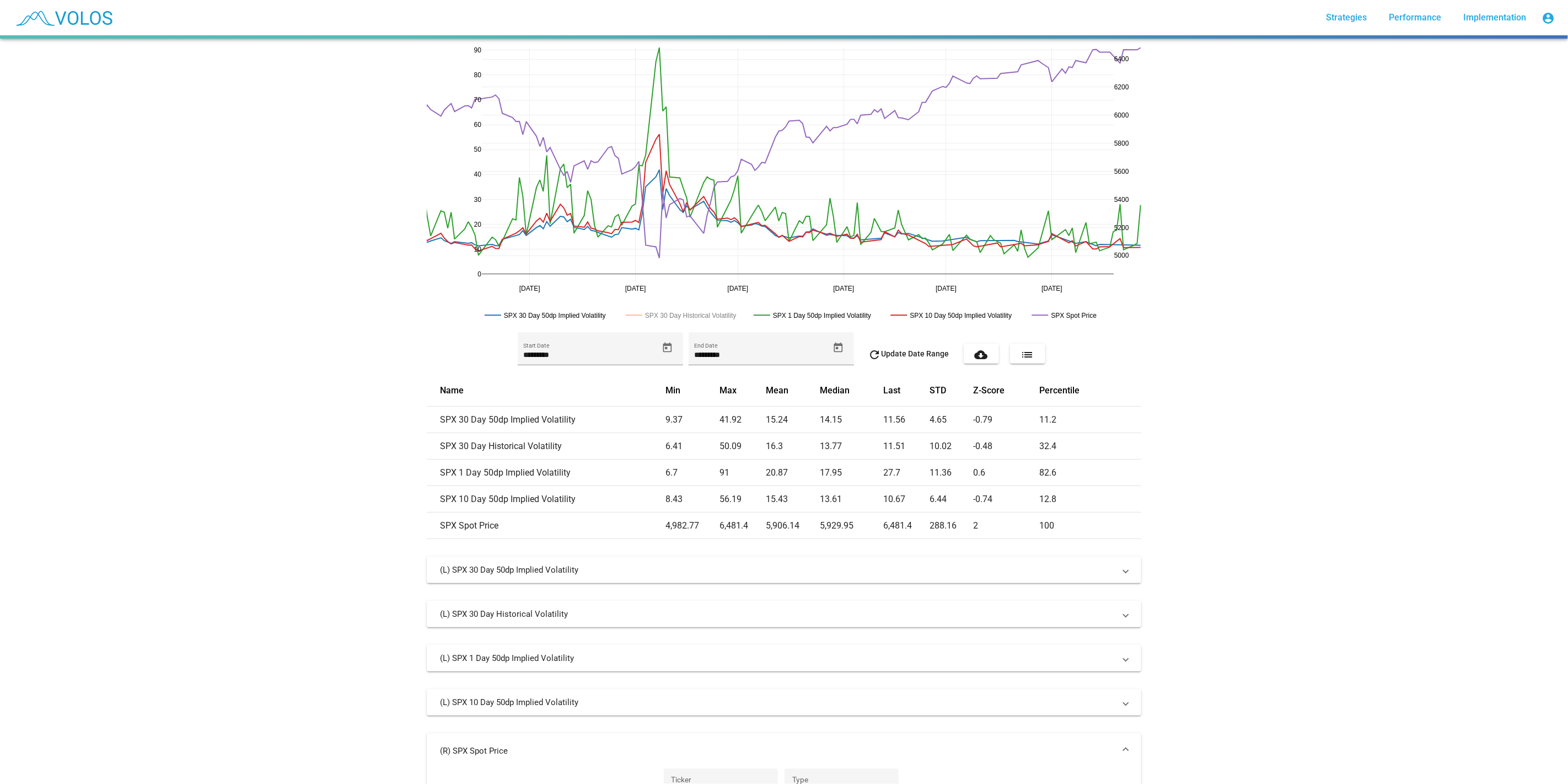
drag, startPoint x: 1118, startPoint y: 287, endPoint x: 746, endPoint y: 268, distance: 372.5
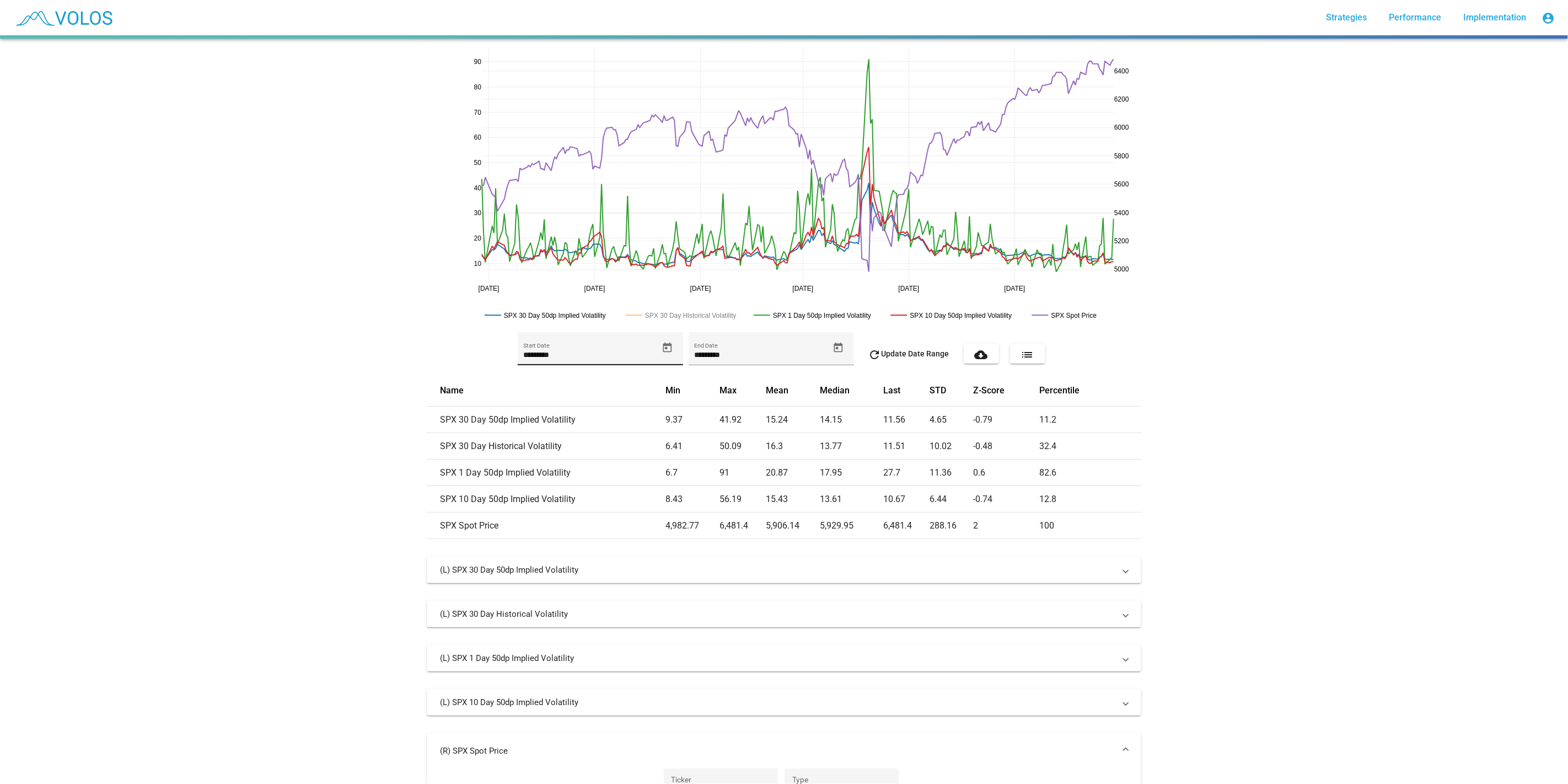
click at [664, 352] on icon "Open calendar" at bounding box center [667, 348] width 11 height 11
click at [644, 379] on button "Previous month" at bounding box center [640, 387] width 22 height 22
click at [550, 451] on div "1" at bounding box center [550, 460] width 20 height 20
type input "********"
click at [914, 357] on span "refresh Update Date Range" at bounding box center [909, 354] width 81 height 9
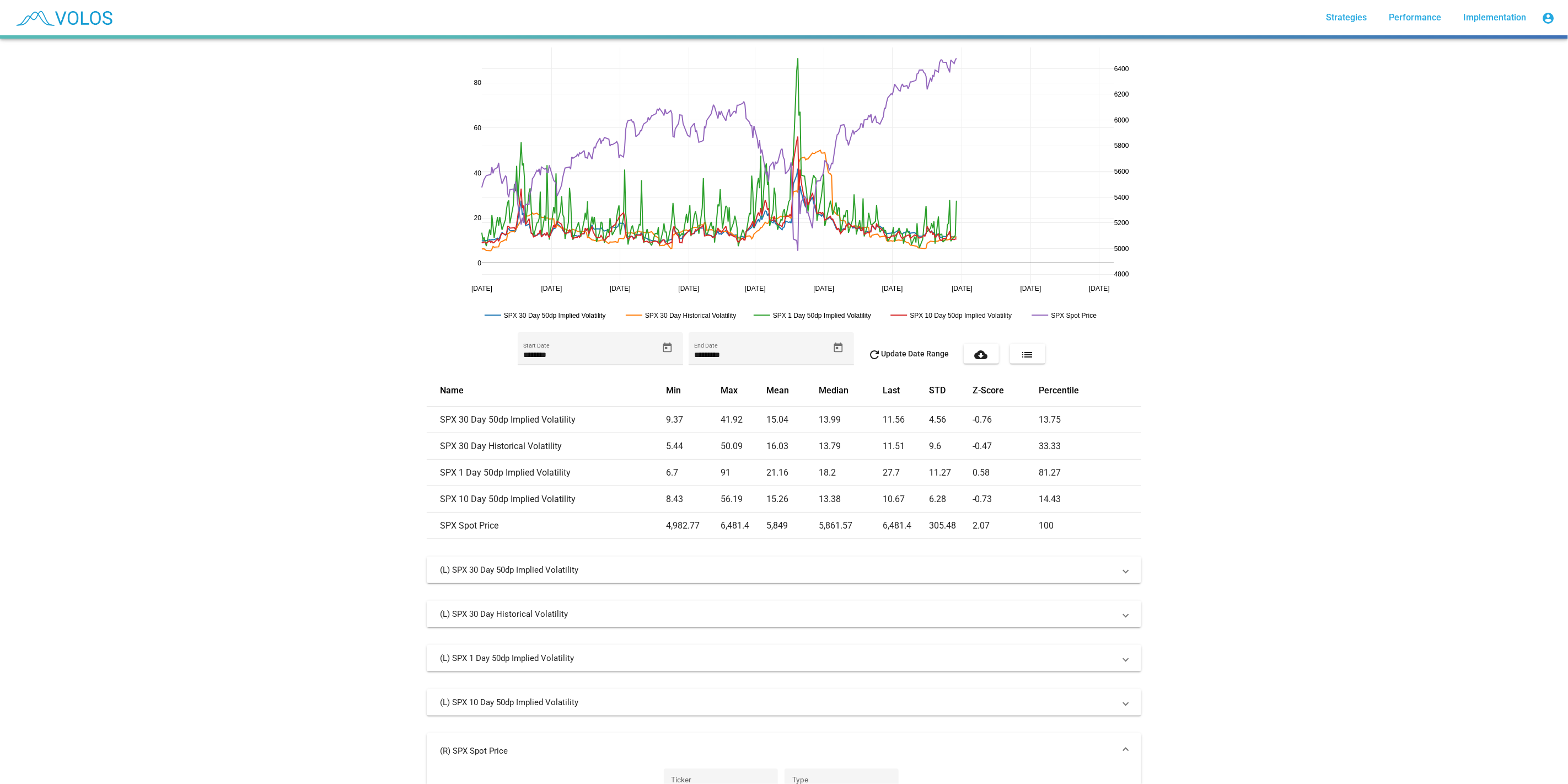
drag, startPoint x: 1112, startPoint y: 286, endPoint x: 955, endPoint y: 264, distance: 158.5
click at [336, 616] on div "[DATE] [DATE] [DATE] [DATE] [DATE] [DATE] [DATE] [DATE] [DATE] [DATE] 20 40 60 …" at bounding box center [784, 411] width 1568 height 745
click at [1054, 143] on div "[DATE] [DATE] [DATE] [DATE] [DATE] [DATE] [DATE] [DATE] [DATE] [DATE] 20 40 60 …" at bounding box center [784, 411] width 1568 height 745
